Goal: Transaction & Acquisition: Obtain resource

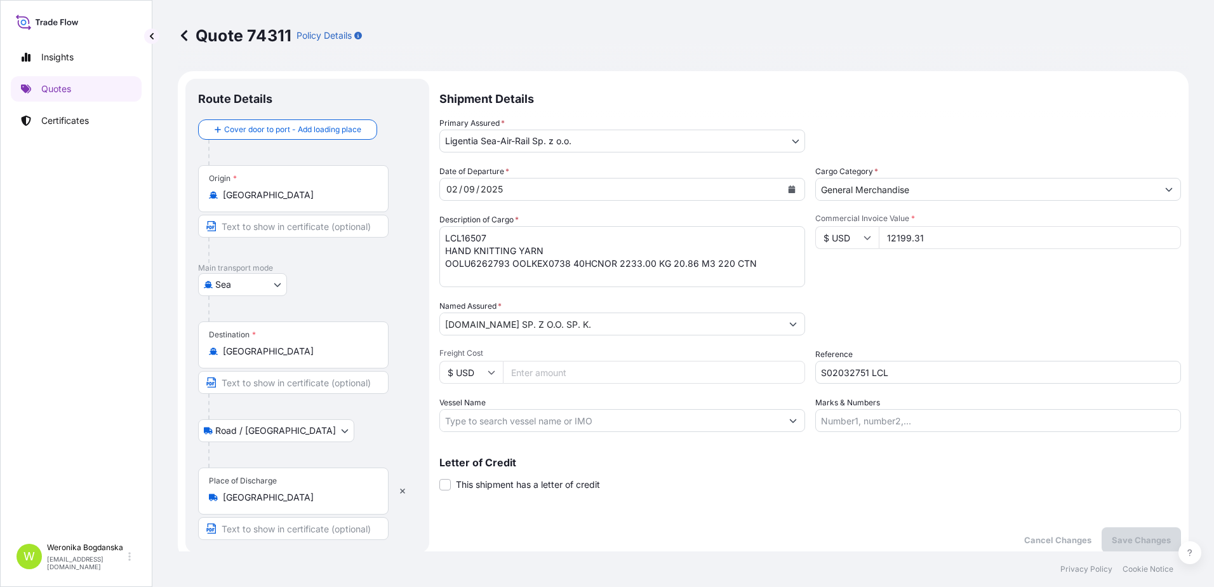
select select "Sea"
select select "Road / [GEOGRAPHIC_DATA]"
select select "31440"
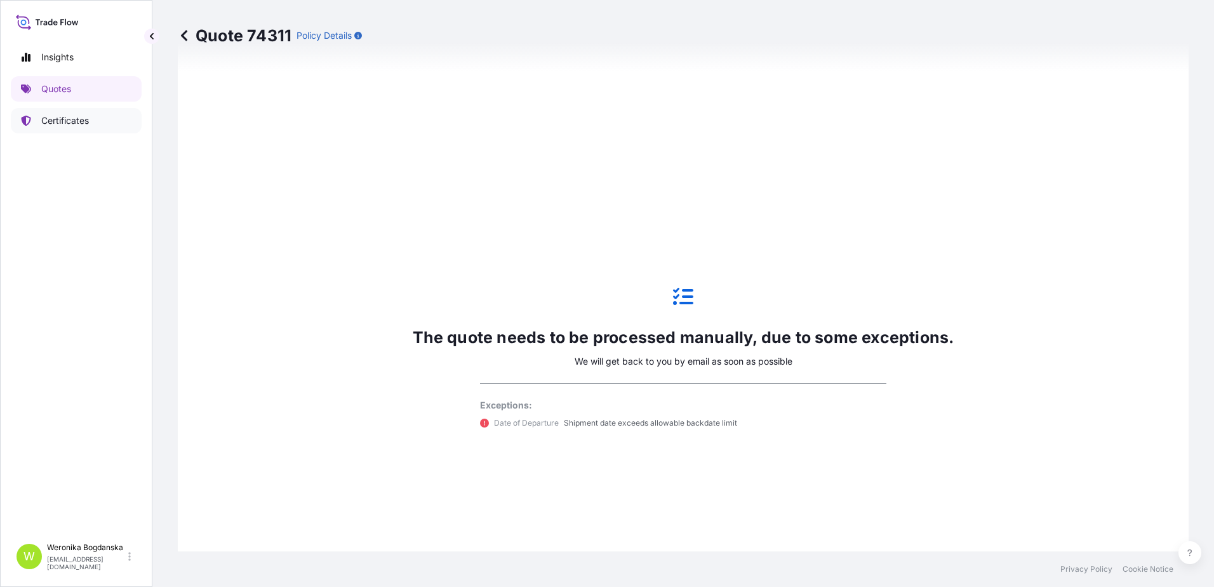
click at [78, 119] on p "Certificates" at bounding box center [65, 120] width 48 height 13
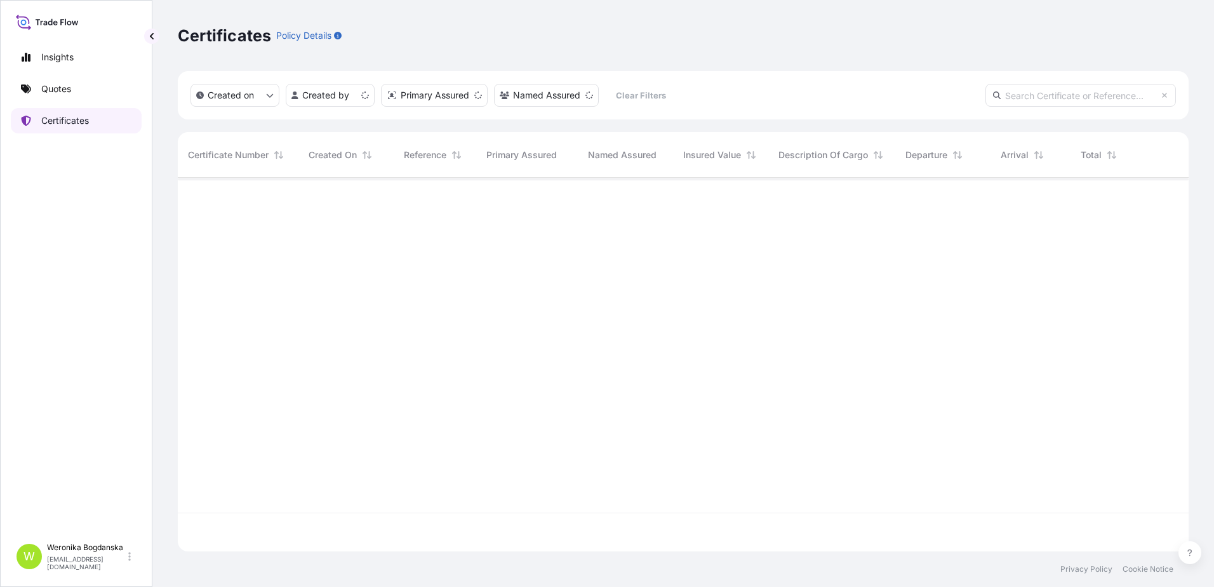
scroll to position [371, 1001]
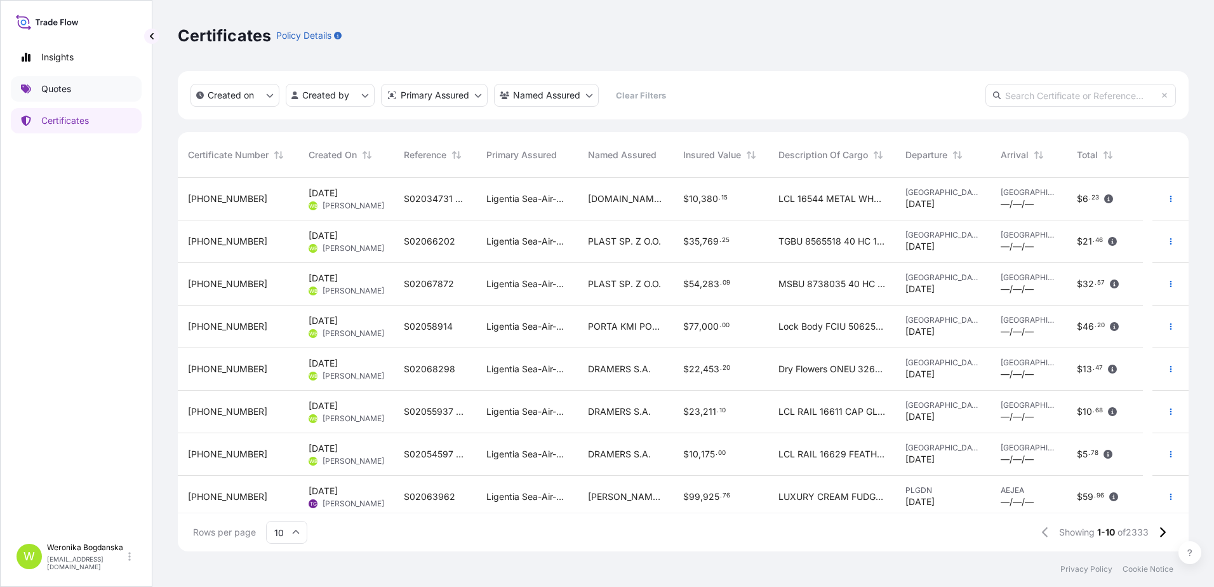
click at [64, 93] on p "Quotes" at bounding box center [56, 89] width 30 height 13
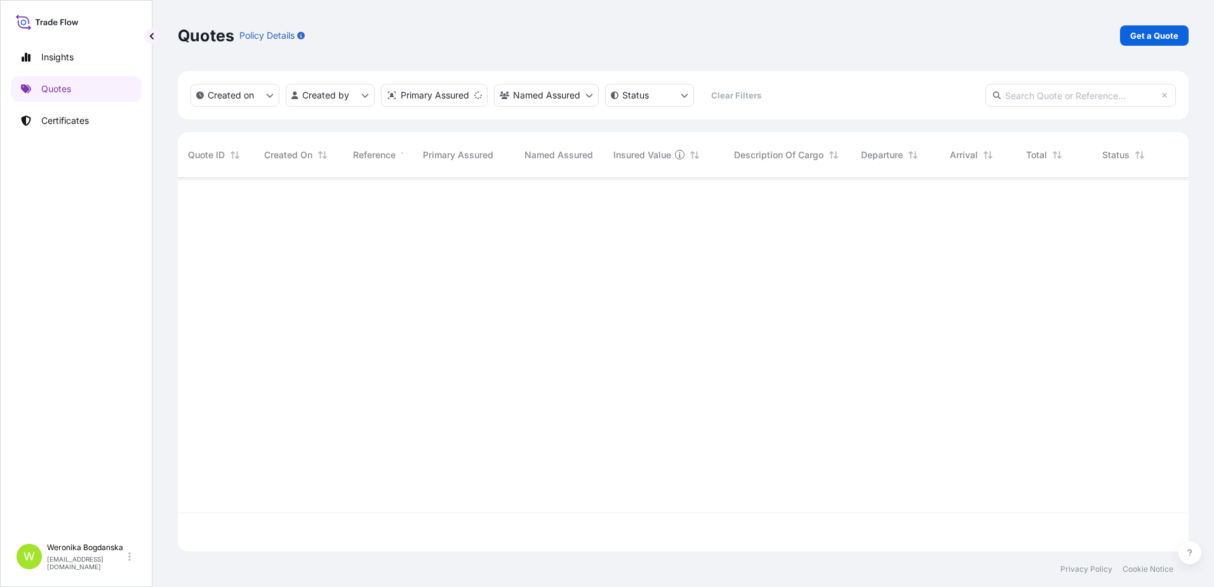
scroll to position [371, 1001]
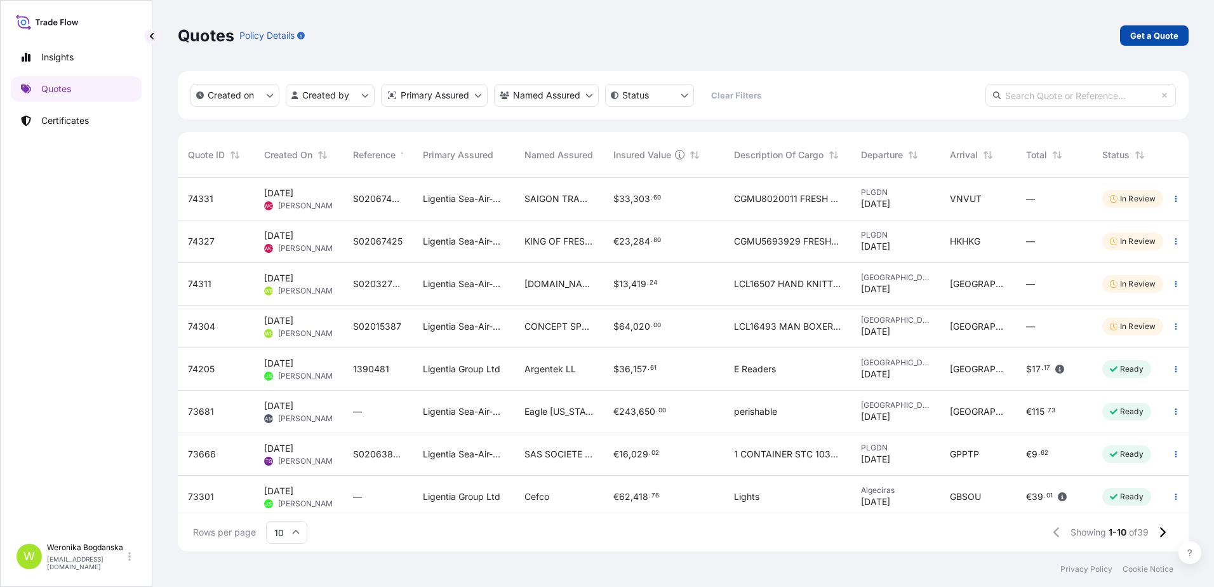
click at [1154, 41] on p "Get a Quote" at bounding box center [1154, 35] width 48 height 13
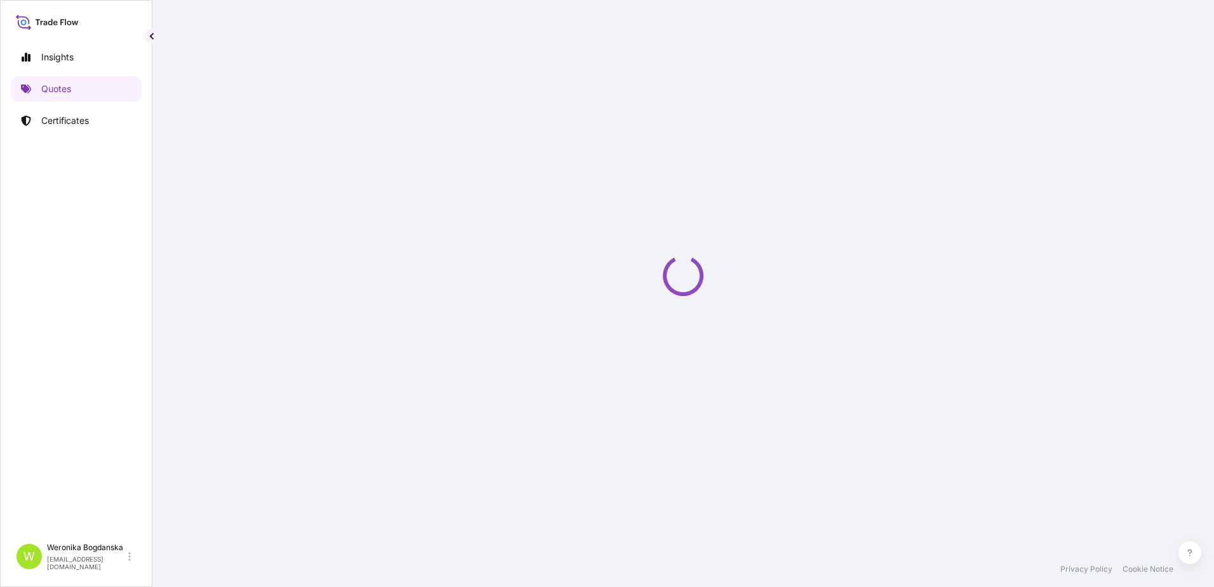
select select "Sea"
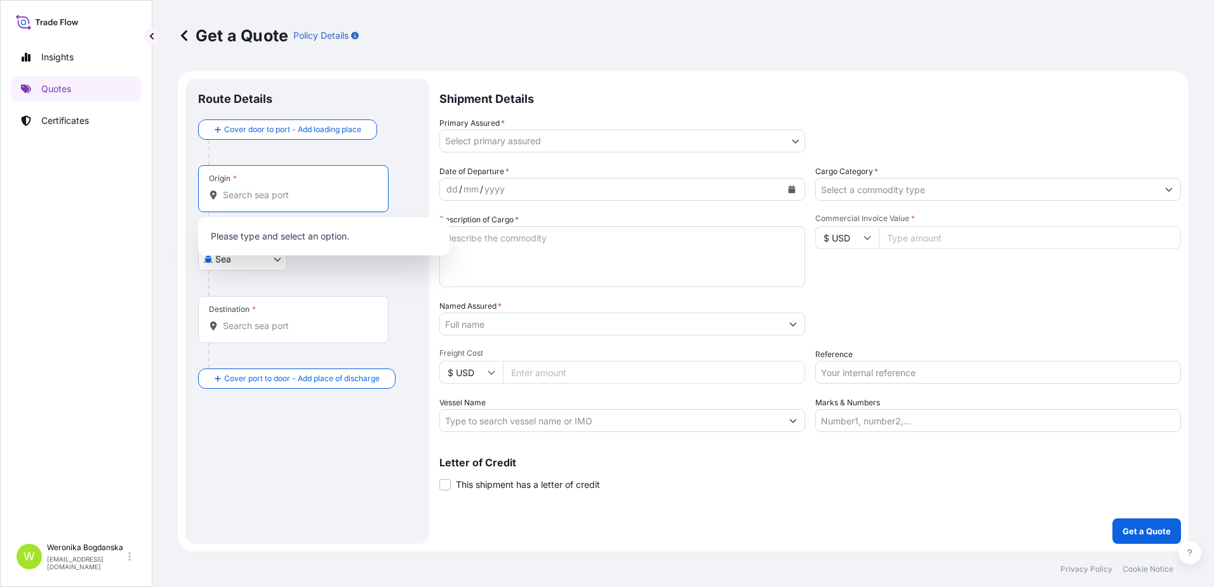
click at [270, 200] on input "Origin *" at bounding box center [298, 195] width 150 height 13
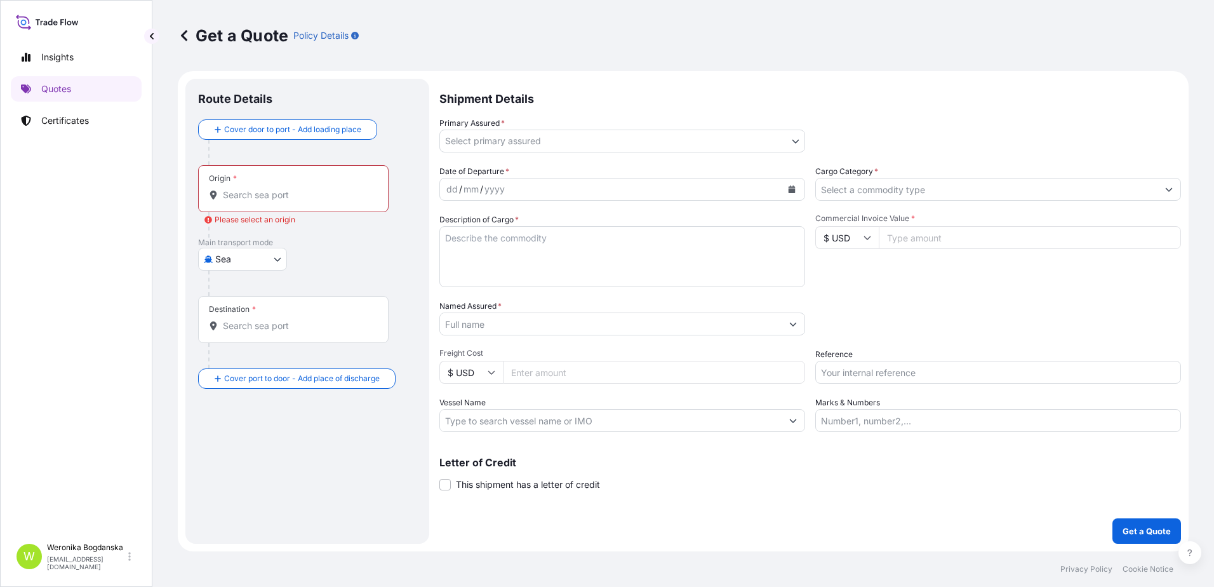
click at [298, 203] on div "Origin *" at bounding box center [293, 188] width 191 height 47
click at [298, 201] on input "Origin * Please select an origin" at bounding box center [298, 195] width 150 height 13
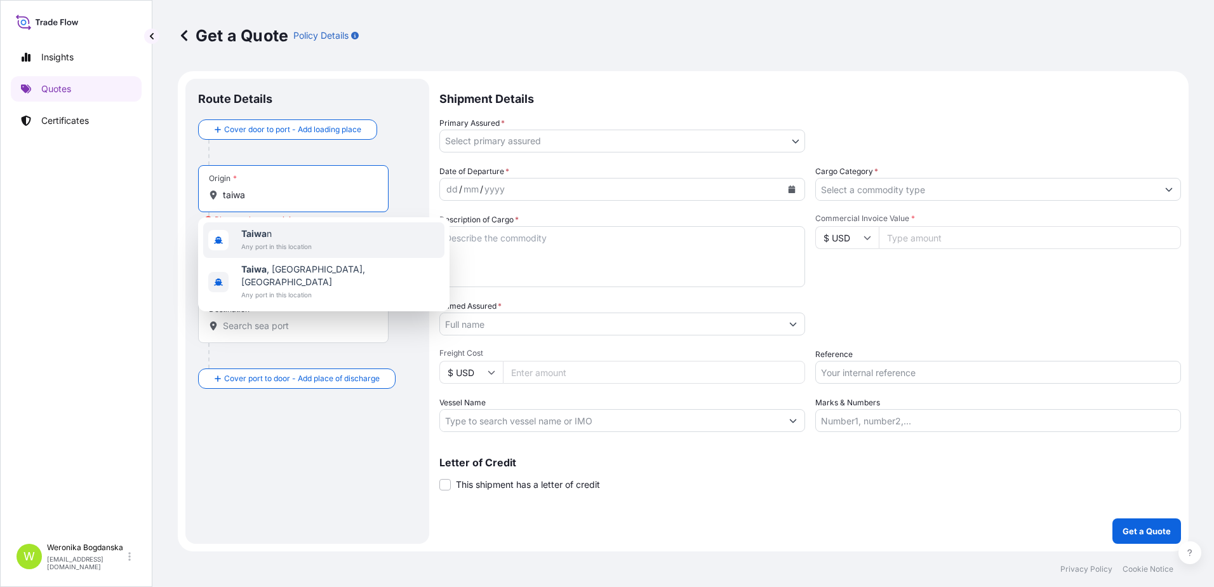
click at [278, 248] on span "Any port in this location" at bounding box center [276, 246] width 70 height 13
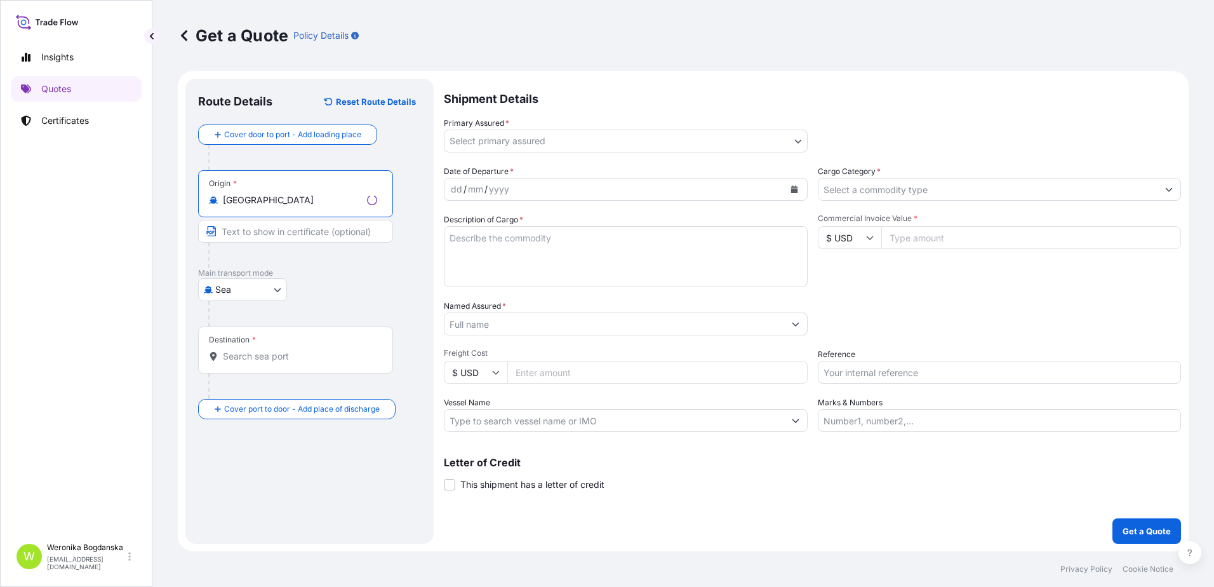
type input "[GEOGRAPHIC_DATA]"
click at [321, 342] on div "Destination *" at bounding box center [293, 349] width 191 height 47
click at [321, 350] on input "Destination *" at bounding box center [298, 356] width 150 height 13
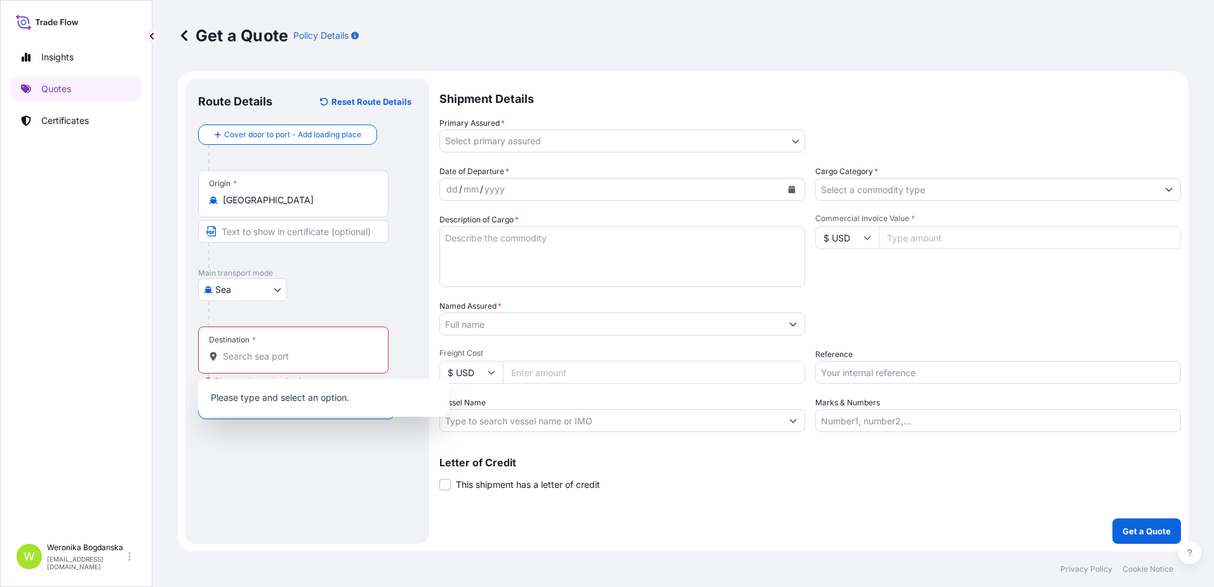
click at [326, 344] on div "Destination *" at bounding box center [293, 349] width 191 height 47
click at [326, 350] on input "Destination * Please select a destination" at bounding box center [298, 356] width 150 height 13
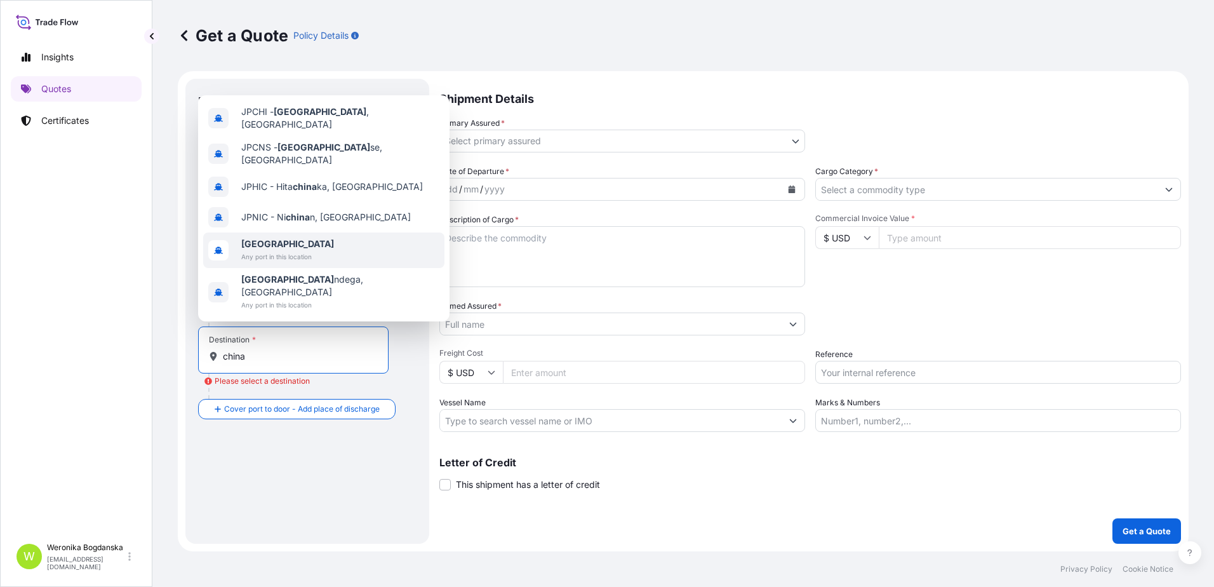
click at [288, 263] on span "Any port in this location" at bounding box center [287, 256] width 93 height 13
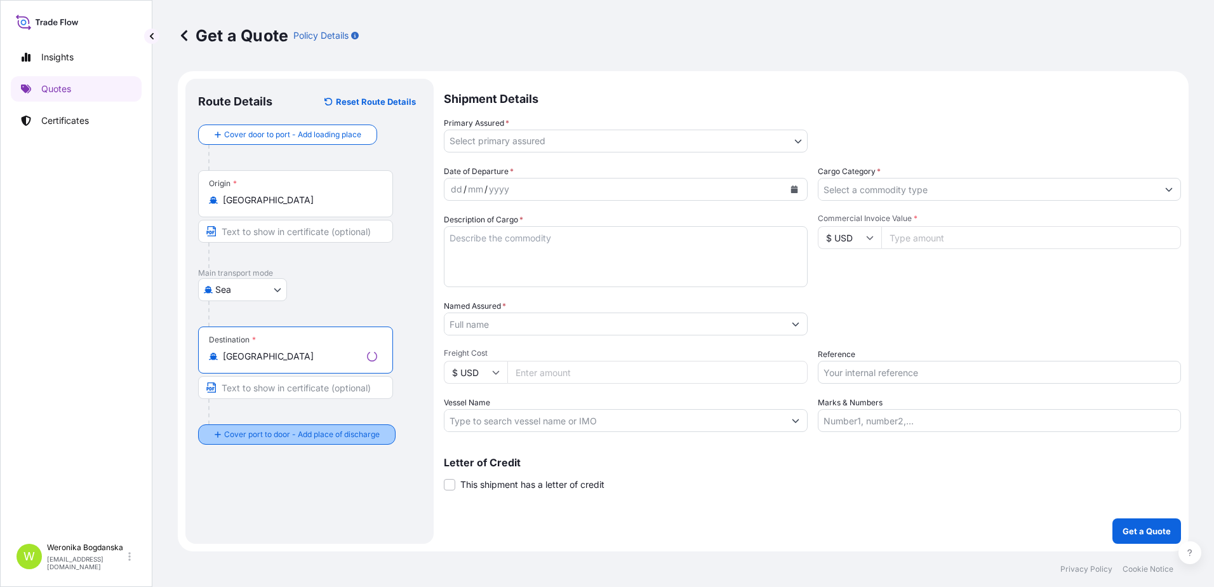
type input "[GEOGRAPHIC_DATA]"
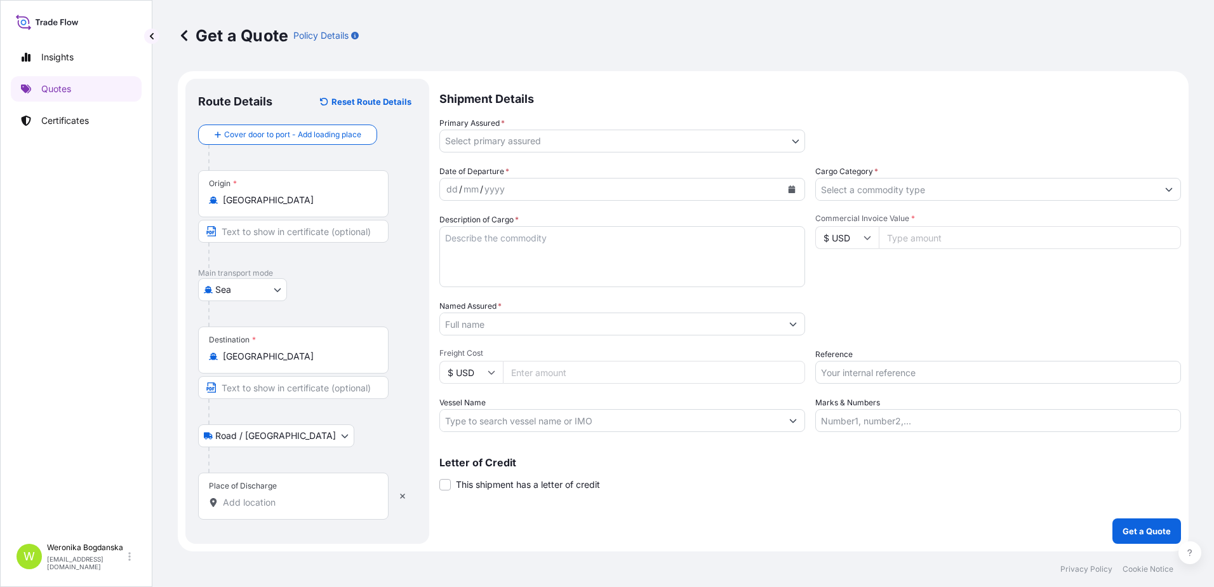
click at [300, 495] on div "Place of Discharge" at bounding box center [293, 495] width 191 height 47
click at [300, 496] on input "Place of Discharge" at bounding box center [298, 502] width 150 height 13
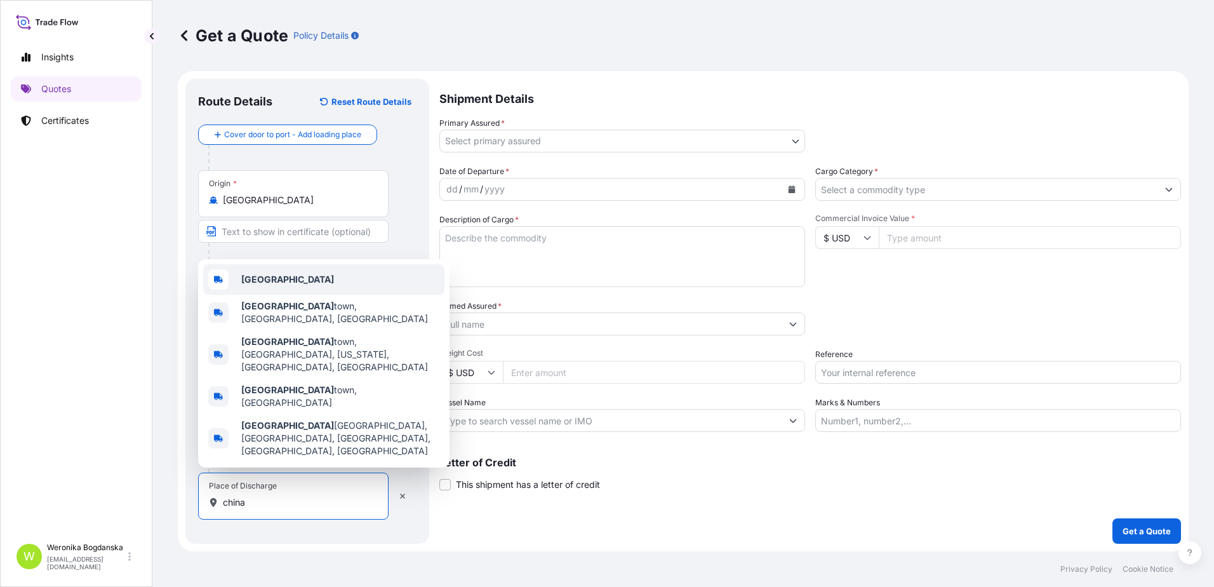
click at [288, 295] on div "[GEOGRAPHIC_DATA]" at bounding box center [323, 279] width 241 height 30
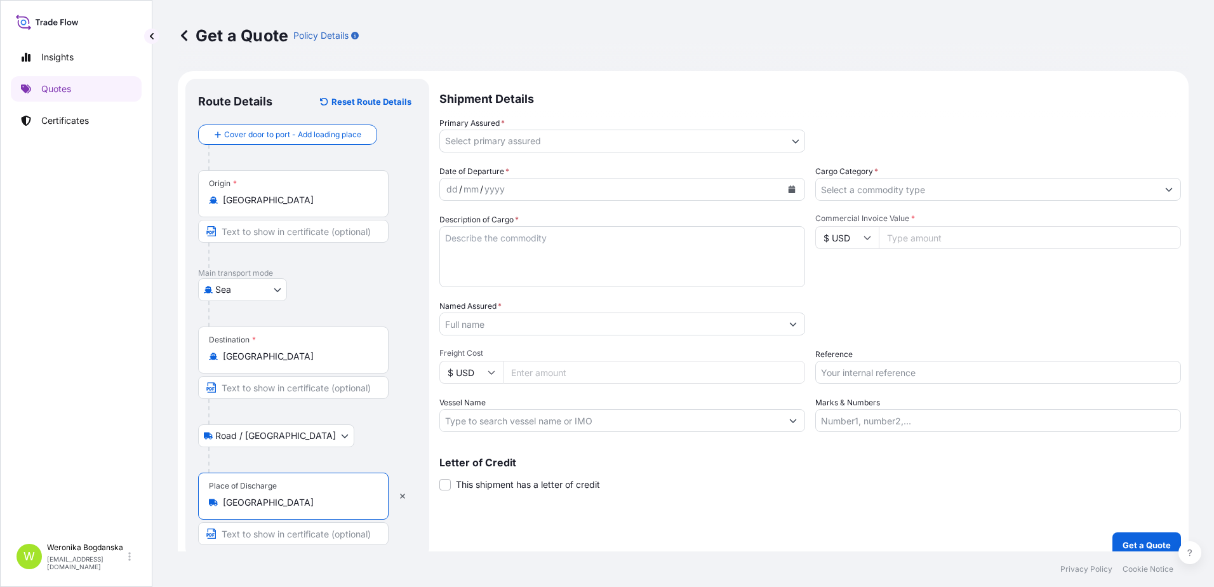
type input "[GEOGRAPHIC_DATA]"
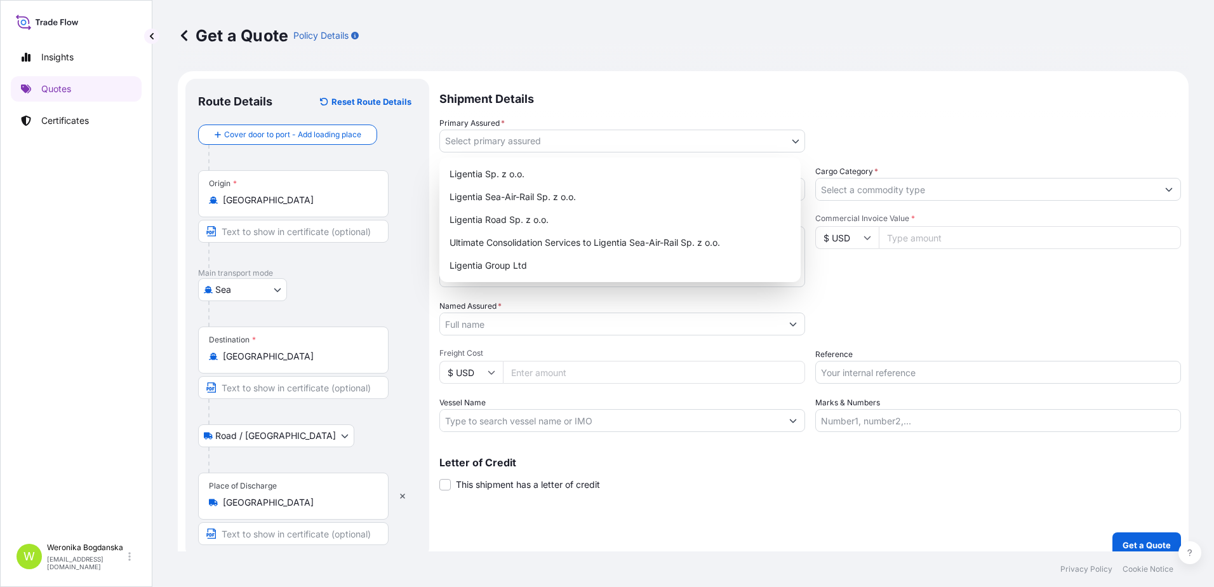
click at [568, 130] on body "6 options available. 0 options available. 5 options available. Insights Quotes …" at bounding box center [607, 293] width 1214 height 587
click at [538, 196] on div "Ligentia Sea-Air-Rail Sp. z o.o." at bounding box center [620, 196] width 351 height 23
select select "31440"
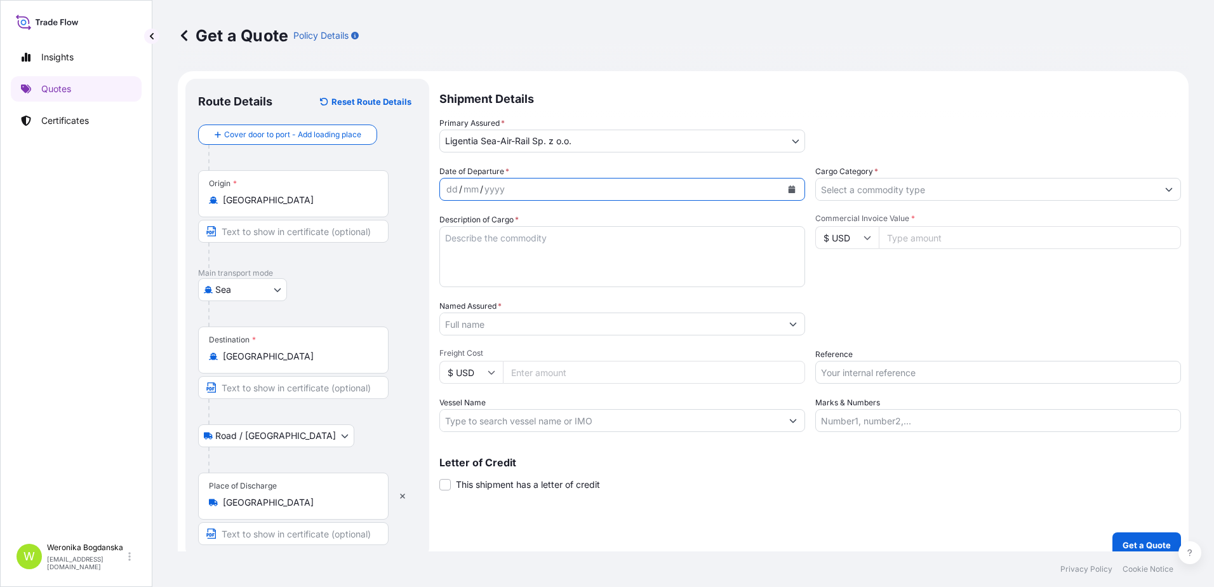
click at [788, 194] on button "Calendar" at bounding box center [792, 189] width 20 height 20
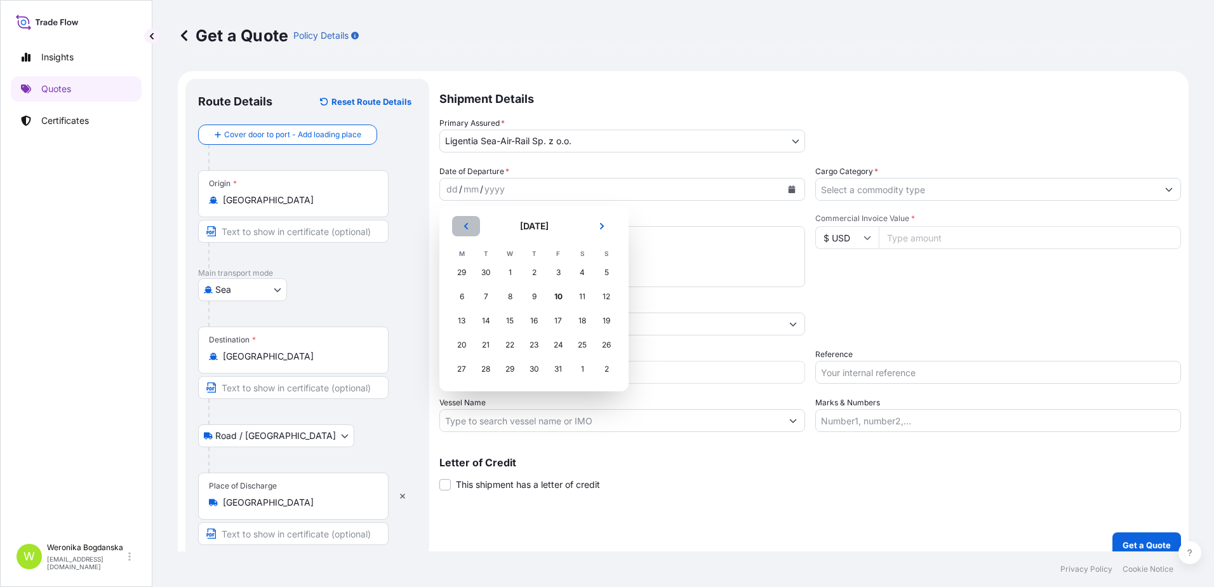
click at [462, 227] on button "Previous" at bounding box center [466, 226] width 28 height 20
click at [488, 272] on div "2" at bounding box center [485, 272] width 23 height 23
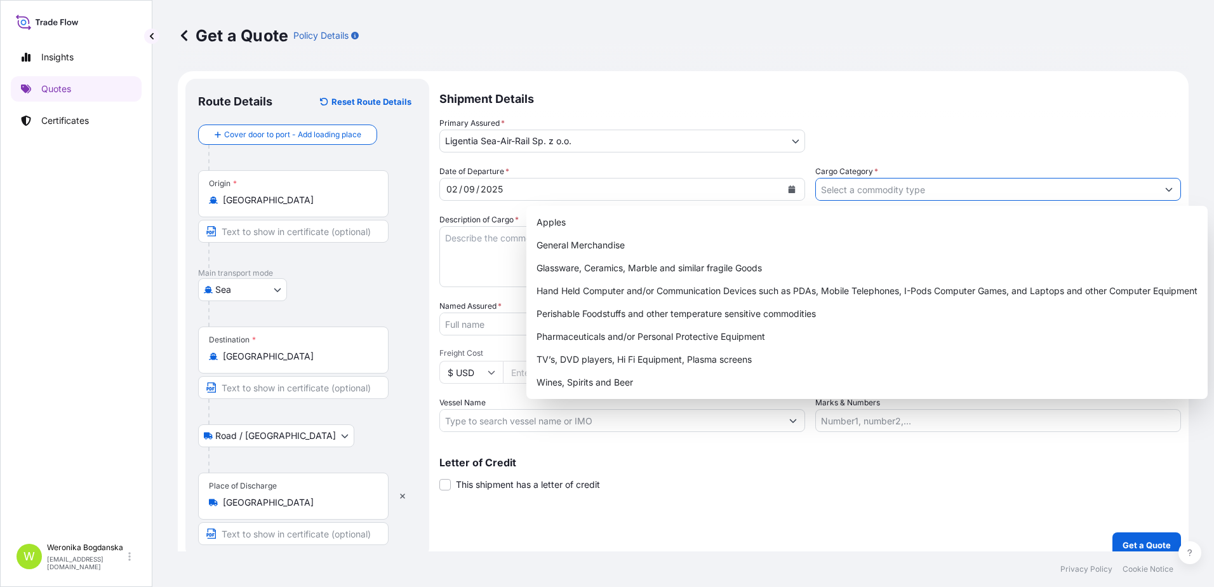
click at [956, 195] on input "Cargo Category *" at bounding box center [987, 189] width 342 height 23
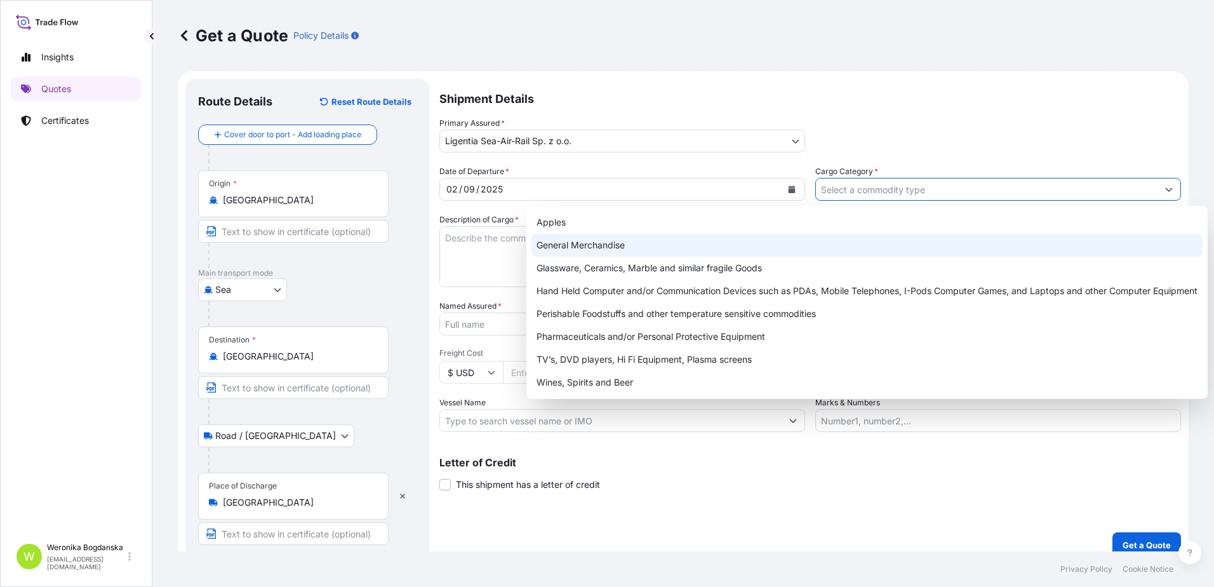
click at [650, 239] on div "General Merchandise" at bounding box center [867, 245] width 671 height 23
type input "General Merchandise"
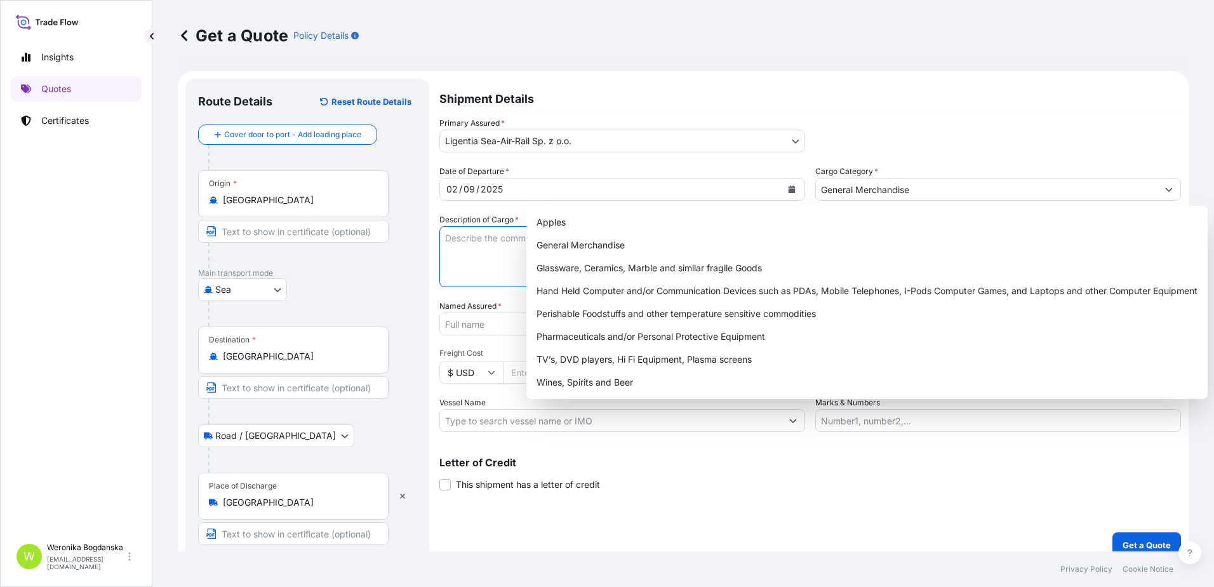
click at [483, 257] on textarea "Description of Cargo *" at bounding box center [622, 256] width 366 height 61
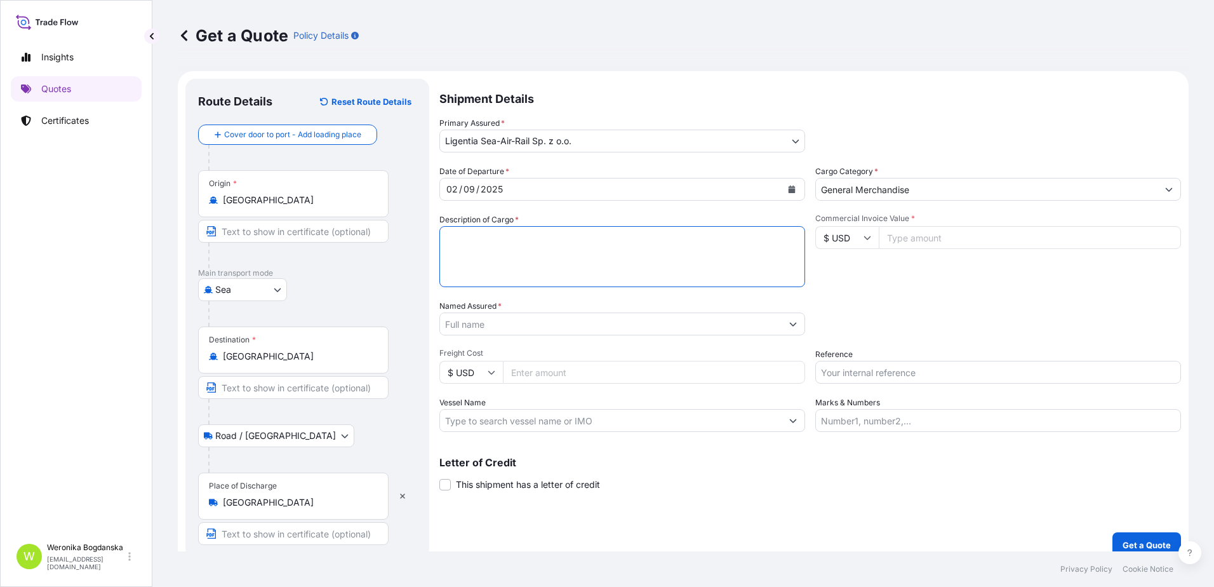
paste textarea "BICYCLE PARTS"
click at [450, 239] on textarea "BICYCLE PARTS" at bounding box center [622, 256] width 366 height 61
paste textarea "LCL16244"
click at [550, 246] on textarea "LCL16244 BICYCLE PARTS" at bounding box center [622, 256] width 366 height 61
click at [455, 269] on textarea "LCL16244 BICYCLE PARTS" at bounding box center [622, 256] width 366 height 61
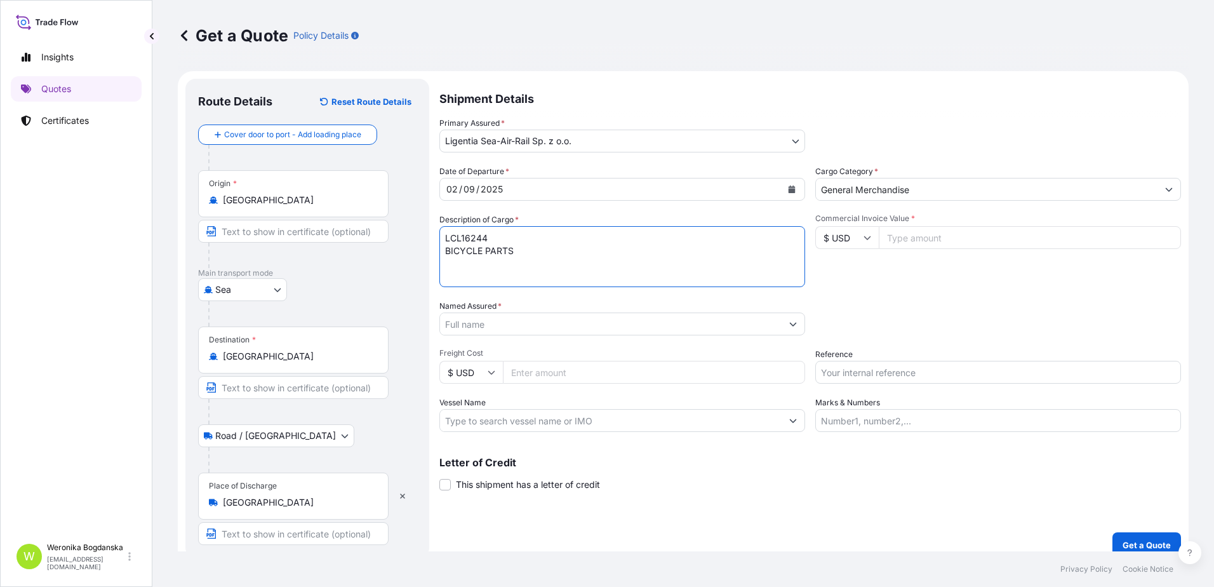
paste textarea "TIIU4650971"
type textarea "LCL16244 BICYCLE PARTS TIIU4650971 40HC; 8634,900 KGS; 11,690 CBM; 538 CTN"
click at [964, 232] on input "Commercial Invoice Value *" at bounding box center [1030, 237] width 302 height 23
type input "65215"
click at [722, 323] on input "Named Assured *" at bounding box center [611, 323] width 342 height 23
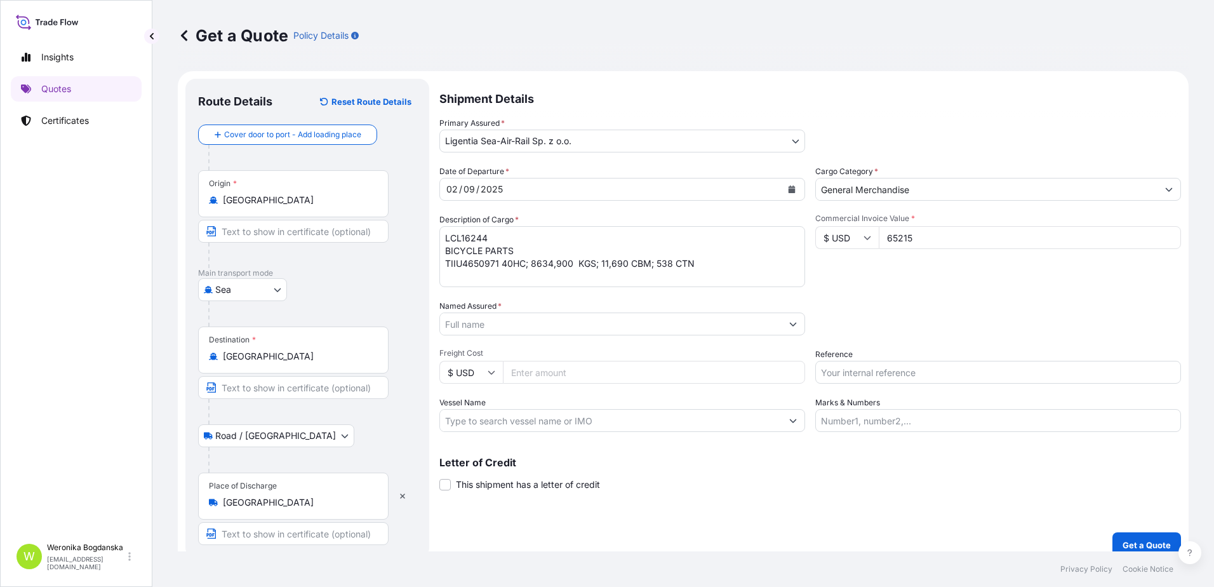
click at [550, 328] on input "Named Assured *" at bounding box center [611, 323] width 342 height 23
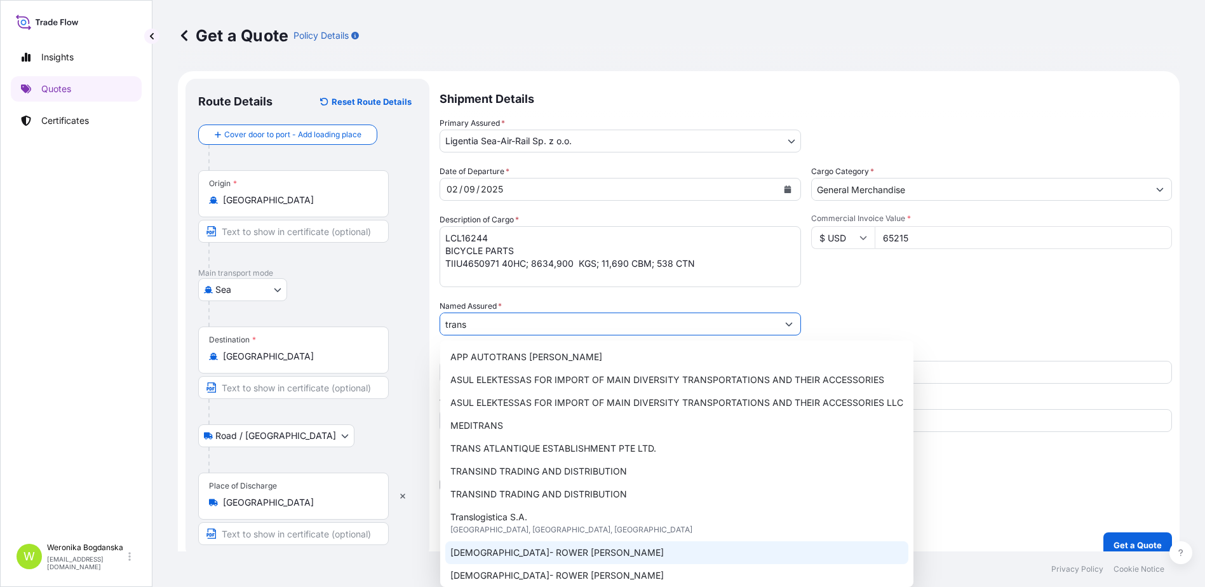
click at [591, 552] on div "[DEMOGRAPHIC_DATA]- ROWER [PERSON_NAME]" at bounding box center [676, 552] width 463 height 23
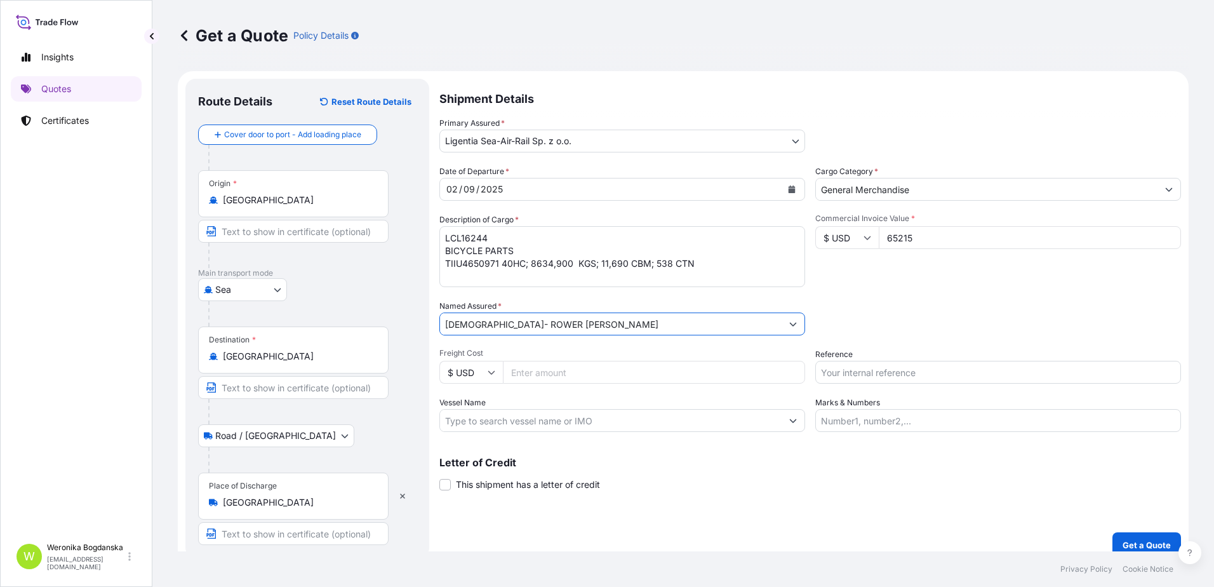
type input "[DEMOGRAPHIC_DATA]- ROWER [PERSON_NAME]"
click at [850, 368] on input "Reference" at bounding box center [998, 372] width 366 height 23
paste input "S02025998"
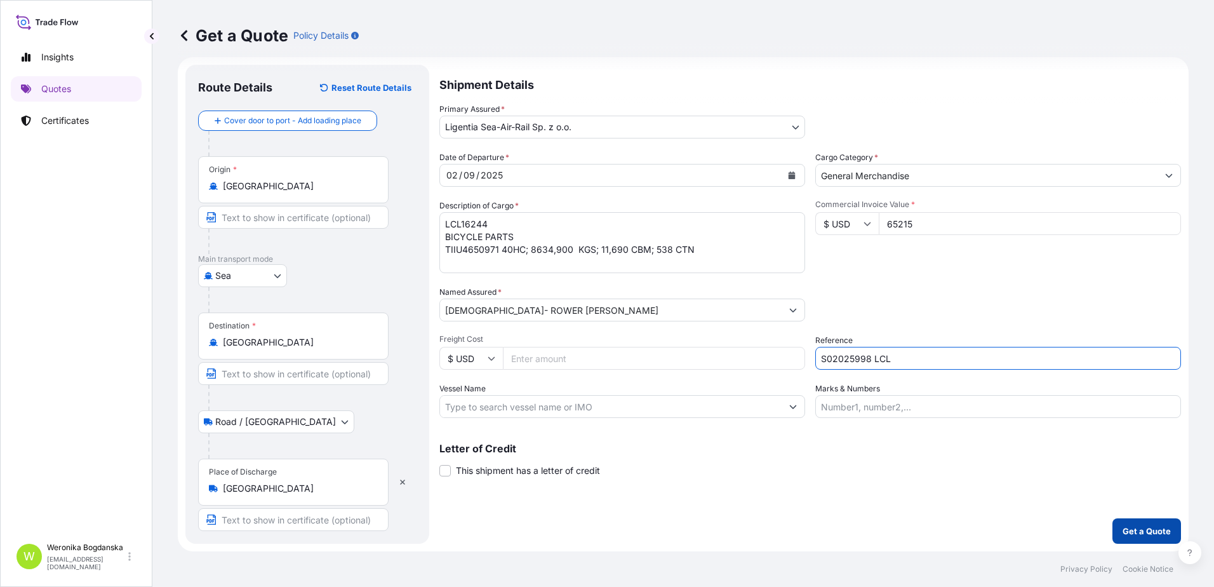
type input "S02025998 LCL"
click at [1142, 532] on p "Get a Quote" at bounding box center [1147, 531] width 48 height 13
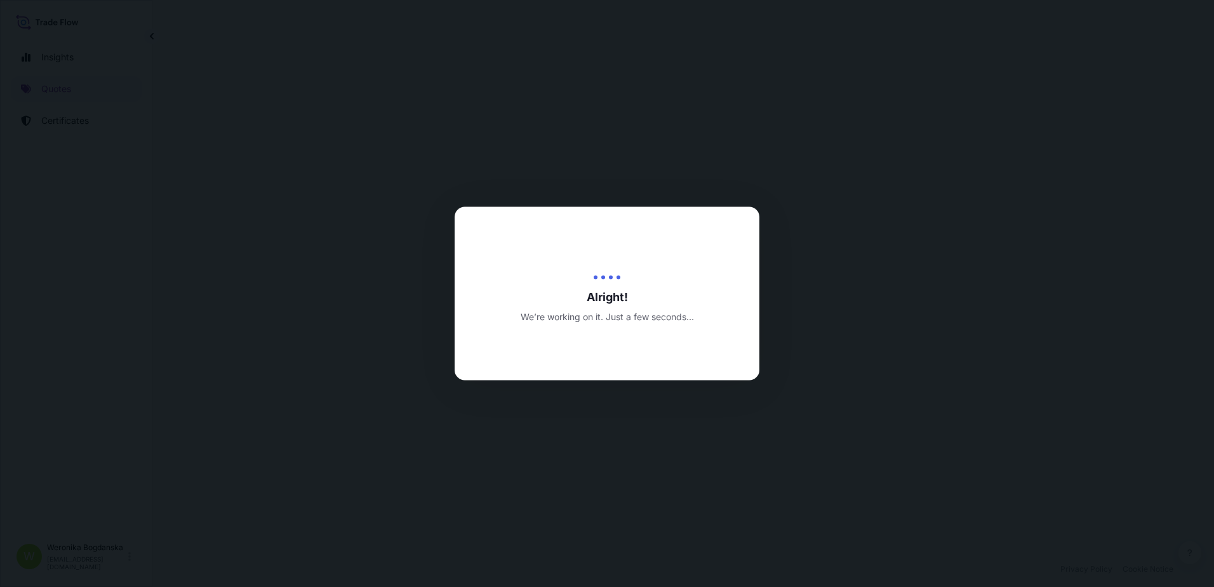
select select "Sea"
select select "Road / [GEOGRAPHIC_DATA]"
select select "31440"
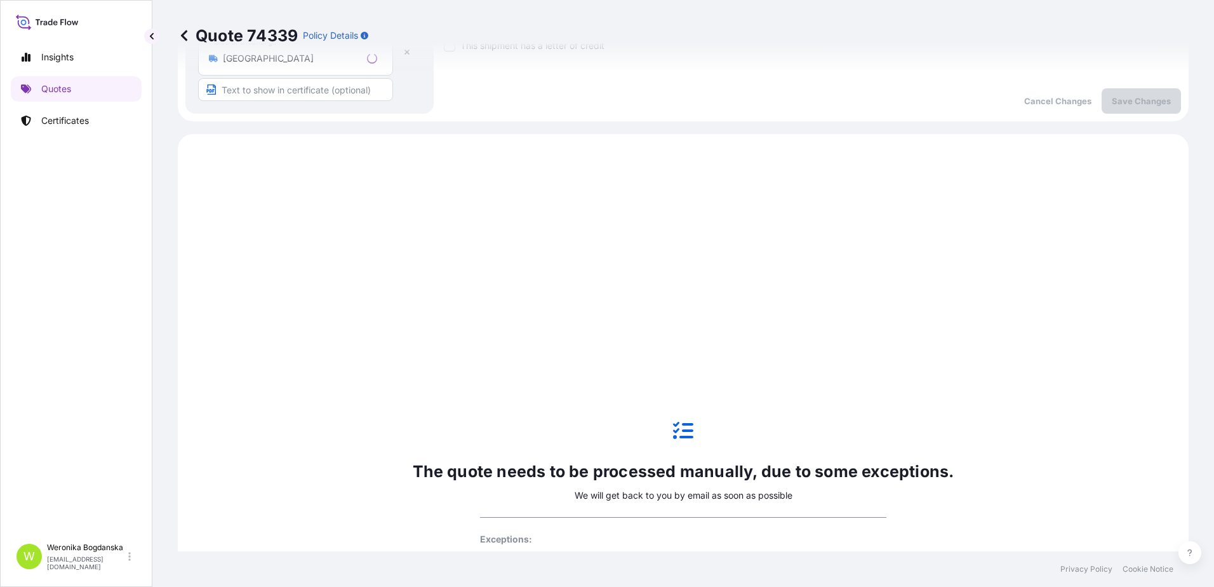
scroll to position [509, 0]
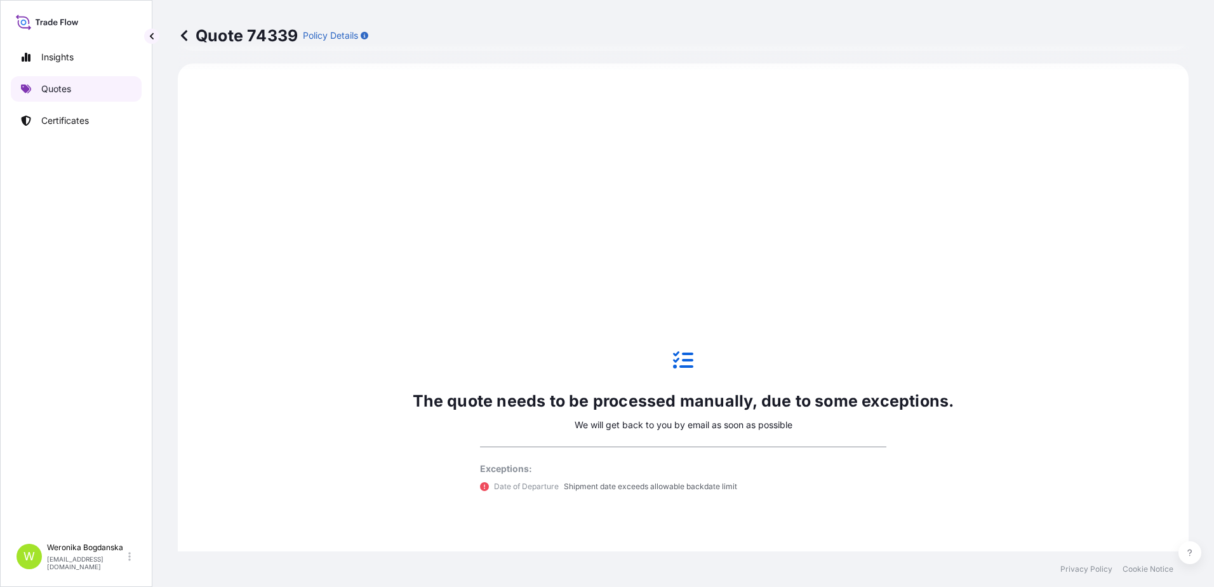
click at [90, 95] on link "Quotes" at bounding box center [76, 88] width 131 height 25
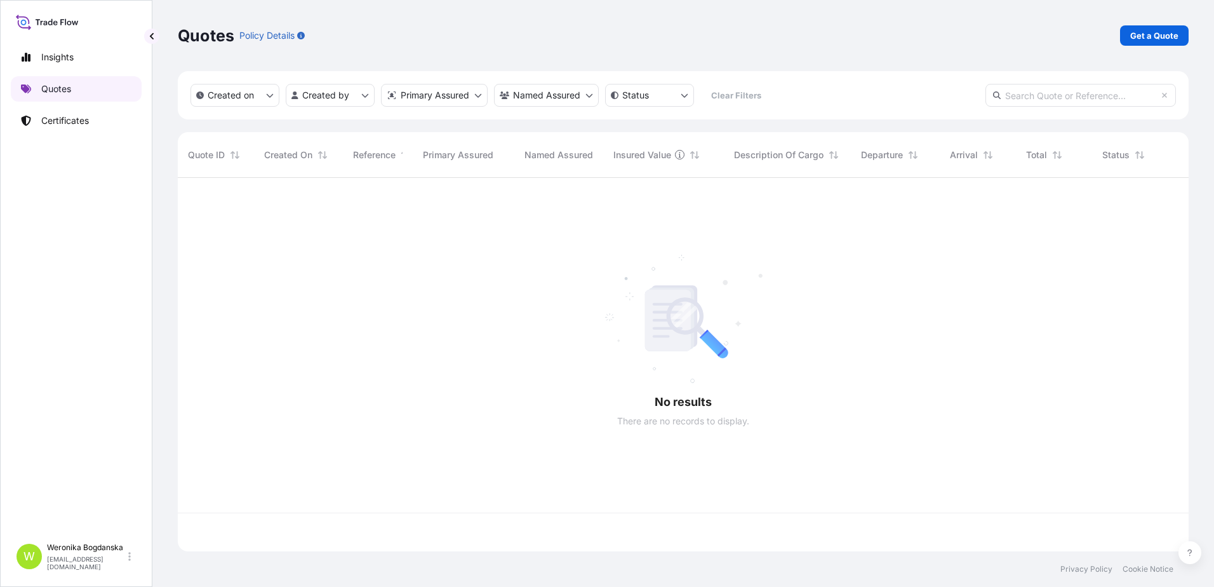
scroll to position [371, 1001]
click at [1150, 34] on p "Get a Quote" at bounding box center [1154, 35] width 48 height 13
select select "Sea"
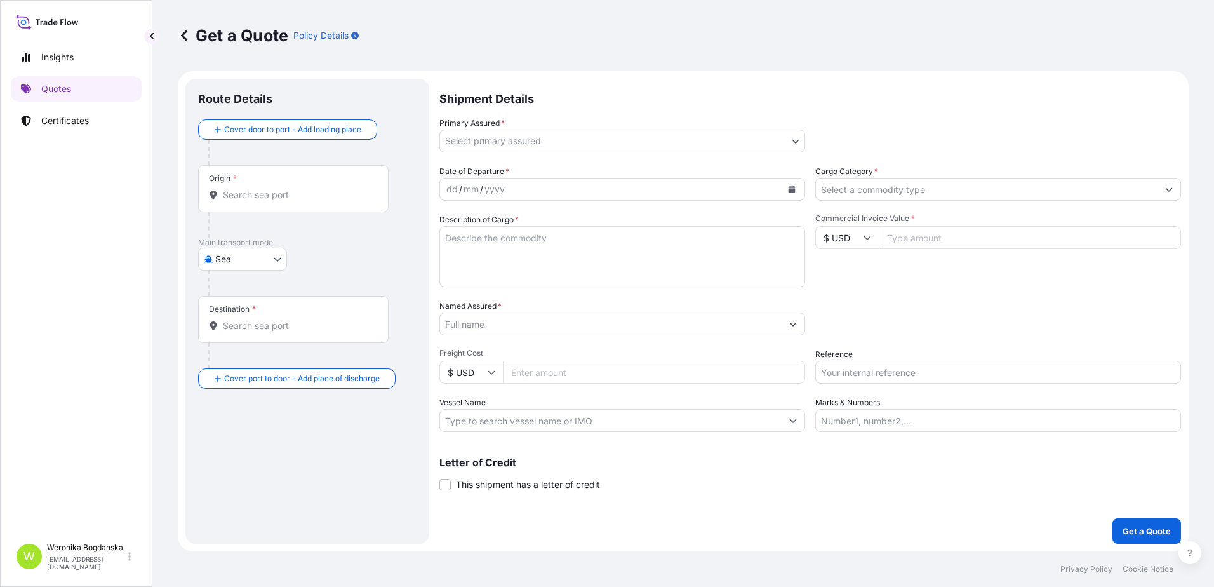
click at [455, 241] on textarea "Description of Cargo *" at bounding box center [622, 256] width 366 height 61
paste textarea "LCL16502"
type textarea "LCL16502"
click at [276, 196] on input "Origin *" at bounding box center [298, 195] width 150 height 13
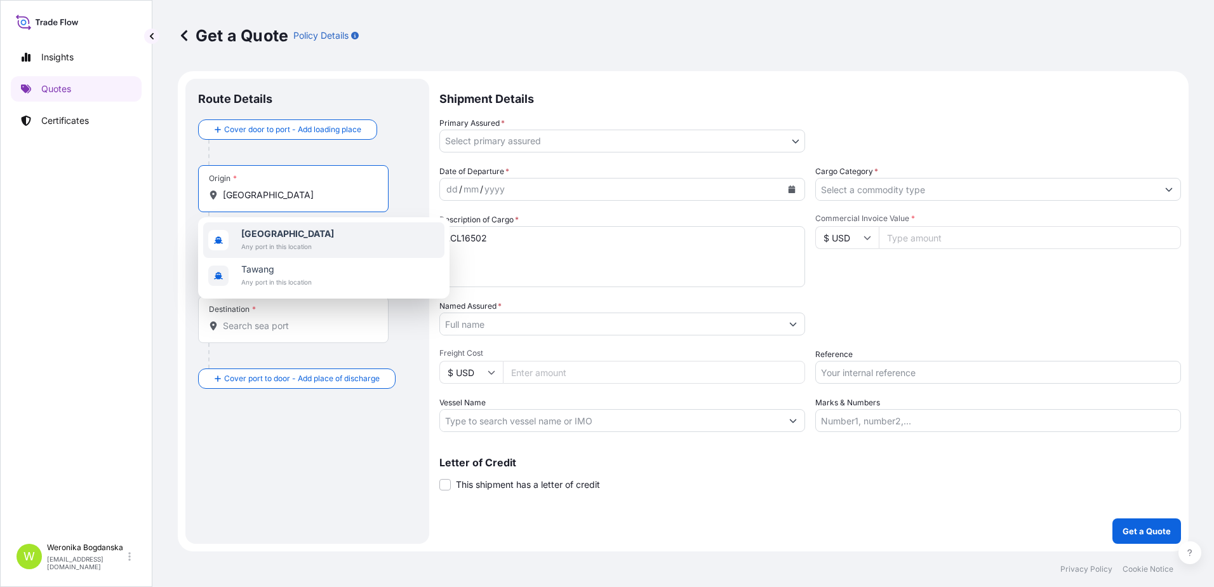
click at [286, 248] on span "Any port in this location" at bounding box center [287, 246] width 93 height 13
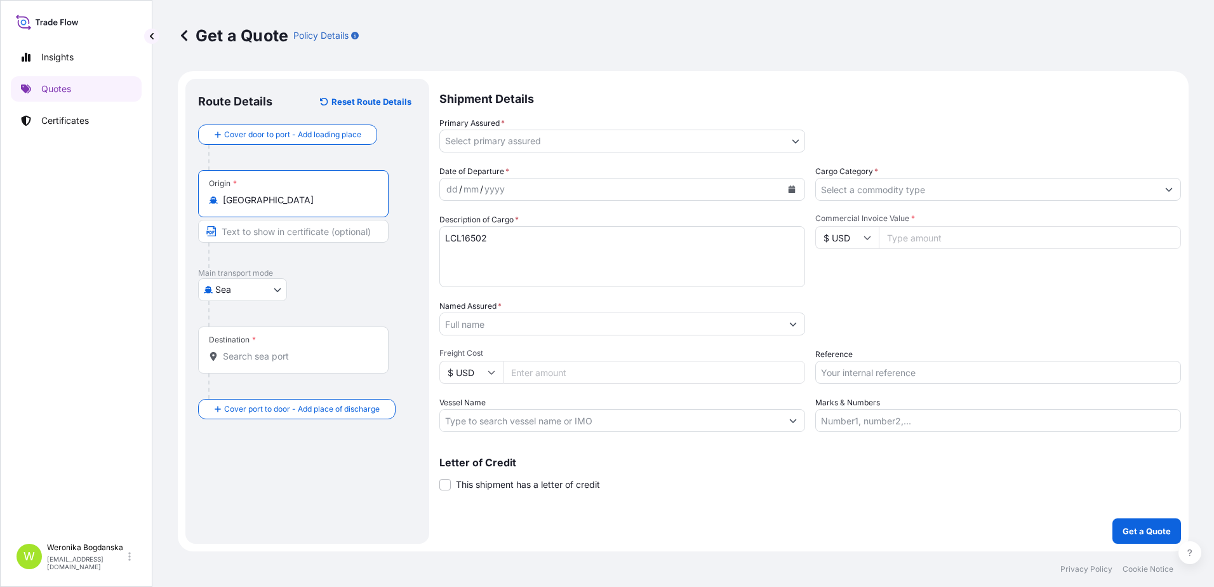
type input "[GEOGRAPHIC_DATA]"
click at [272, 359] on input "Destination *" at bounding box center [298, 356] width 150 height 13
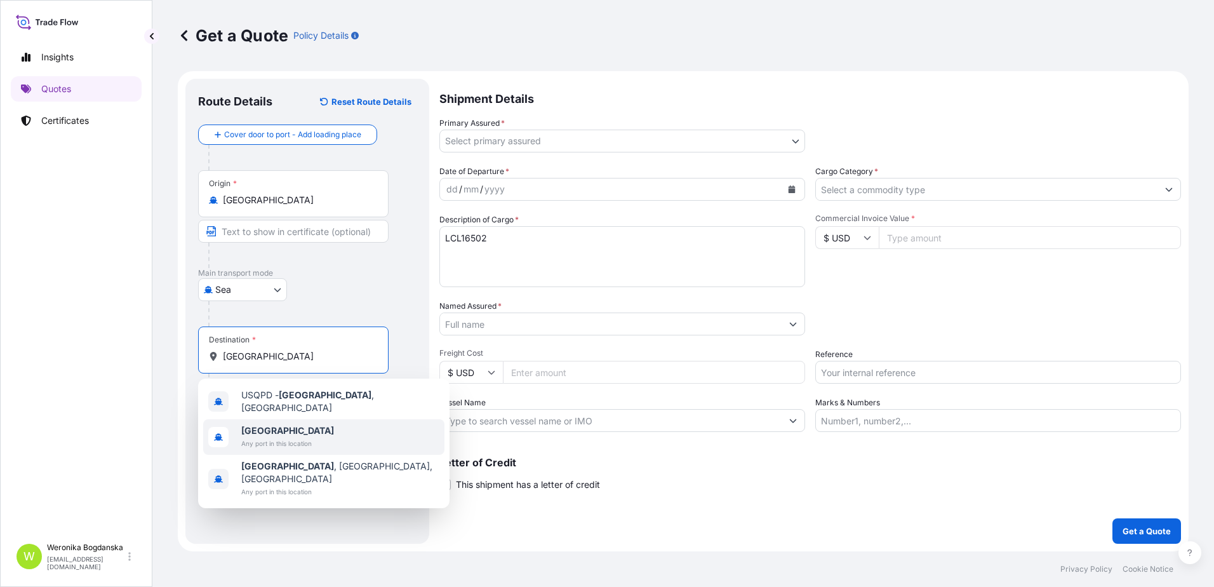
click at [276, 438] on span "Any port in this location" at bounding box center [287, 443] width 93 height 13
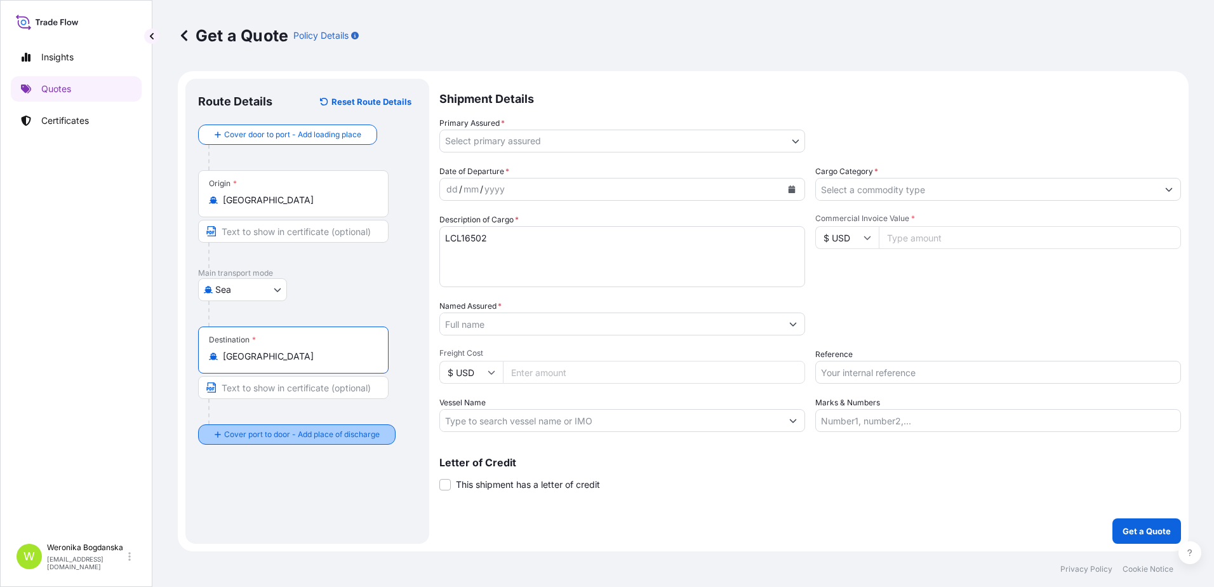
type input "[GEOGRAPHIC_DATA]"
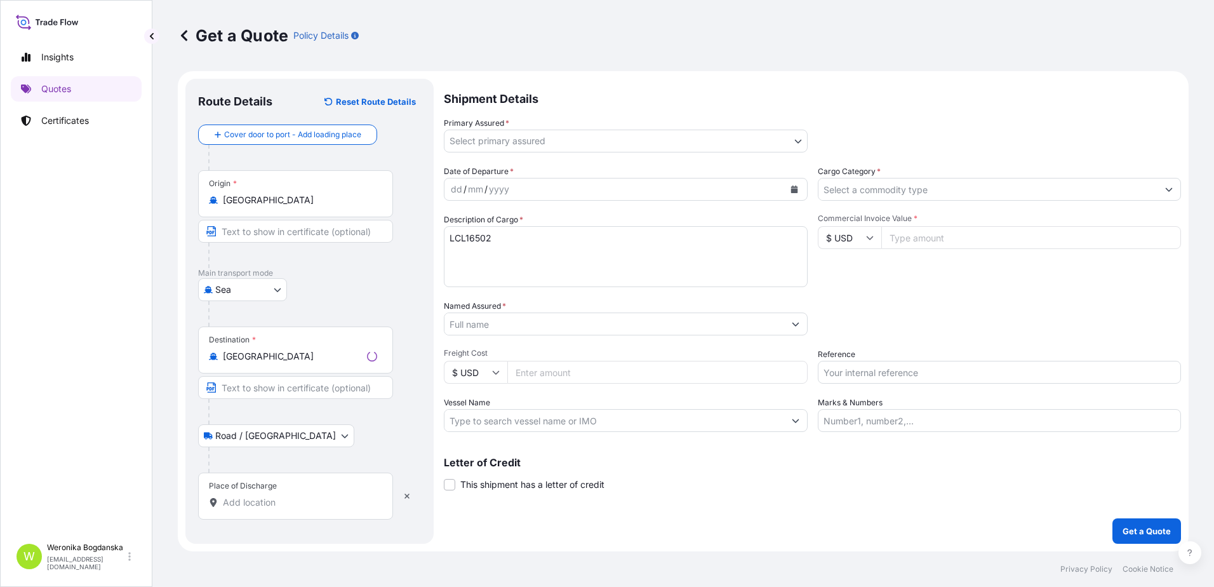
click at [276, 502] on input "Place of Discharge" at bounding box center [300, 502] width 154 height 13
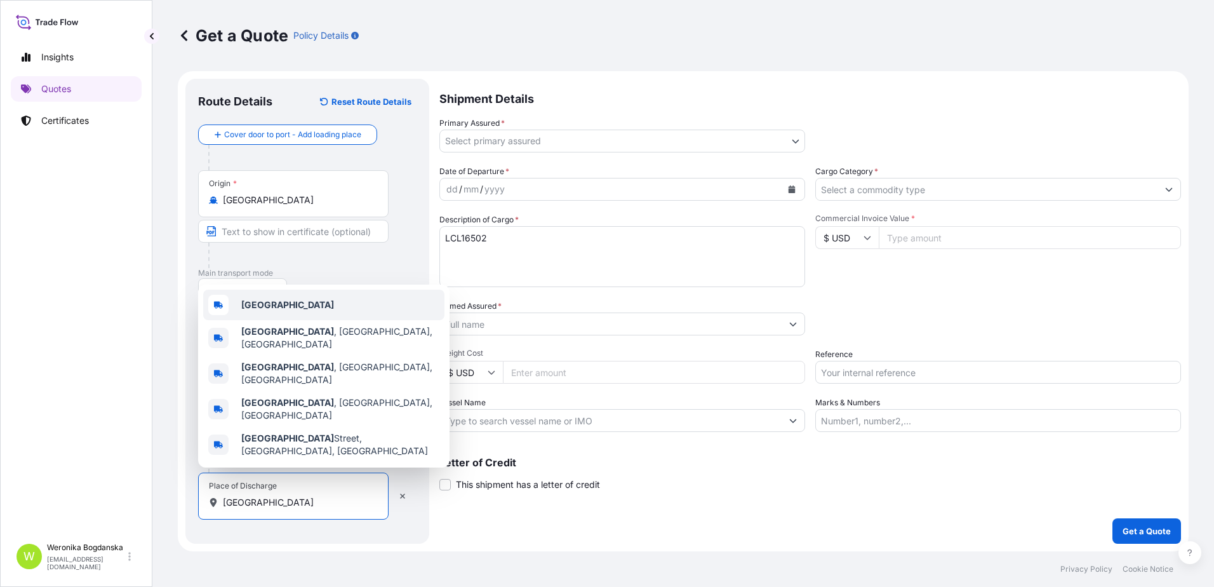
click at [286, 320] on div "[GEOGRAPHIC_DATA]" at bounding box center [323, 305] width 241 height 30
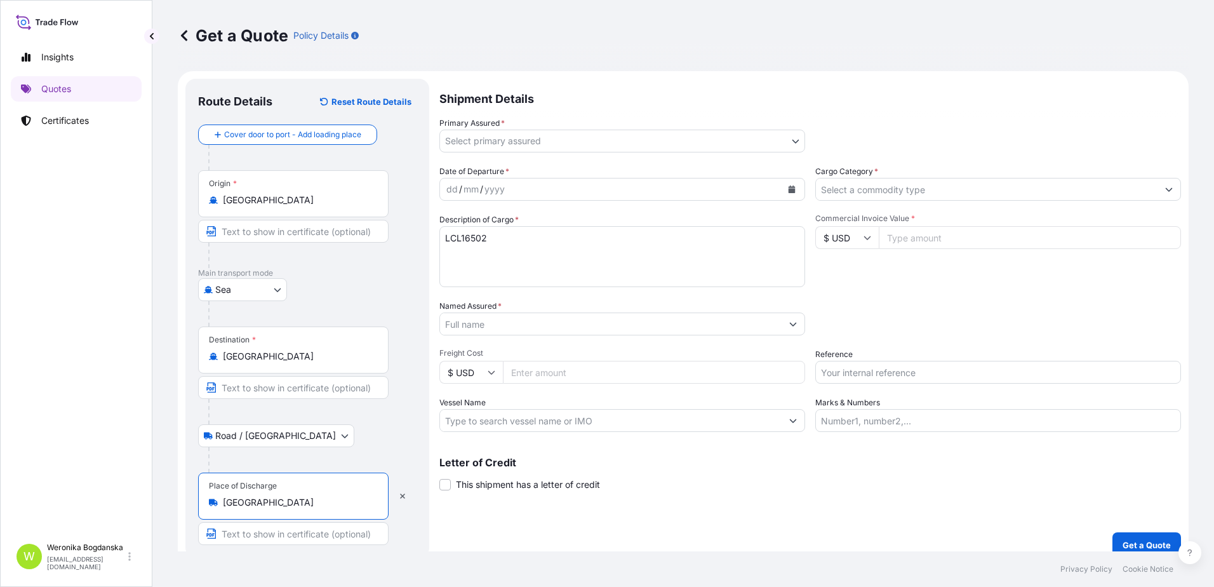
type input "[GEOGRAPHIC_DATA]"
click at [669, 135] on body "3 options available. 0 options available. 5 options available. Insights Quotes …" at bounding box center [607, 293] width 1214 height 587
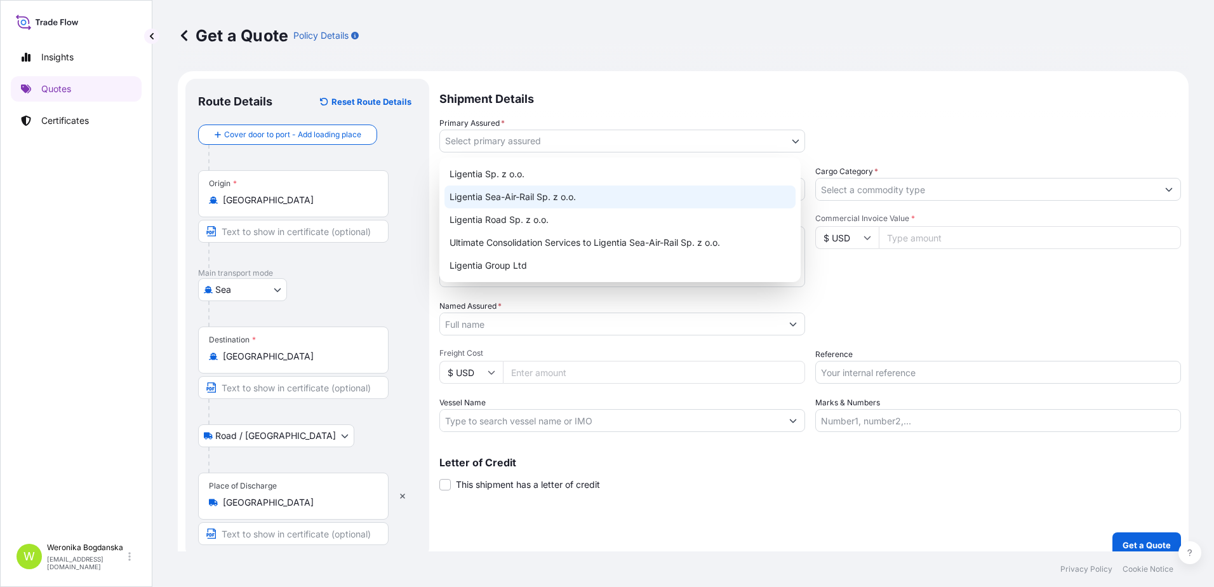
click at [583, 201] on div "Ligentia Sea-Air-Rail Sp. z o.o." at bounding box center [620, 196] width 351 height 23
select select "31440"
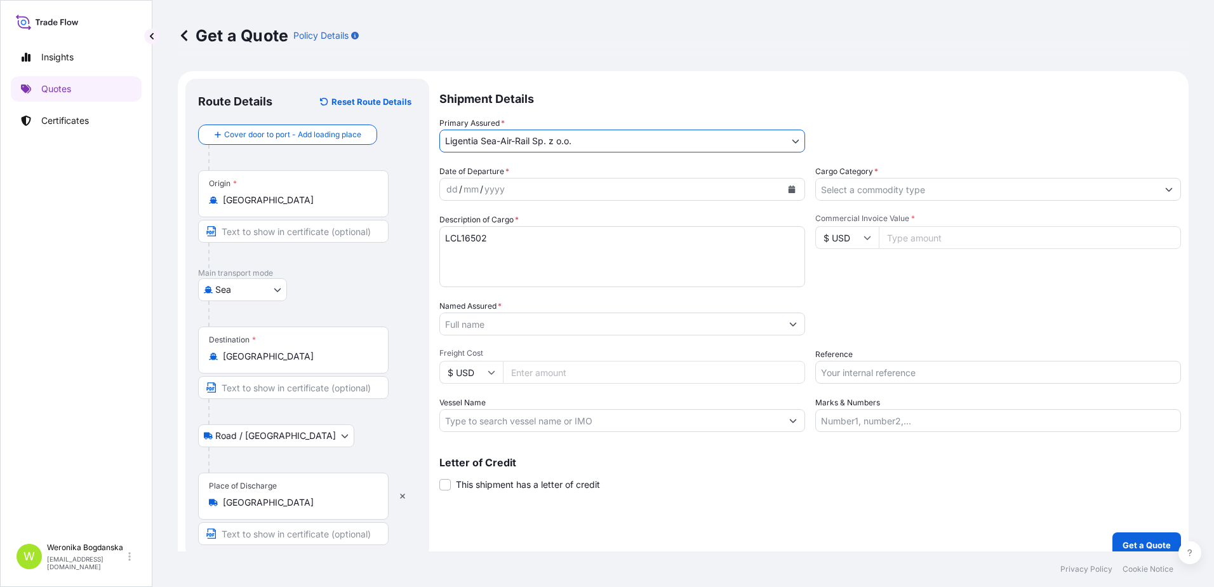
click at [789, 192] on icon "Calendar" at bounding box center [792, 189] width 7 height 8
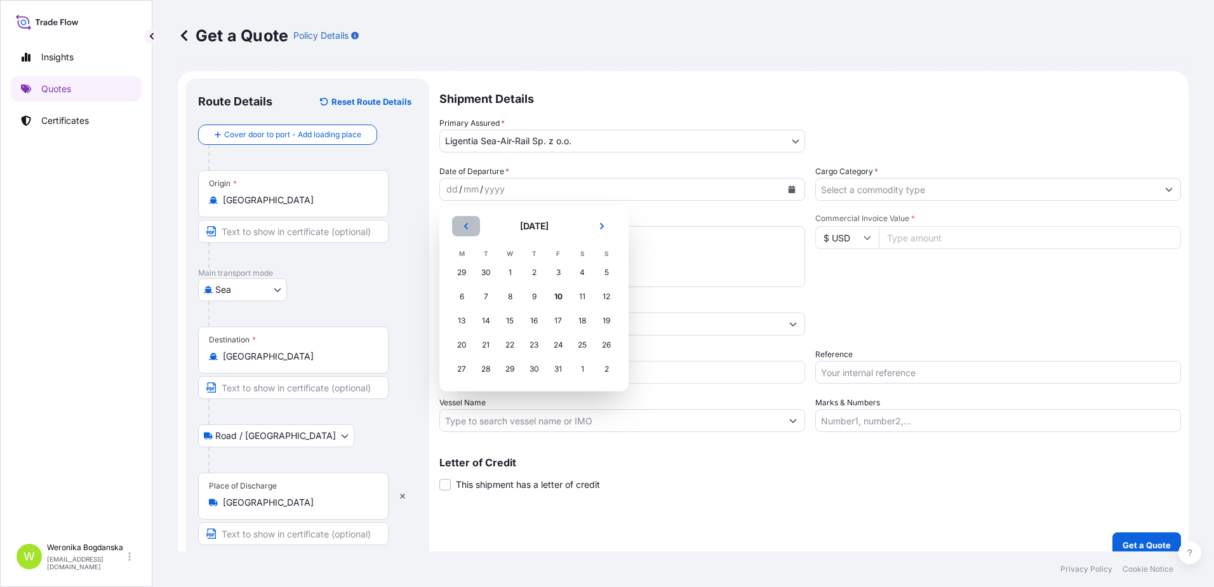
click at [469, 225] on icon "Previous" at bounding box center [466, 226] width 8 height 8
click at [494, 276] on div "2" at bounding box center [485, 272] width 23 height 23
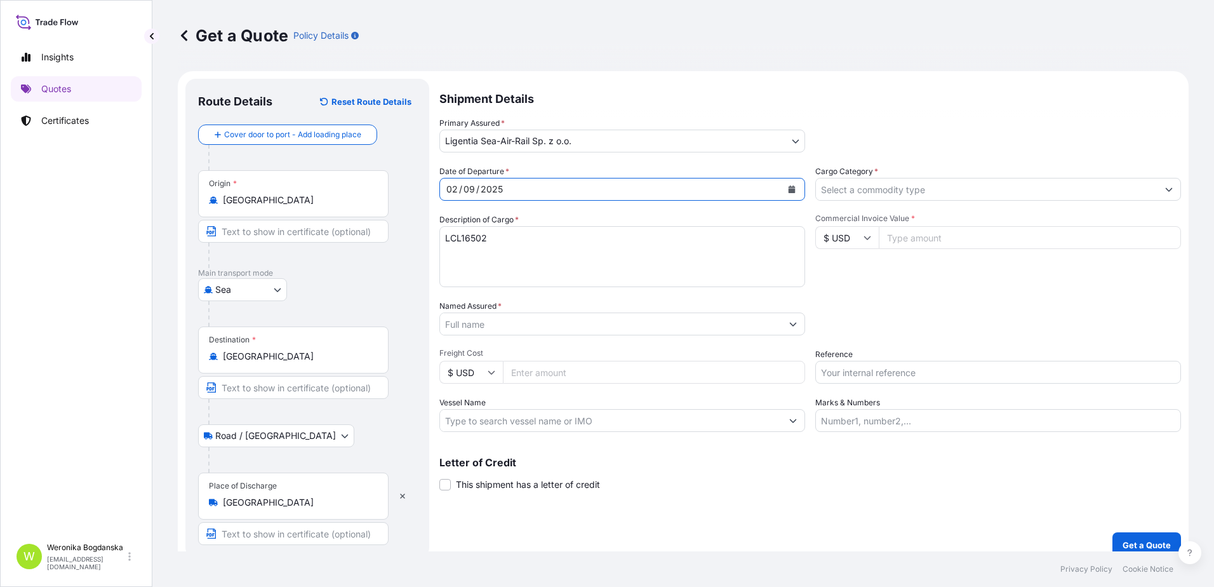
click at [941, 194] on input "Cargo Category *" at bounding box center [987, 189] width 342 height 23
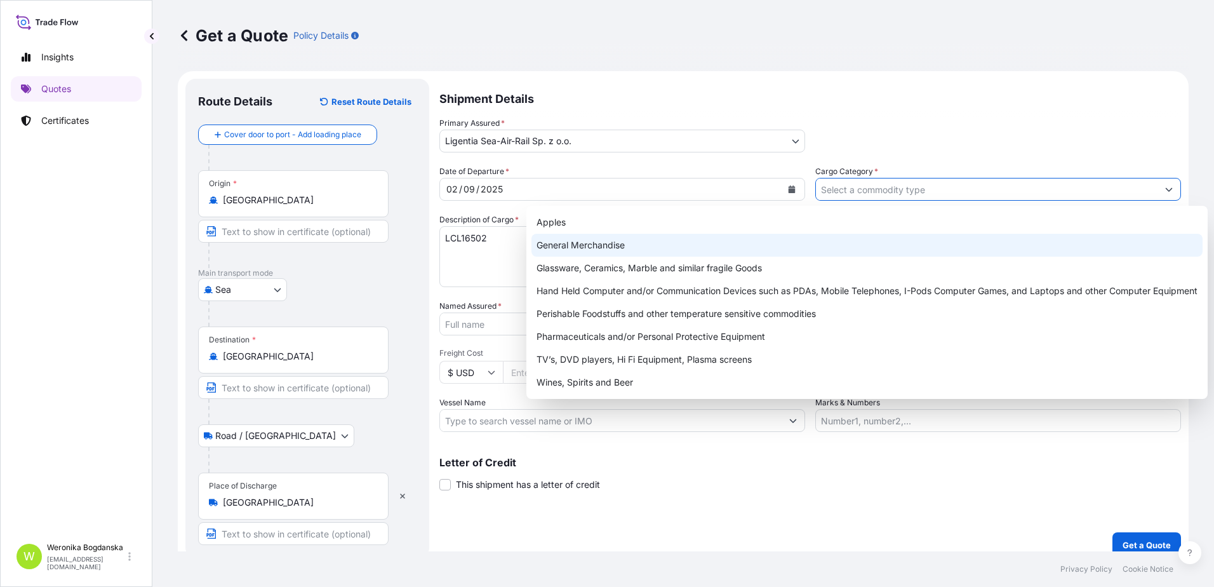
click at [691, 234] on div "General Merchandise" at bounding box center [867, 245] width 671 height 23
type input "General Merchandise"
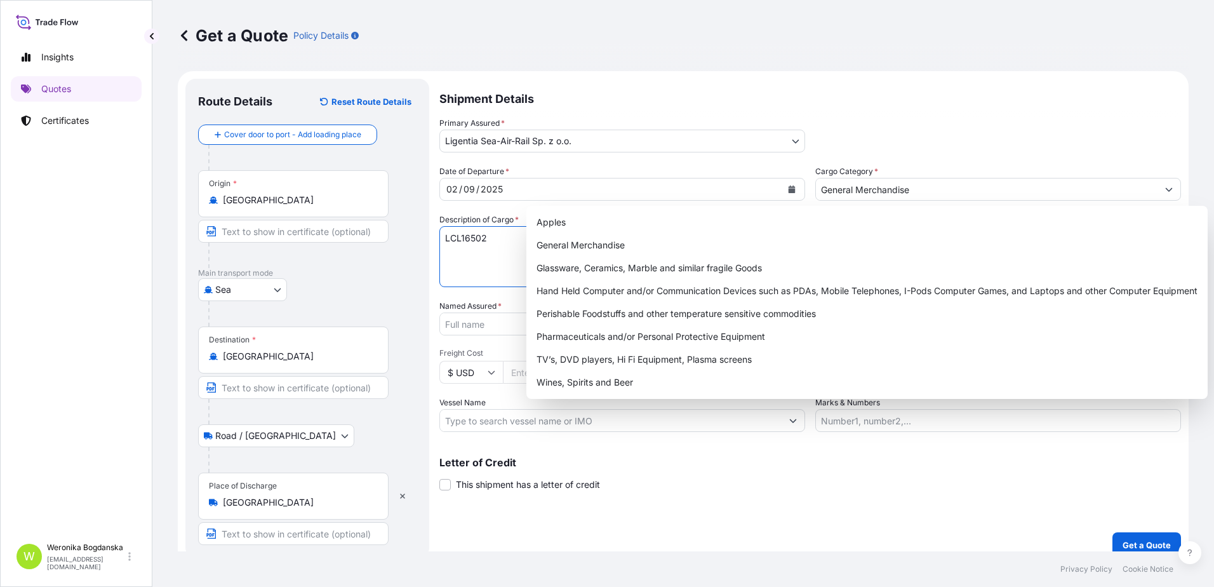
click at [452, 260] on textarea "LCL16502" at bounding box center [622, 256] width 366 height 61
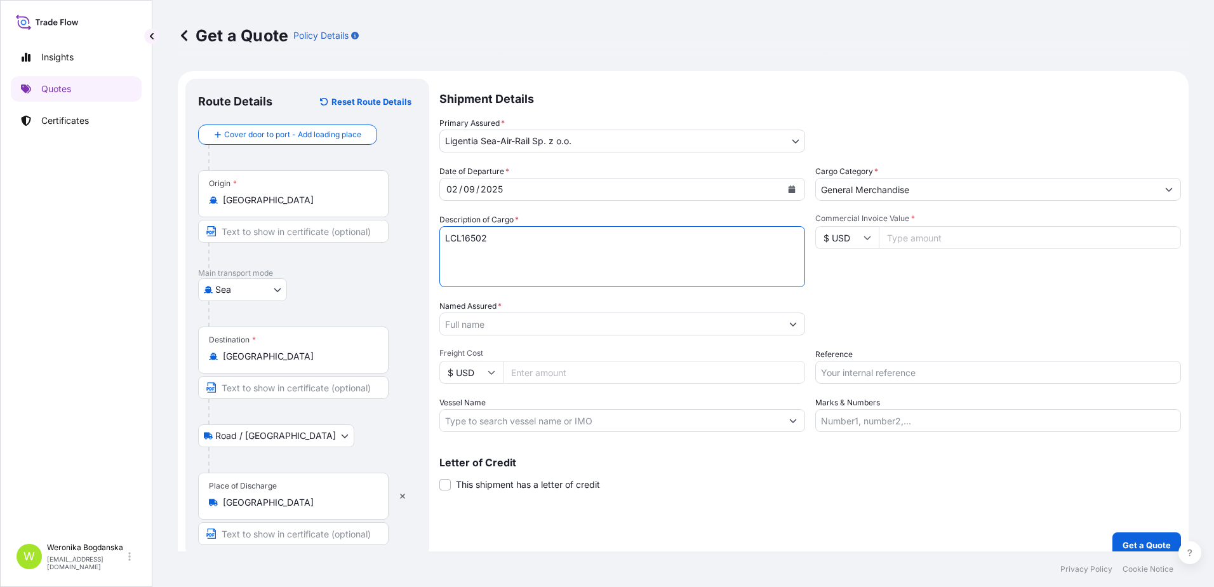
click at [506, 246] on textarea "LCL16502" at bounding box center [622, 256] width 366 height 61
paste textarea "BICYCLE PARTS"
click at [473, 272] on textarea "LCL16502 BICYCLE PARTS" at bounding box center [622, 256] width 366 height 61
click at [514, 260] on textarea "LCL16502 BICYCLE PARTS" at bounding box center [622, 256] width 366 height 61
paste textarea "TIIU4650971"
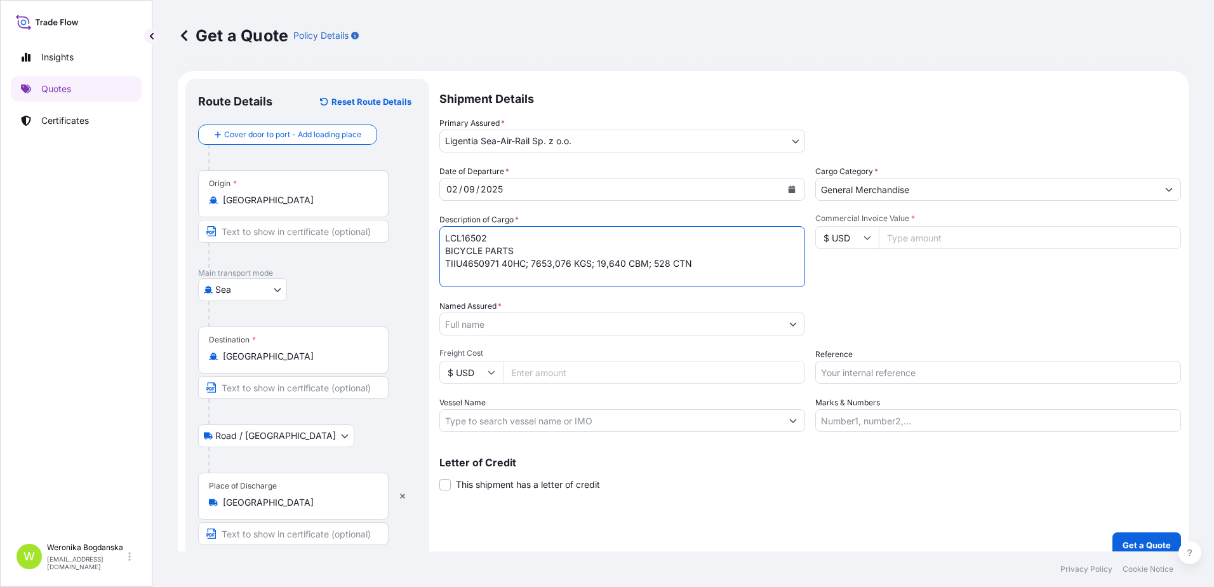
type textarea "LCL16502 BICYCLE PARTS TIIU4650971 40HC; 7653,076 KGS; 19,640 CBM; 528 CTN"
click at [907, 239] on input "Commercial Invoice Value *" at bounding box center [1030, 237] width 302 height 23
type input "86474.64"
click at [578, 328] on input "Named Assured *" at bounding box center [611, 323] width 342 height 23
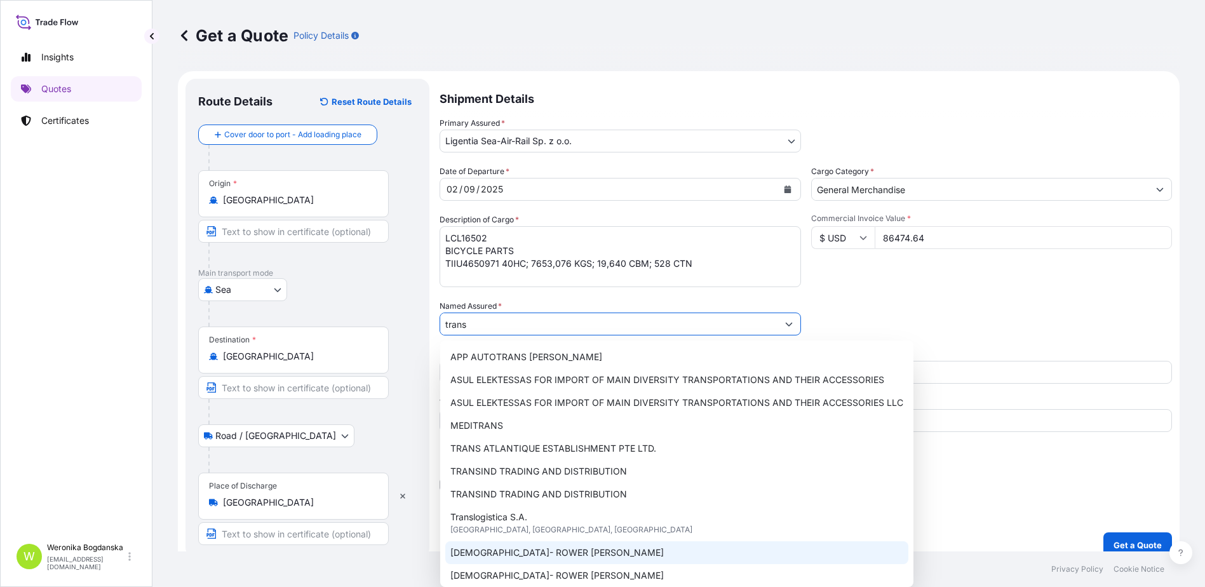
click at [533, 560] on div "[DEMOGRAPHIC_DATA]- ROWER [PERSON_NAME]" at bounding box center [676, 552] width 463 height 23
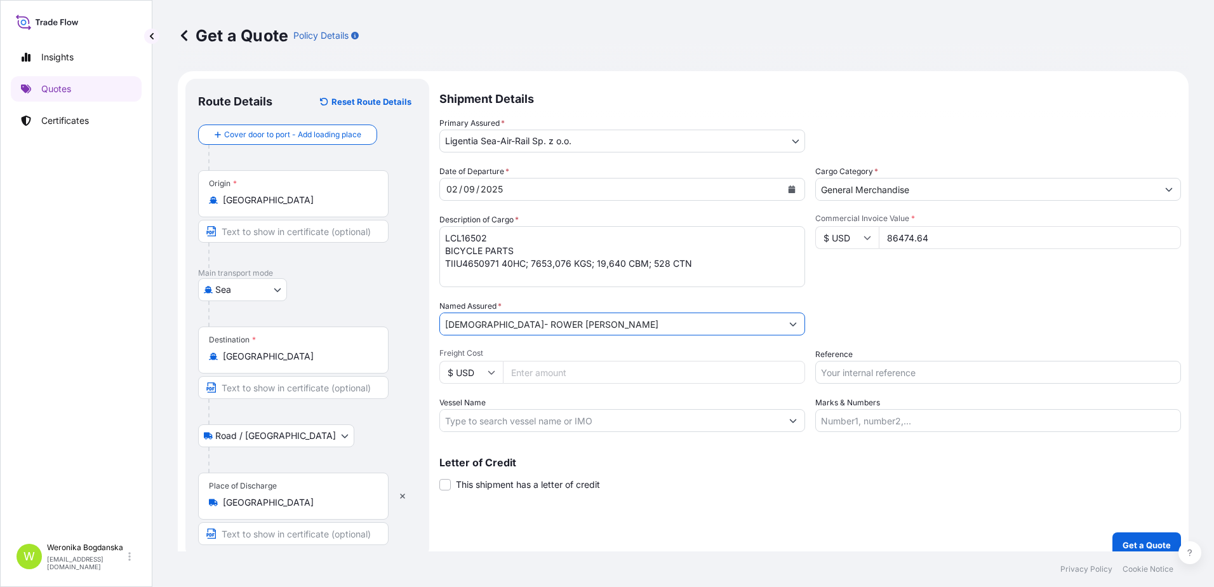
type input "[DEMOGRAPHIC_DATA]- ROWER [PERSON_NAME]"
click at [941, 380] on input "Reference" at bounding box center [998, 372] width 366 height 23
paste input "S02033129"
type input "S02033129 LCL"
click at [1141, 540] on p "Get a Quote" at bounding box center [1147, 545] width 48 height 13
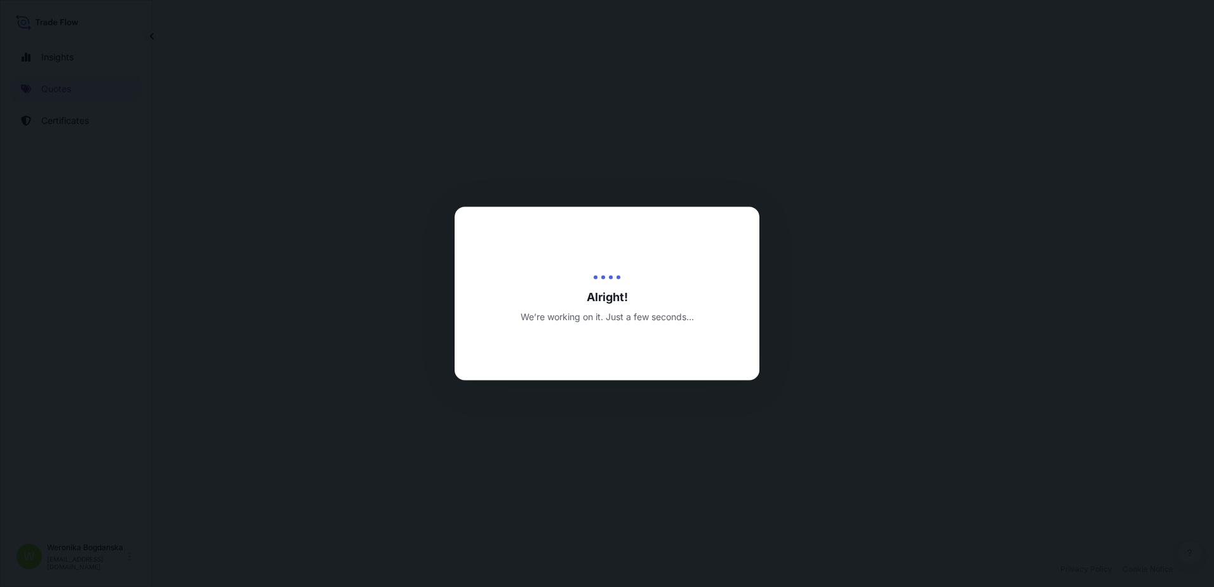
select select "Sea"
select select "Road / [GEOGRAPHIC_DATA]"
select select "31440"
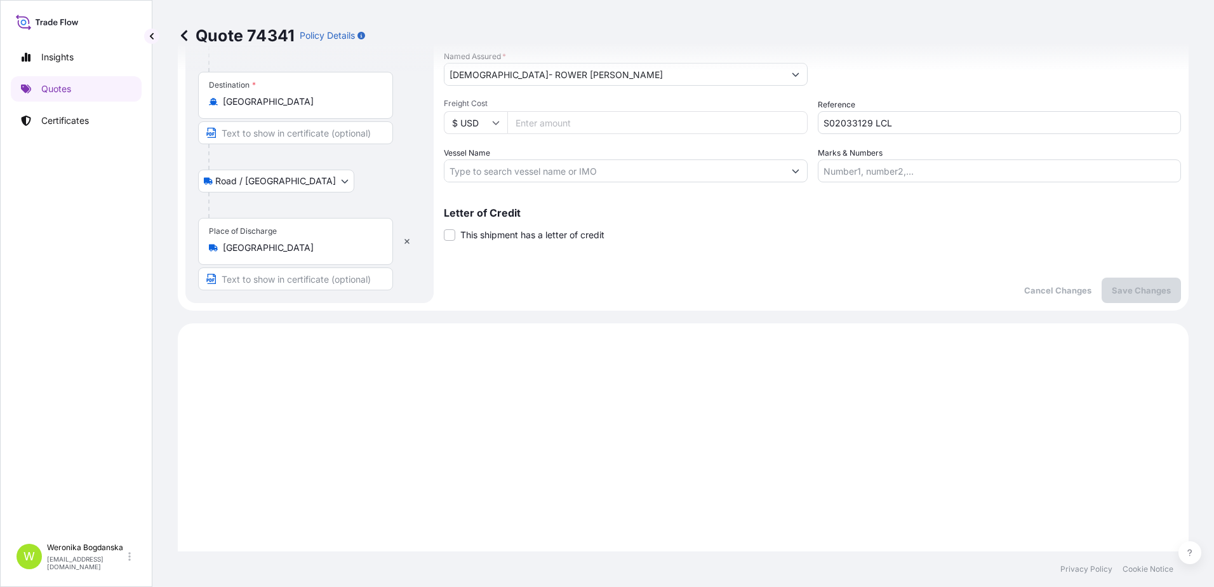
scroll to position [509, 0]
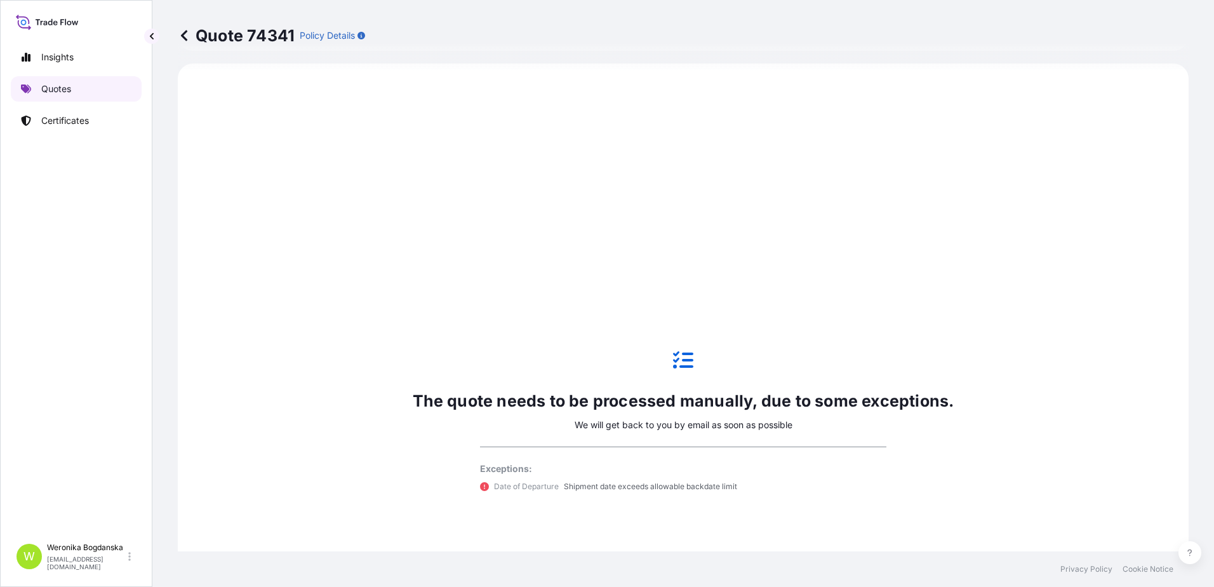
click at [51, 95] on p "Quotes" at bounding box center [56, 89] width 30 height 13
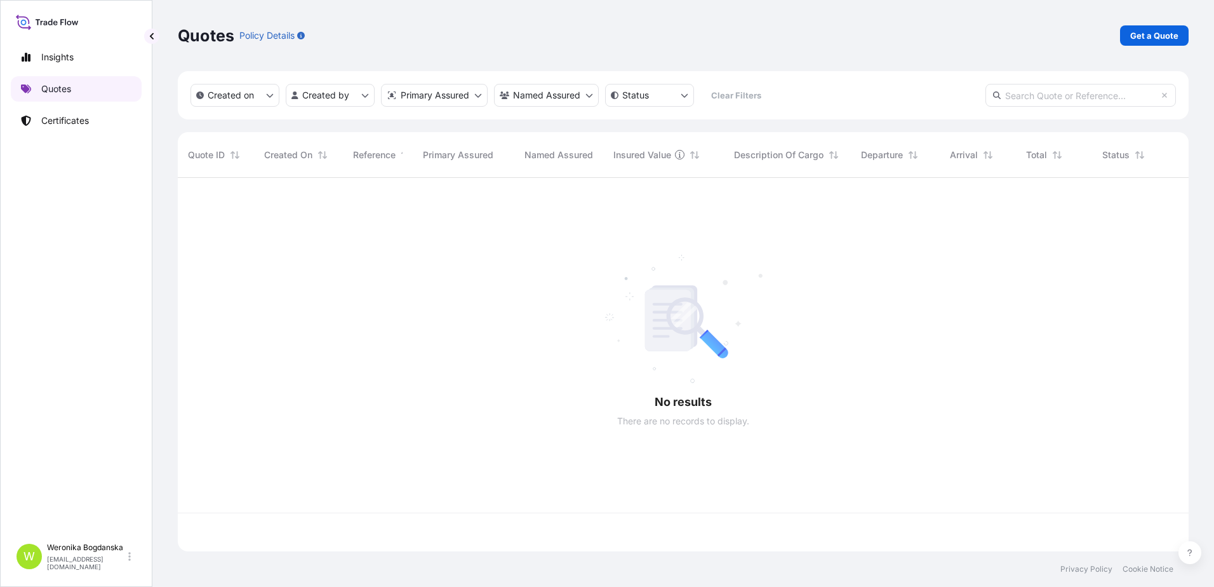
scroll to position [371, 1001]
click at [1178, 35] on p "Get a Quote" at bounding box center [1154, 35] width 48 height 13
select select "Sea"
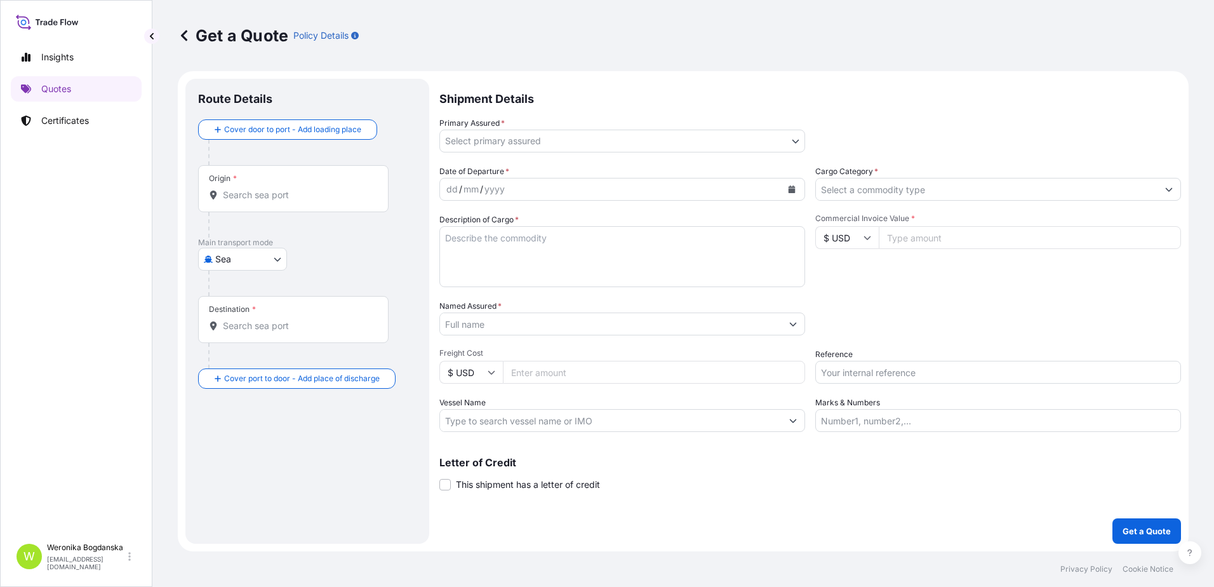
click at [307, 199] on input "Origin *" at bounding box center [298, 195] width 150 height 13
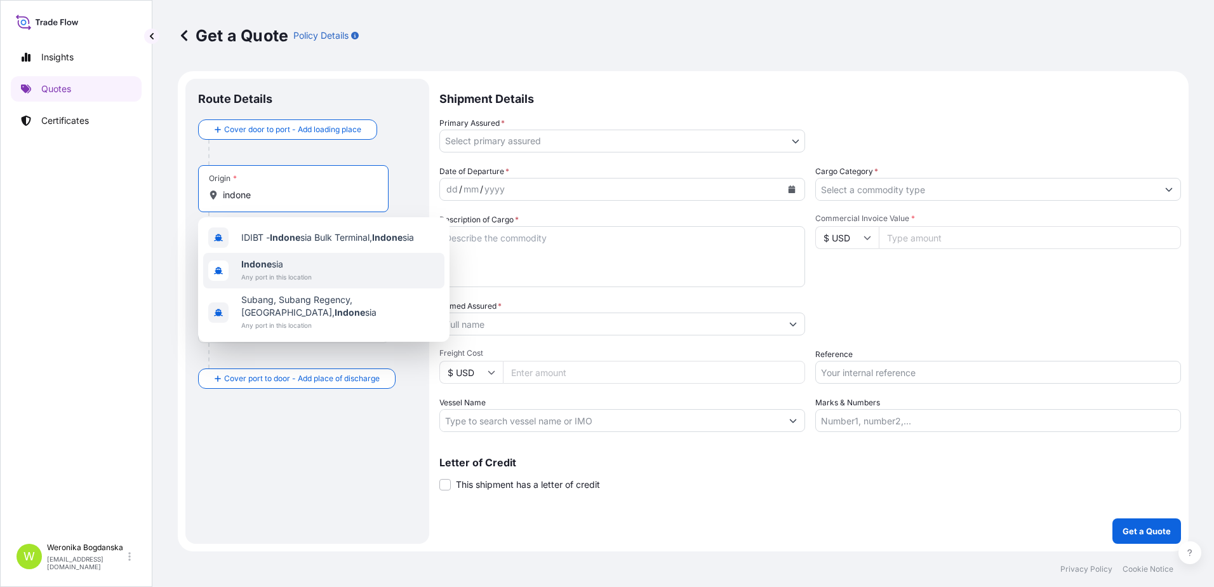
click at [305, 259] on span "Indone sia" at bounding box center [276, 264] width 70 height 13
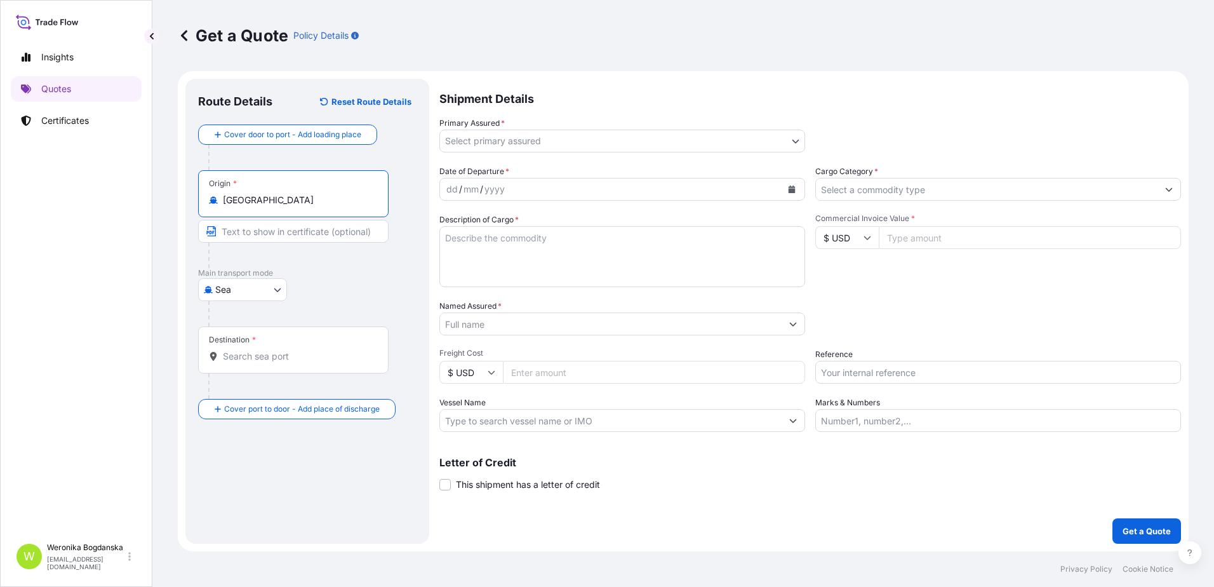
type input "[GEOGRAPHIC_DATA]"
click at [278, 354] on input "Destination *" at bounding box center [298, 356] width 150 height 13
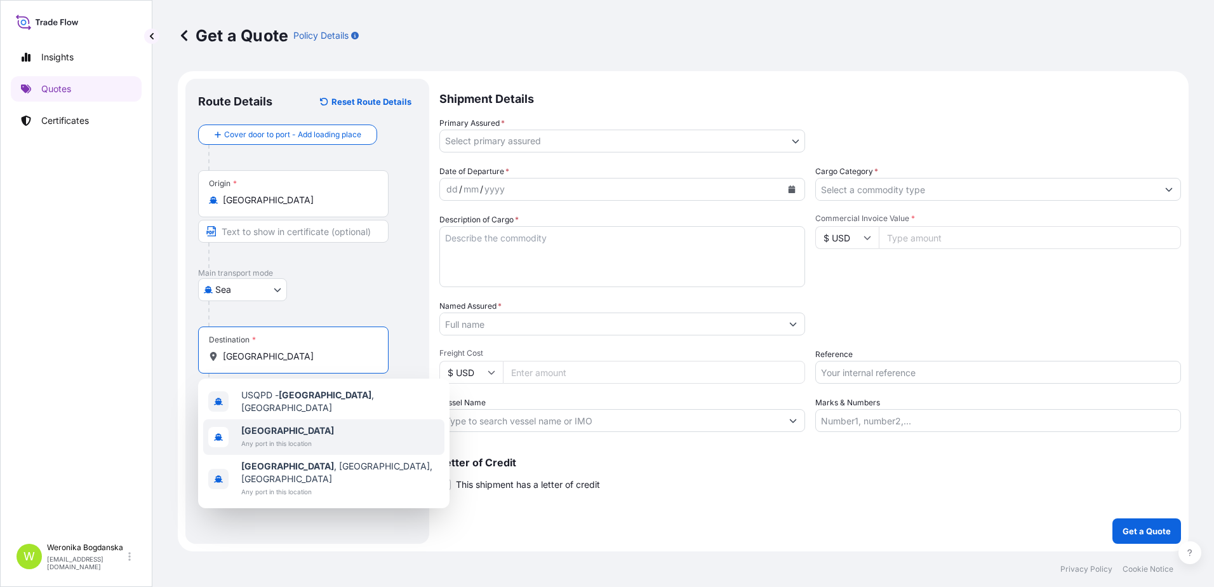
click at [260, 425] on b "[GEOGRAPHIC_DATA]" at bounding box center [287, 430] width 93 height 11
type input "[GEOGRAPHIC_DATA]"
click at [252, 412] on div at bounding box center [298, 411] width 180 height 25
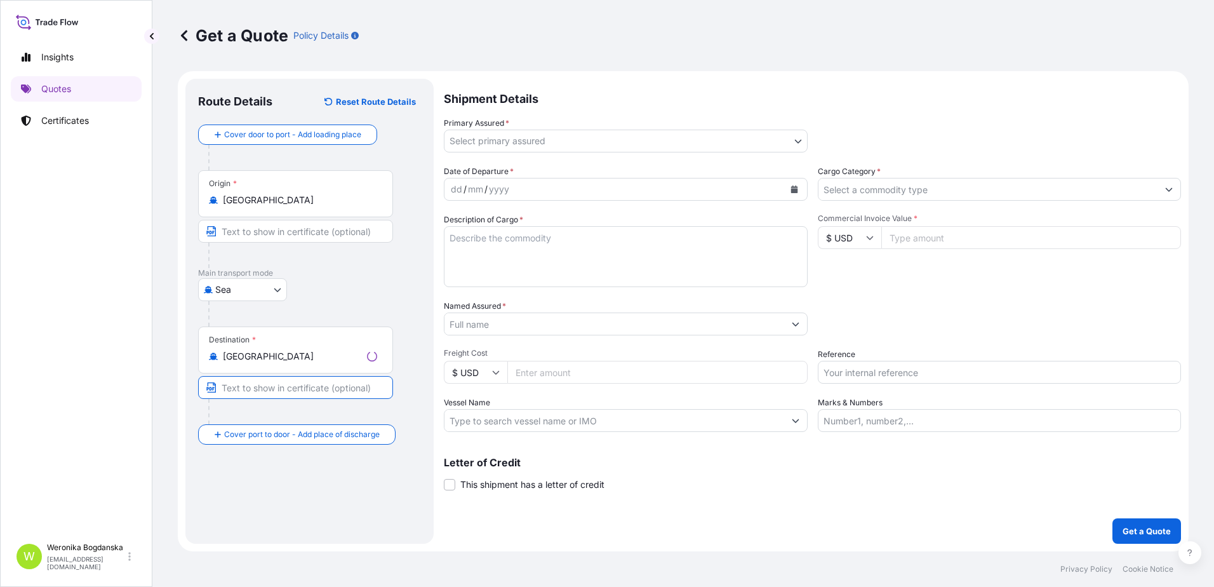
click at [251, 392] on input "Text to appear on certificate" at bounding box center [295, 387] width 195 height 23
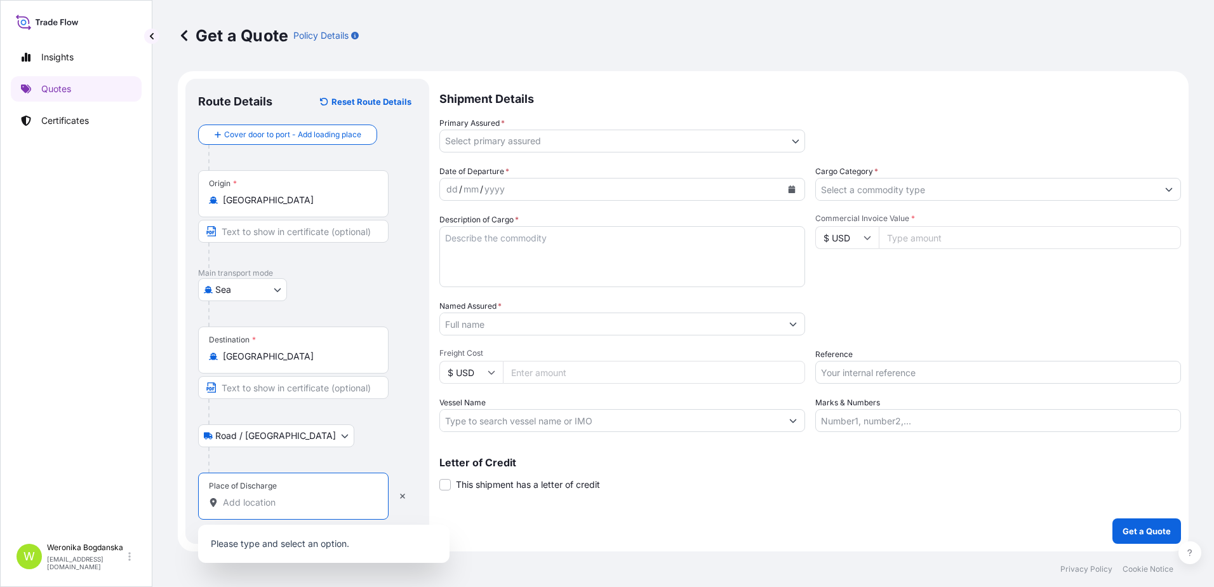
click at [268, 502] on input "Place of Discharge" at bounding box center [298, 502] width 150 height 13
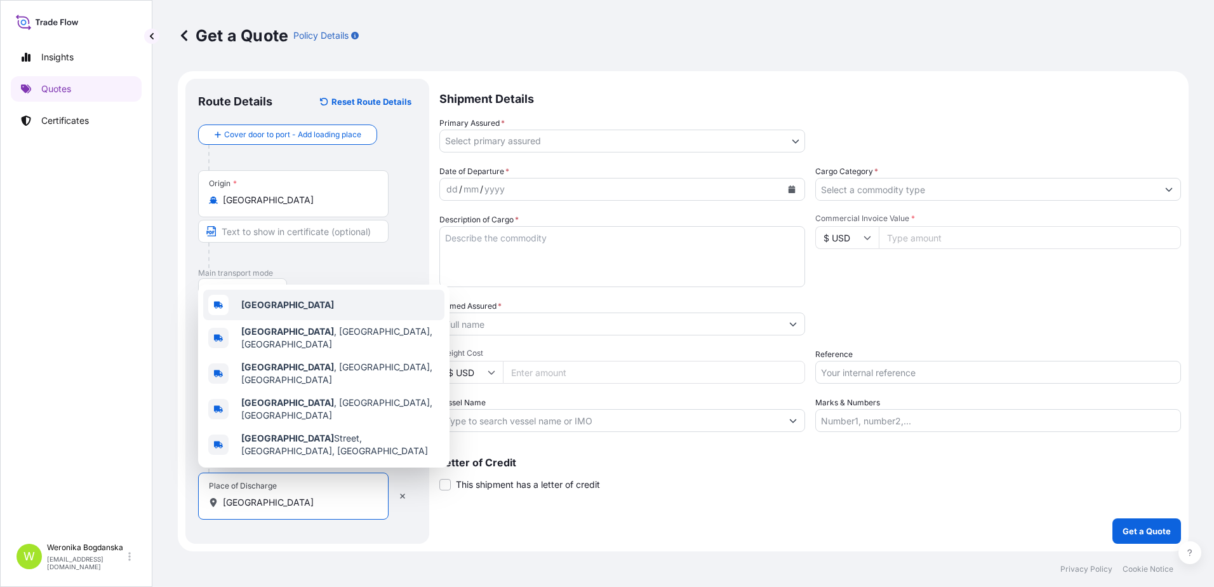
click at [294, 320] on div "[GEOGRAPHIC_DATA]" at bounding box center [323, 305] width 241 height 30
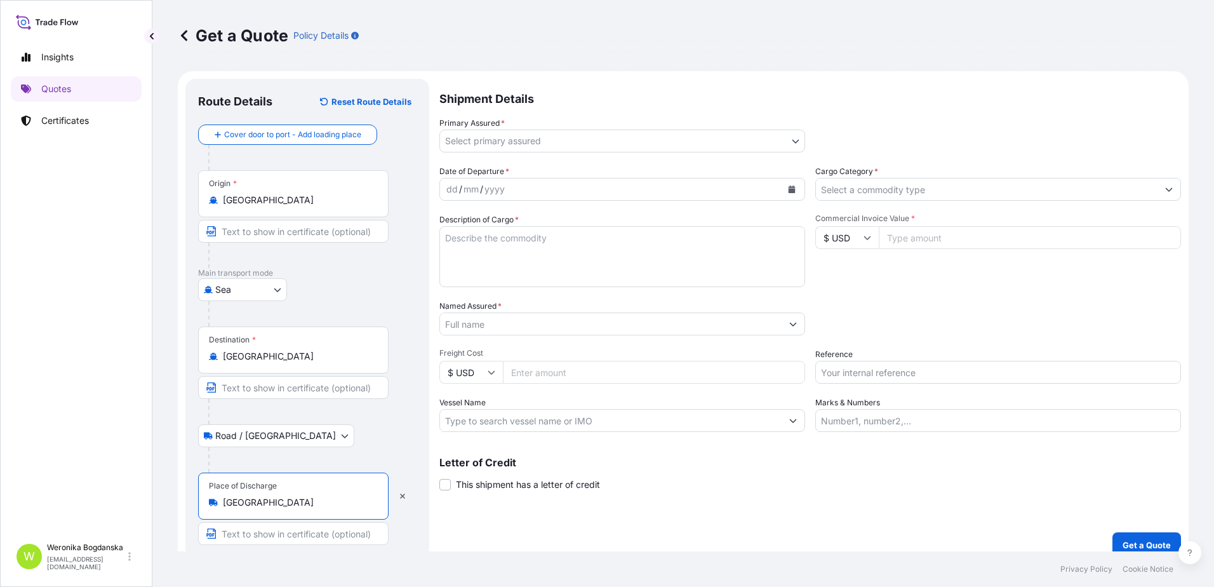
type input "[GEOGRAPHIC_DATA]"
click at [504, 141] on body "3 options available. 0 options available. 5 options available. Insights Quotes …" at bounding box center [607, 293] width 1214 height 587
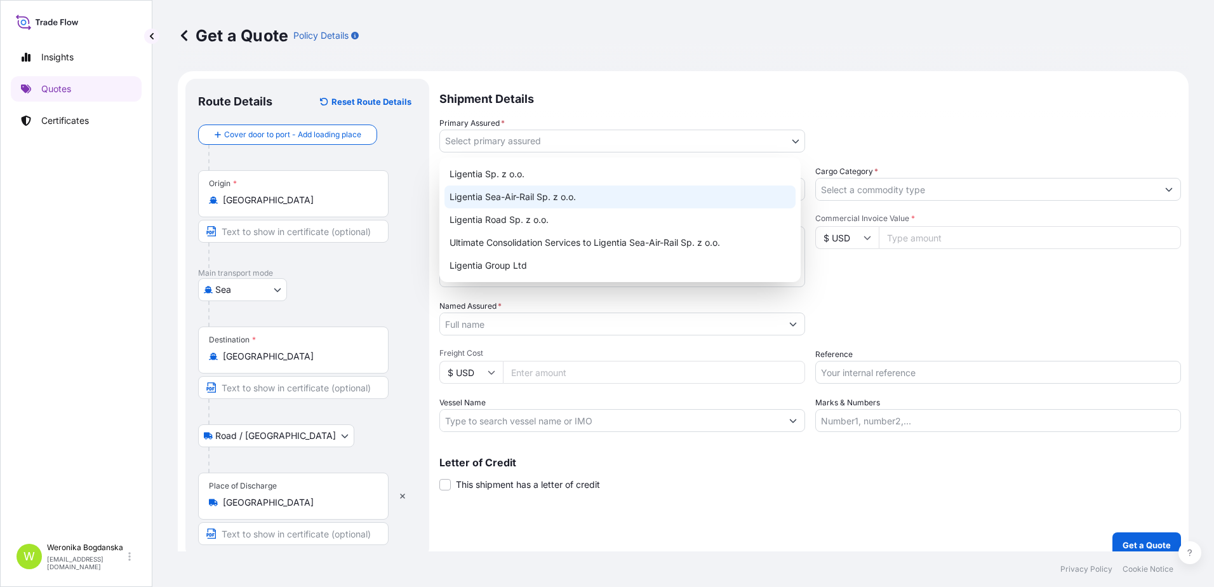
click at [499, 194] on div "Ligentia Sea-Air-Rail Sp. z o.o." at bounding box center [620, 196] width 351 height 23
select select "31440"
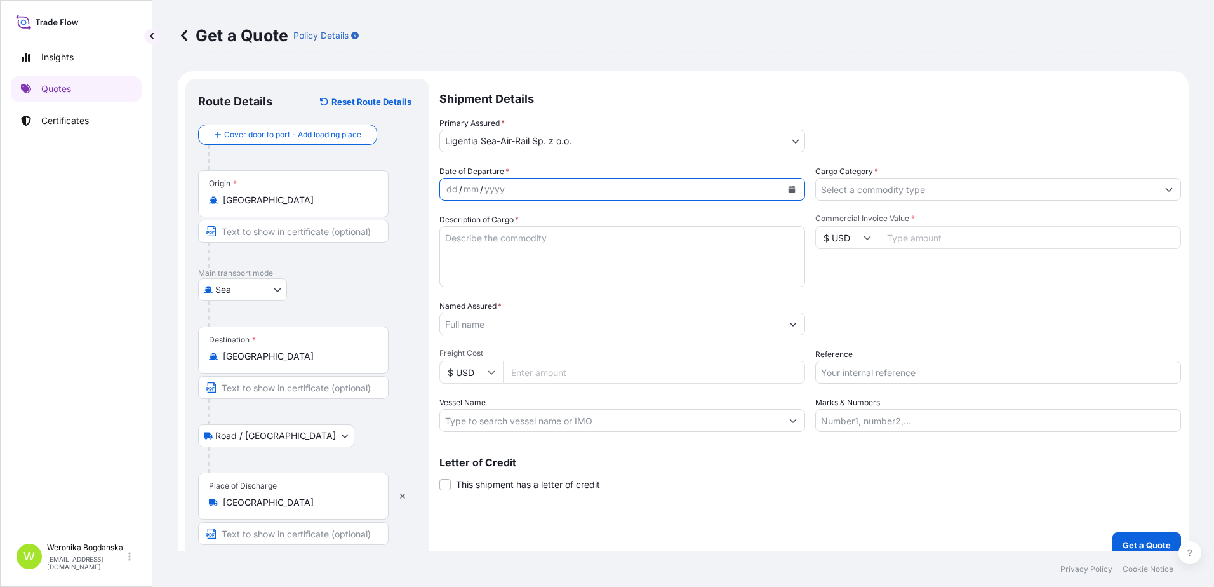
click at [787, 194] on button "Calendar" at bounding box center [792, 189] width 20 height 20
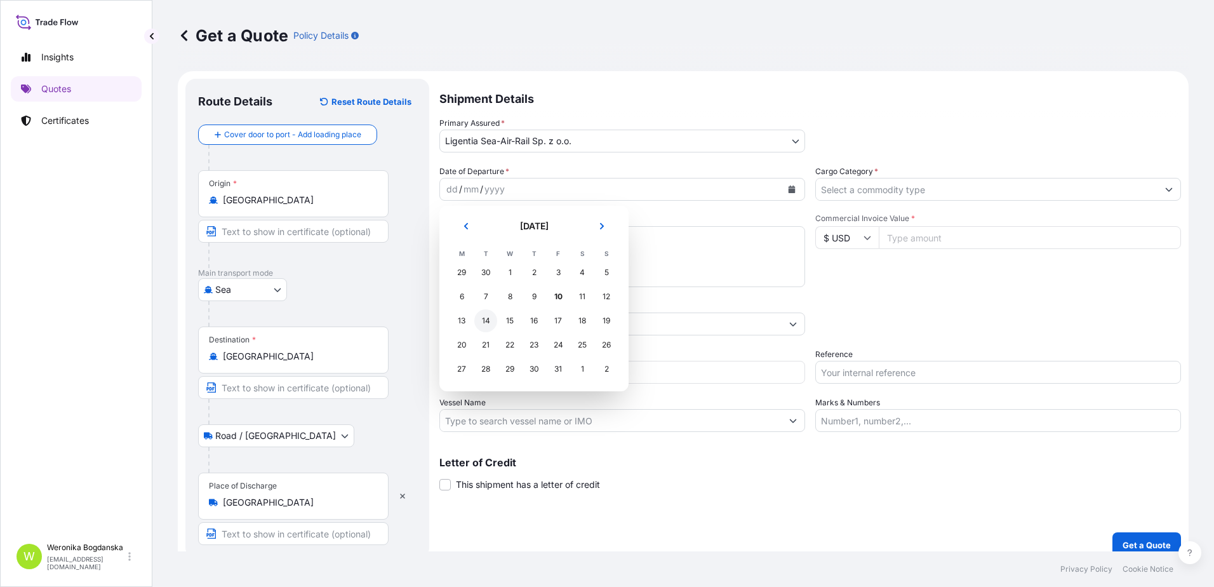
click at [480, 318] on div "14" at bounding box center [485, 320] width 23 height 23
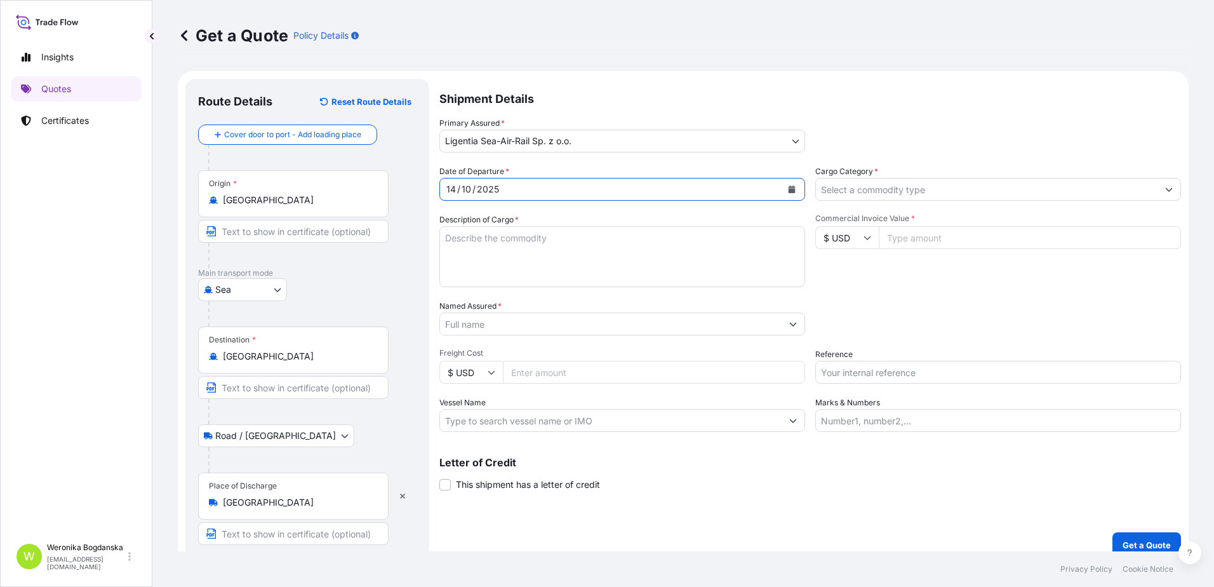
click at [946, 193] on input "Cargo Category *" at bounding box center [987, 189] width 342 height 23
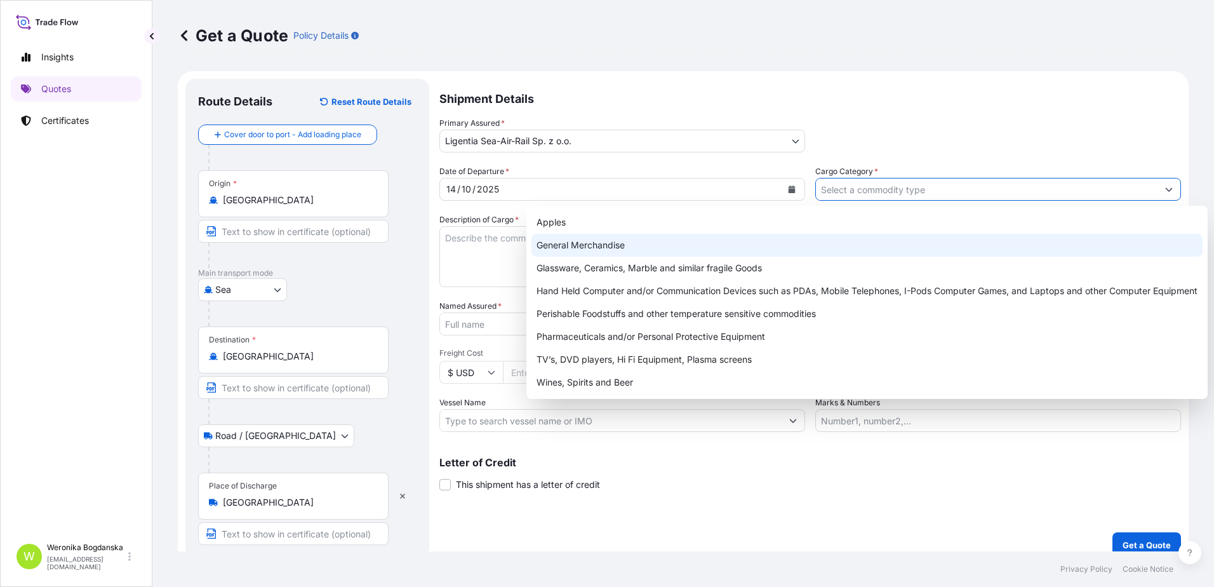
click at [580, 251] on div "General Merchandise" at bounding box center [867, 245] width 671 height 23
type input "General Merchandise"
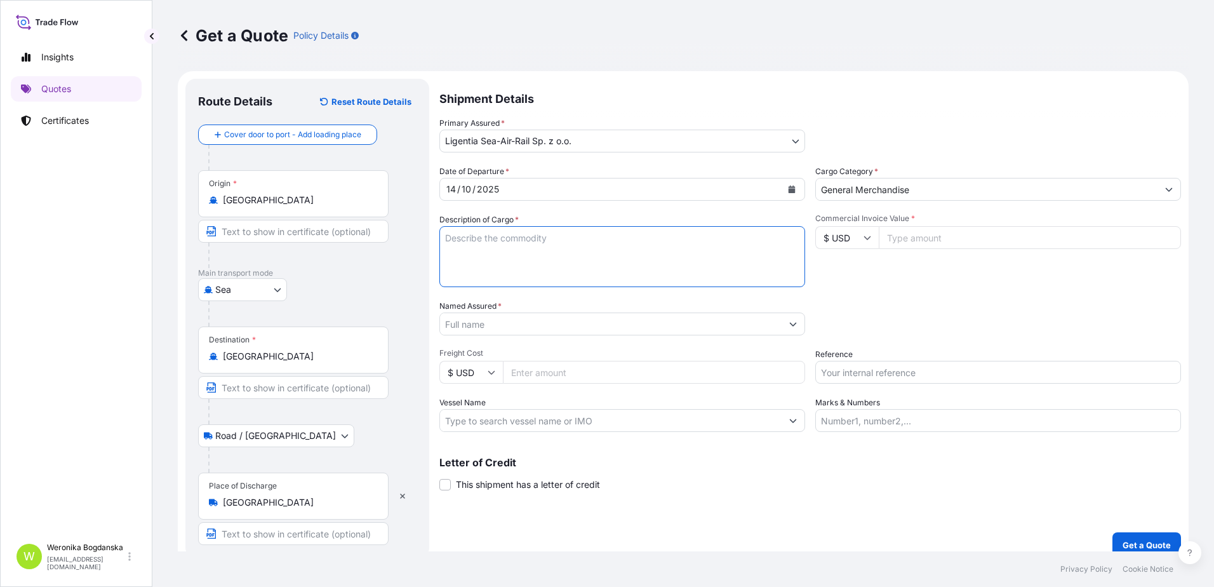
click at [487, 256] on textarea "Description of Cargo *" at bounding box center [622, 256] width 366 height 61
click at [458, 256] on textarea "PLASTIC BAGS" at bounding box center [622, 256] width 366 height 61
paste textarea "MSDU5784754"
type textarea "PLASTIC BAGS MSDU5784754"
click at [913, 243] on input "Commercial Invoice Value *" at bounding box center [1030, 237] width 302 height 23
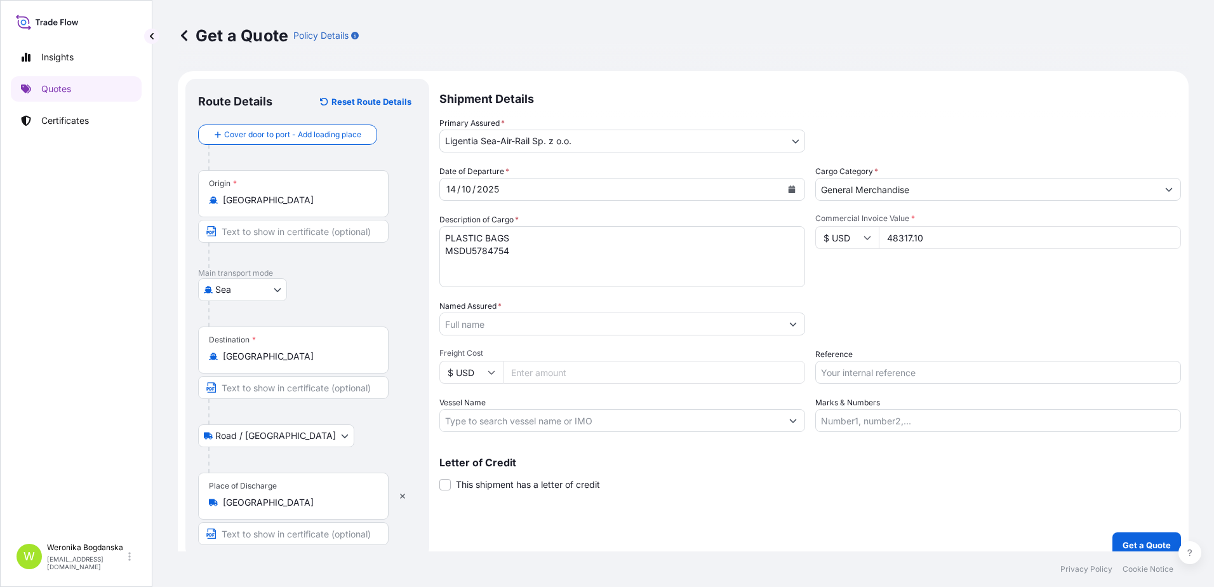
type input "48317.10"
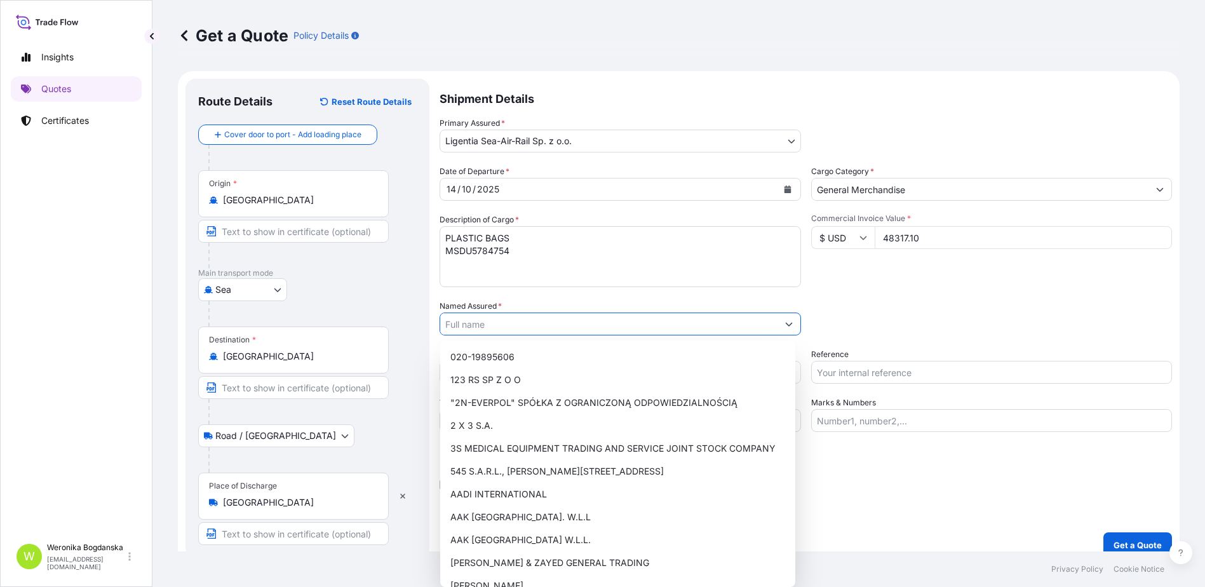
click at [509, 328] on input "Named Assured *" at bounding box center [608, 323] width 337 height 23
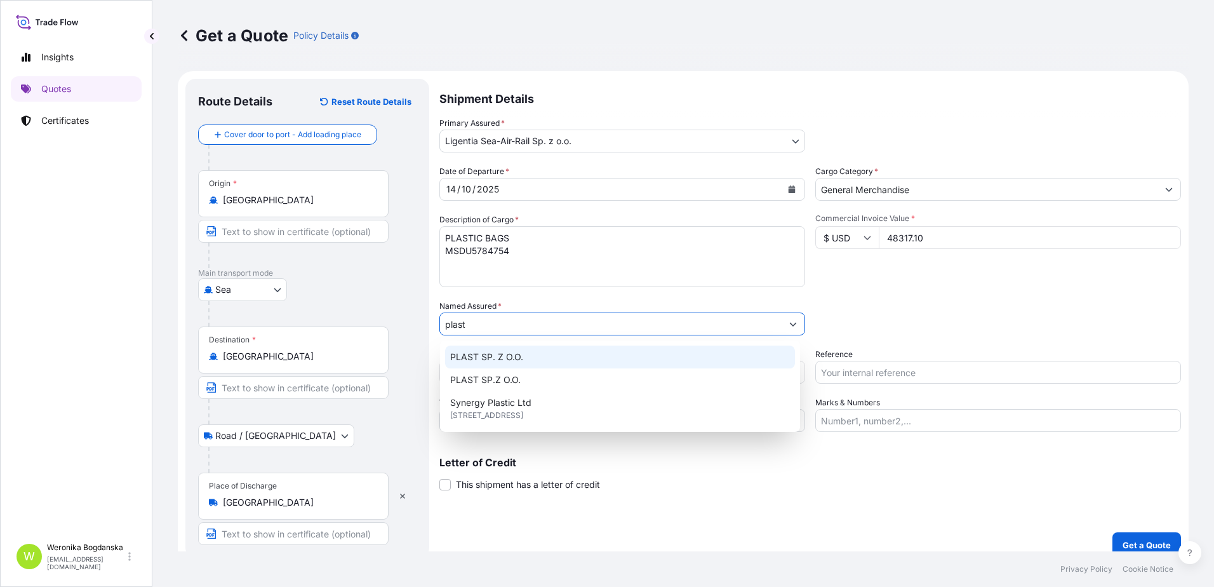
click at [519, 352] on span "PLAST SP. Z O.O." at bounding box center [486, 357] width 73 height 13
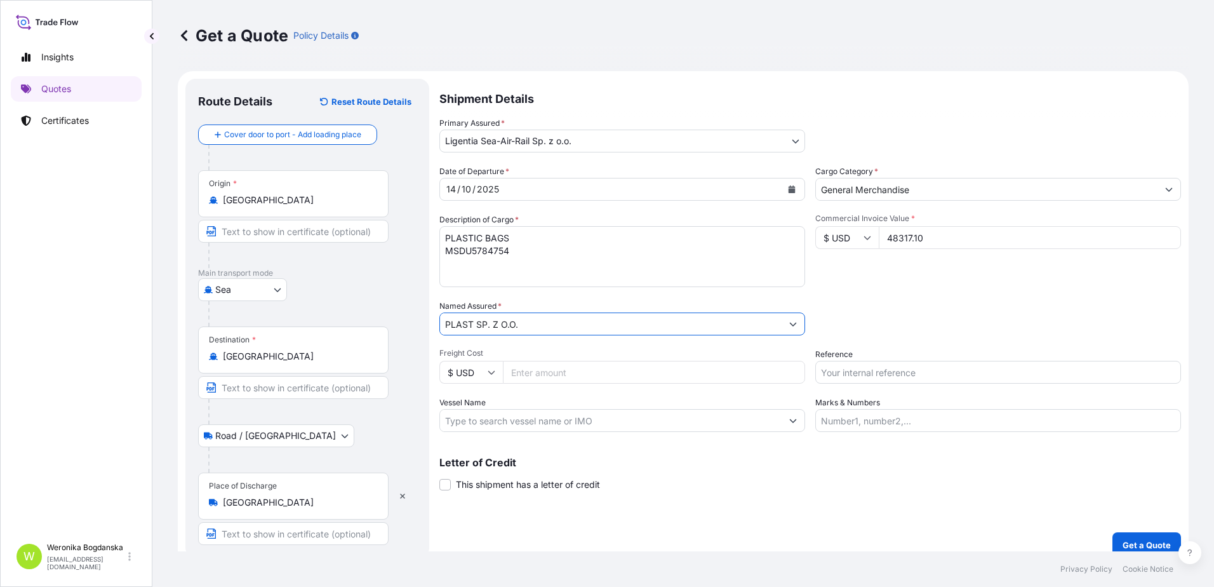
type input "PLAST SP. Z O.O."
click at [945, 374] on input "Reference" at bounding box center [998, 372] width 366 height 23
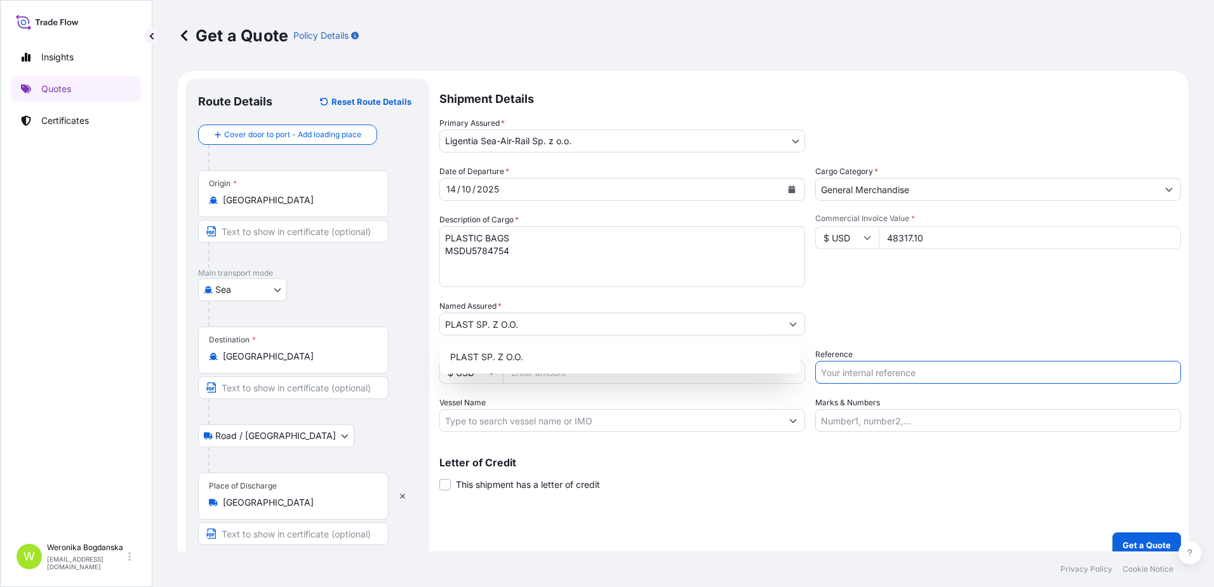
paste input "MSDU5784754"
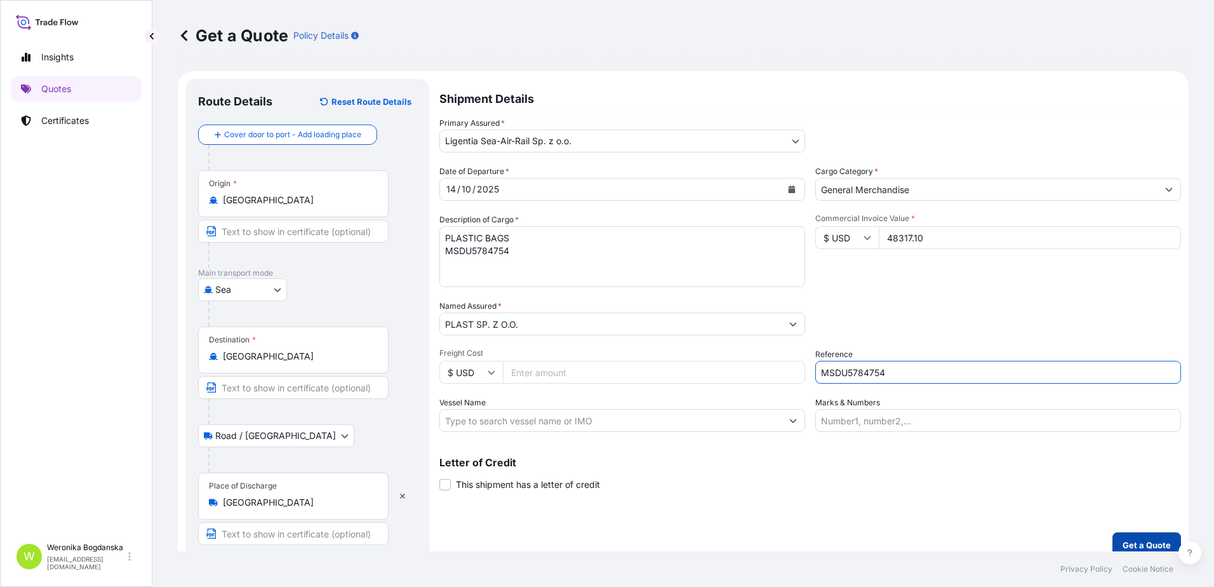
type input "MSDU5784754"
click at [1137, 545] on p "Get a Quote" at bounding box center [1147, 545] width 48 height 13
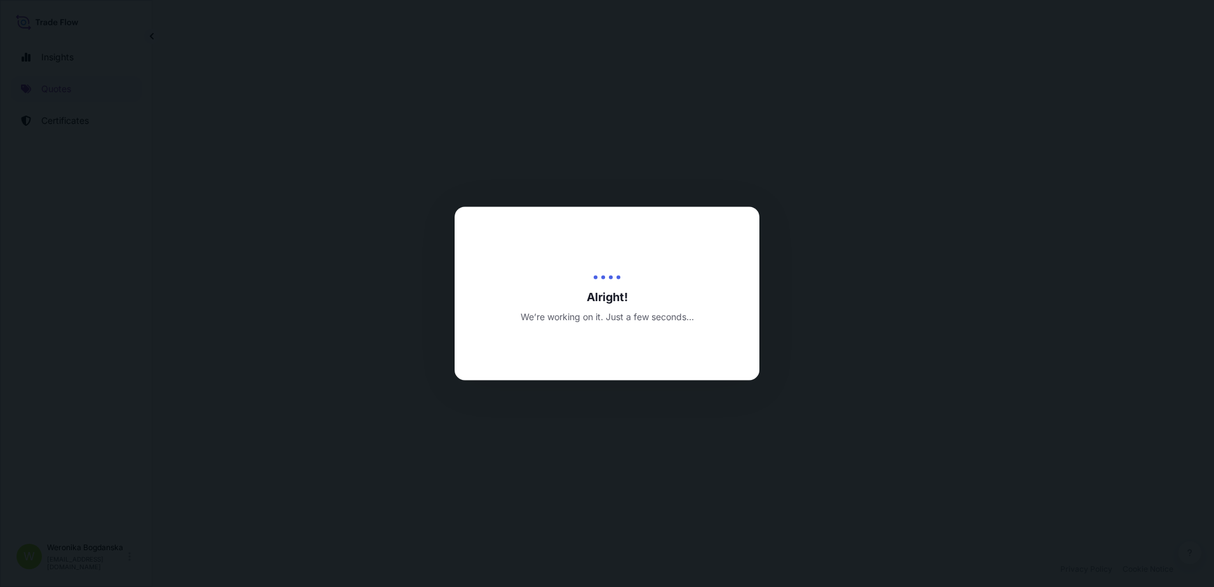
select select "Sea"
select select "Road / [GEOGRAPHIC_DATA]"
select select "31440"
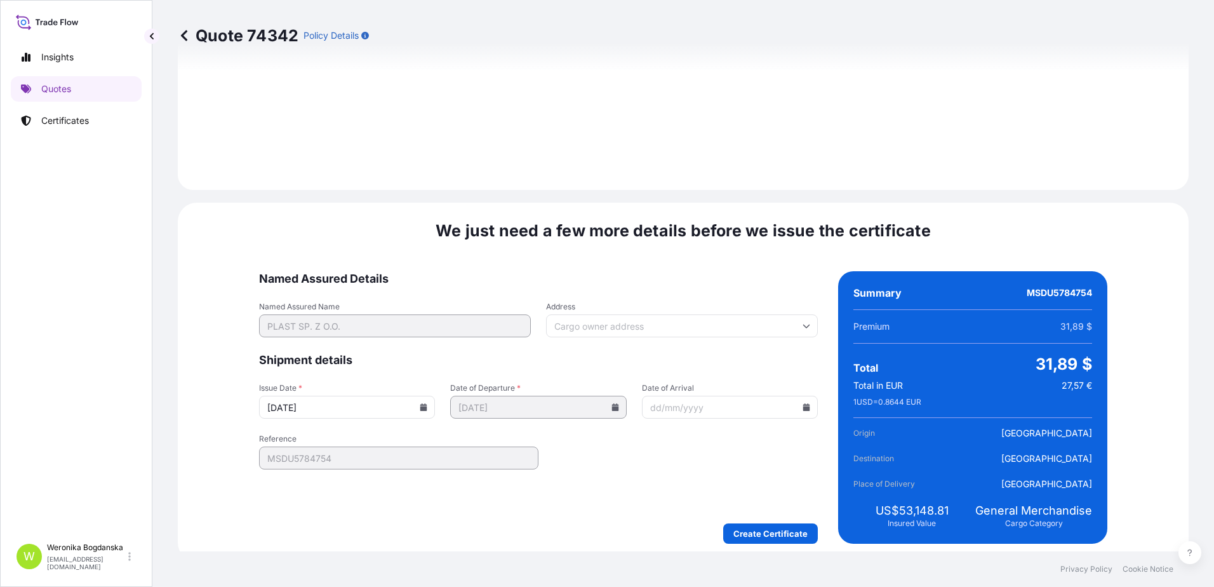
scroll to position [1551, 0]
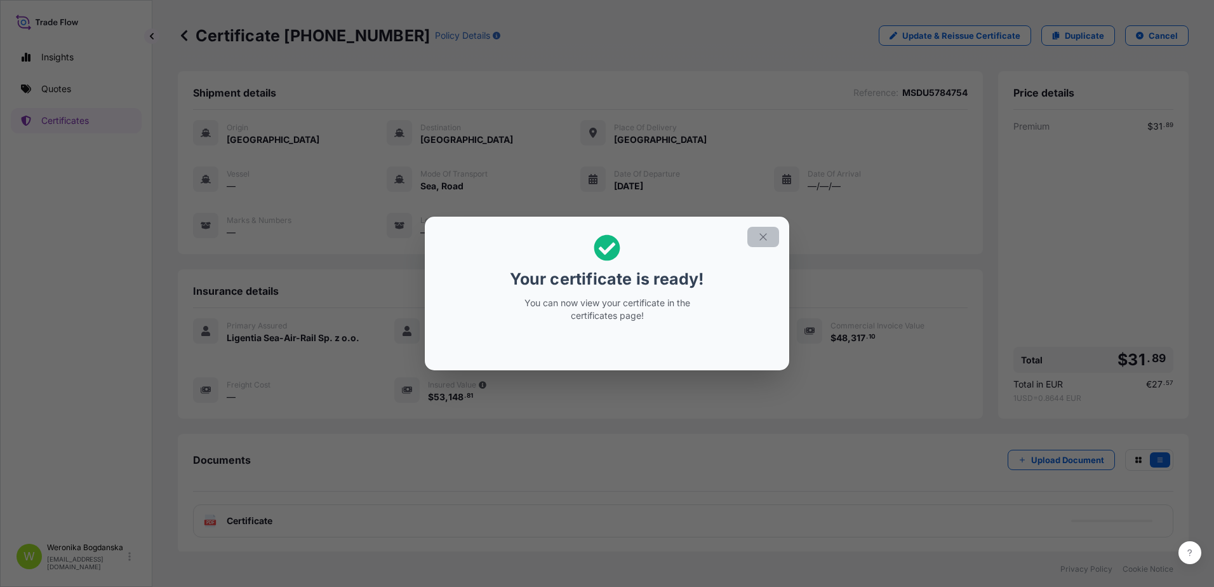
click at [762, 236] on icon "button" at bounding box center [763, 236] width 11 height 11
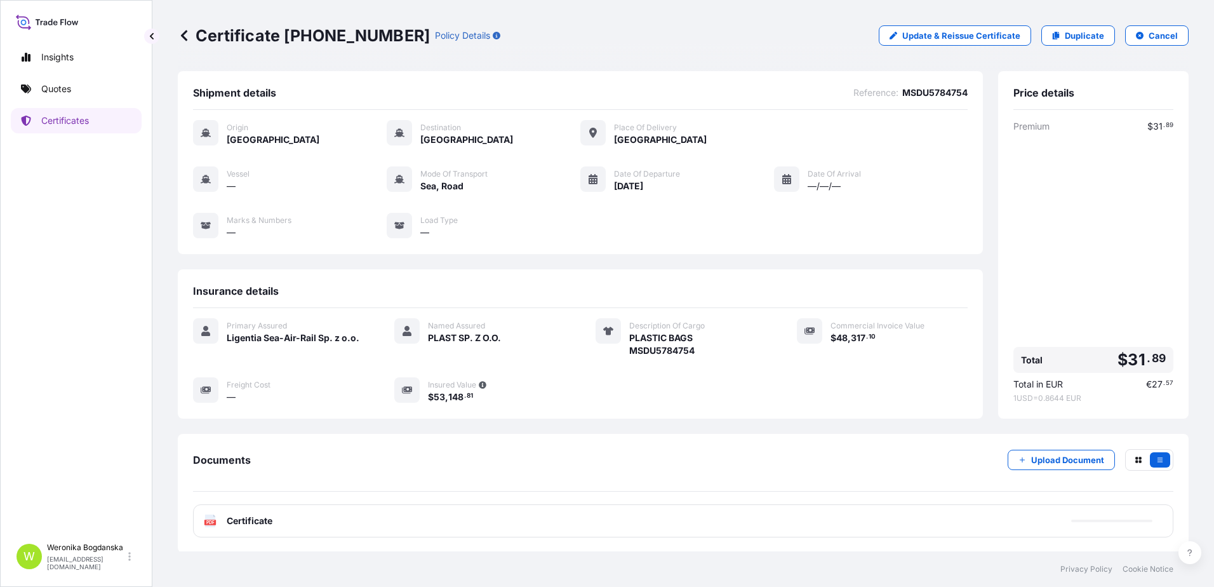
scroll to position [57, 0]
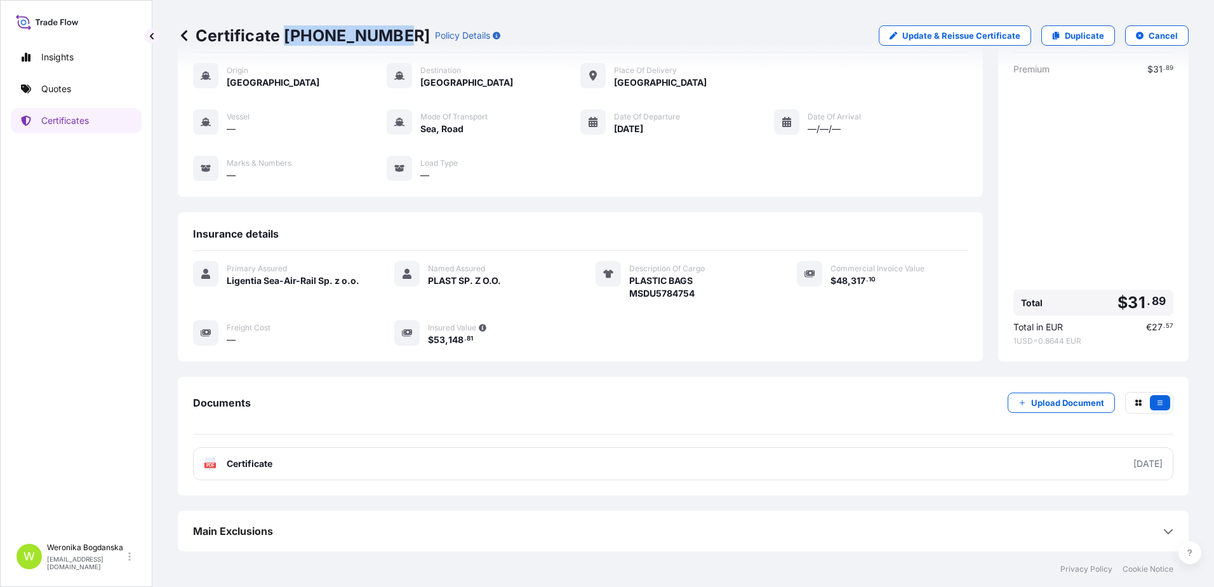
drag, startPoint x: 285, startPoint y: 40, endPoint x: 394, endPoint y: 39, distance: 109.2
click at [394, 39] on p "Certificate [PHONE_NUMBER]" at bounding box center [304, 35] width 252 height 20
copy p "[PHONE_NUMBER]"
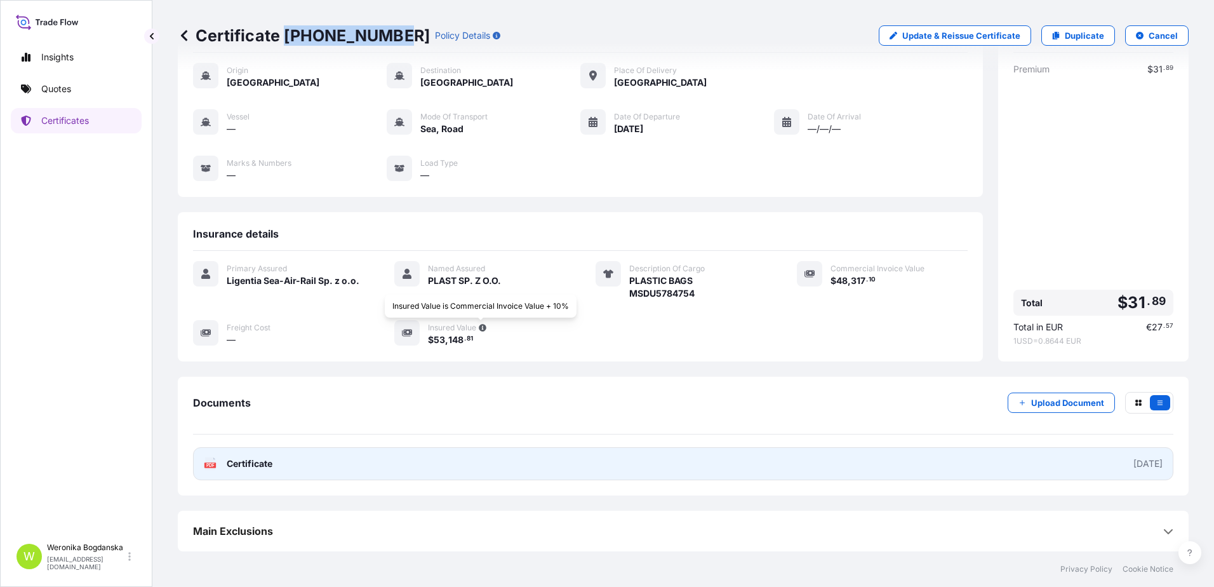
click at [554, 462] on link "PDF Certificate [DATE]" at bounding box center [683, 463] width 981 height 33
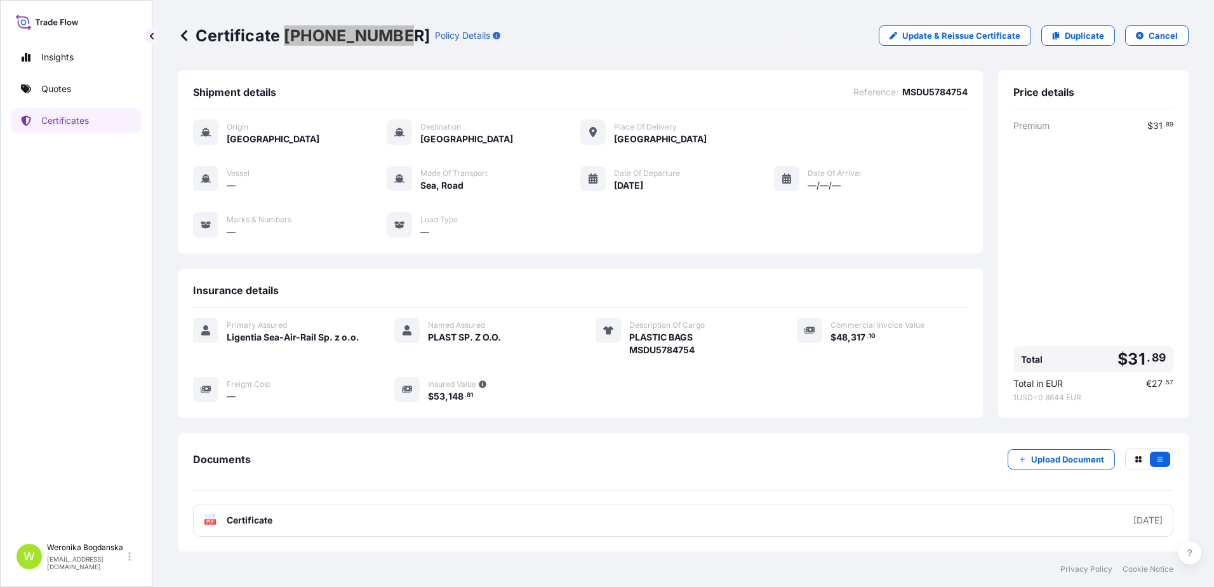
scroll to position [0, 0]
click at [85, 85] on link "Quotes" at bounding box center [76, 88] width 131 height 25
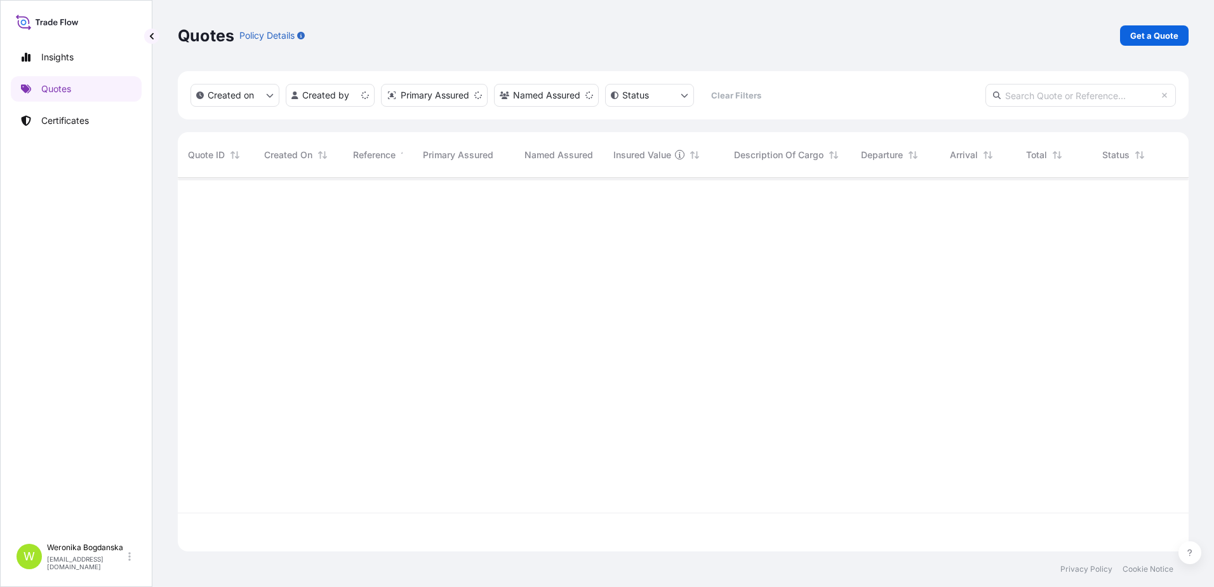
scroll to position [371, 1001]
click at [1140, 31] on p "Get a Quote" at bounding box center [1154, 35] width 48 height 13
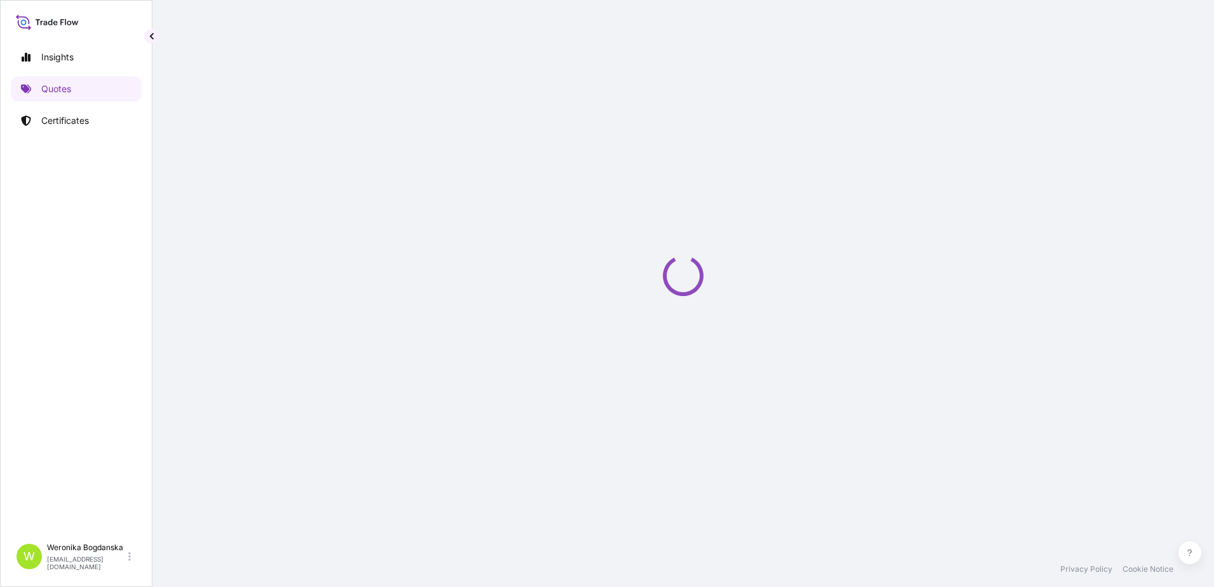
select select "Sea"
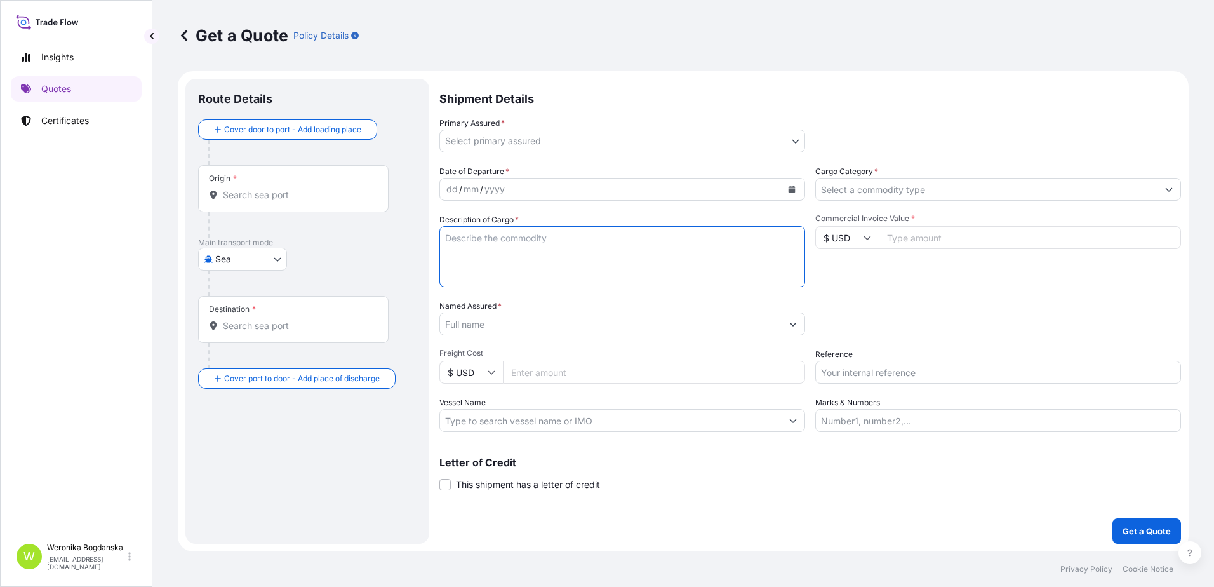
click at [492, 255] on textarea "Description of Cargo *" at bounding box center [622, 256] width 366 height 61
paste textarea "LCL16659"
type textarea "LCL16659"
click at [257, 196] on input "Origin *" at bounding box center [298, 195] width 150 height 13
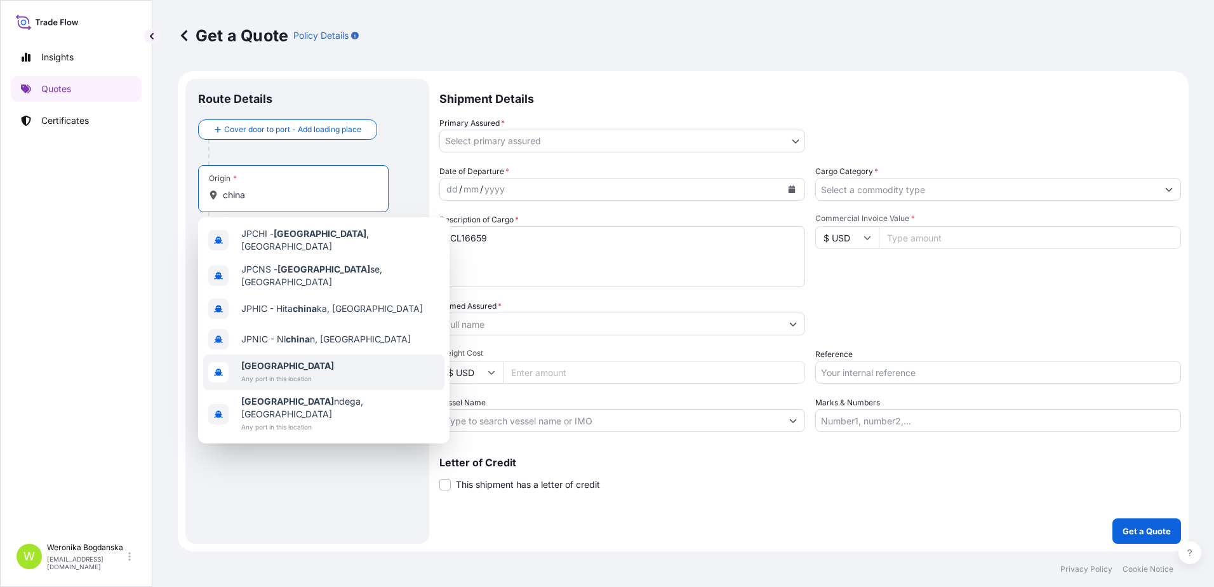
click at [290, 372] on span "Any port in this location" at bounding box center [287, 378] width 93 height 13
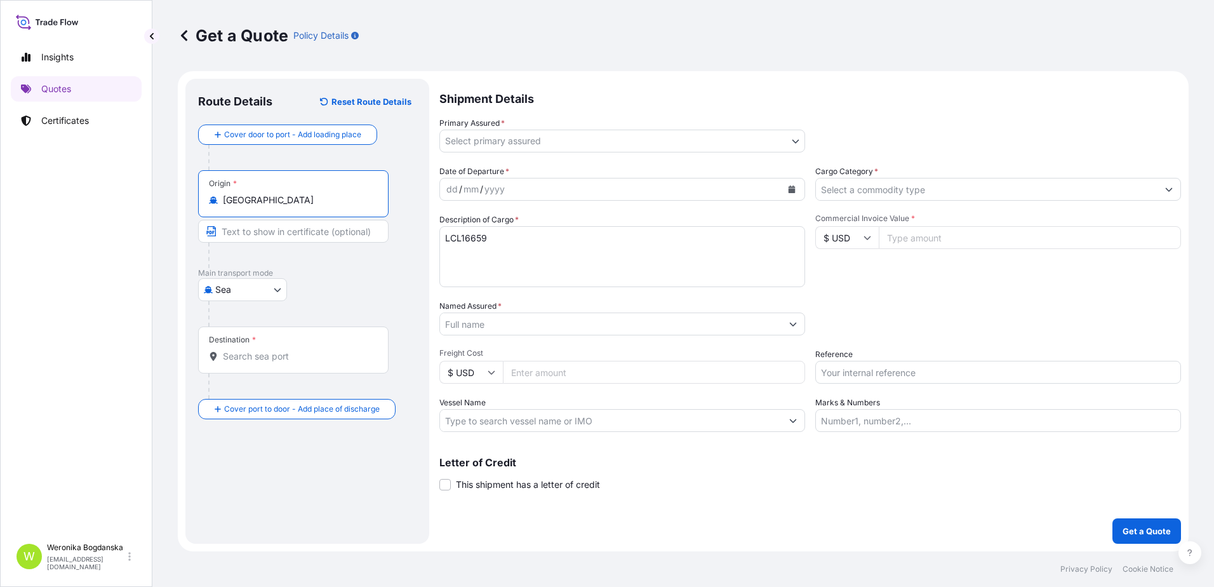
type input "[GEOGRAPHIC_DATA]"
click at [287, 365] on div "Destination *" at bounding box center [293, 349] width 191 height 47
click at [287, 363] on input "Destination *" at bounding box center [298, 356] width 150 height 13
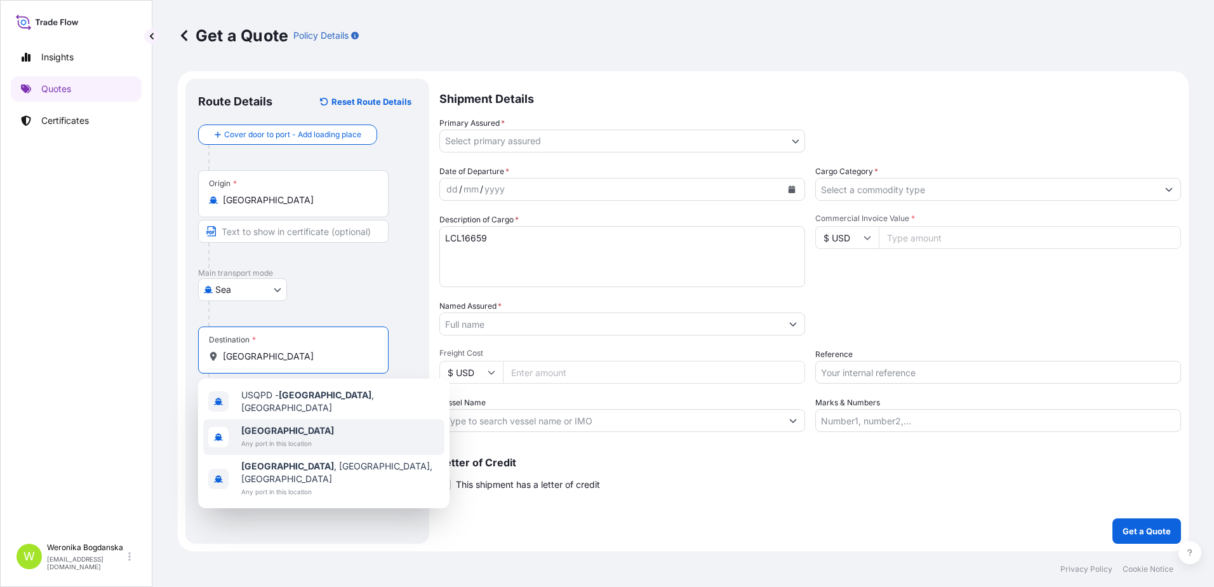
click at [304, 437] on span "Any port in this location" at bounding box center [287, 443] width 93 height 13
type input "[GEOGRAPHIC_DATA]"
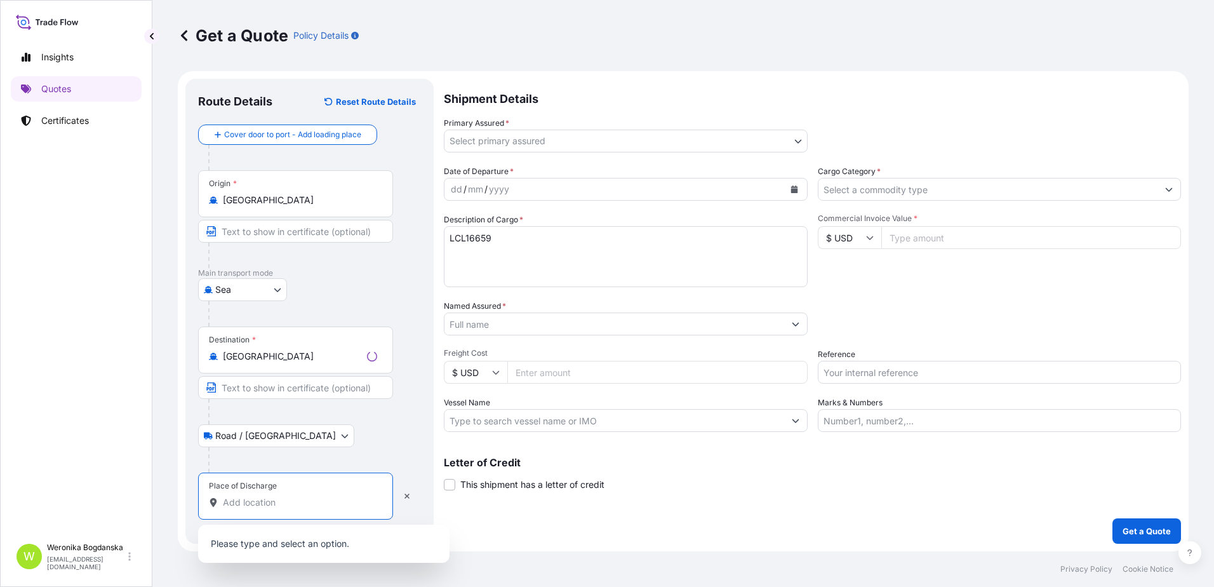
click at [309, 497] on input "Place of Discharge" at bounding box center [300, 502] width 154 height 13
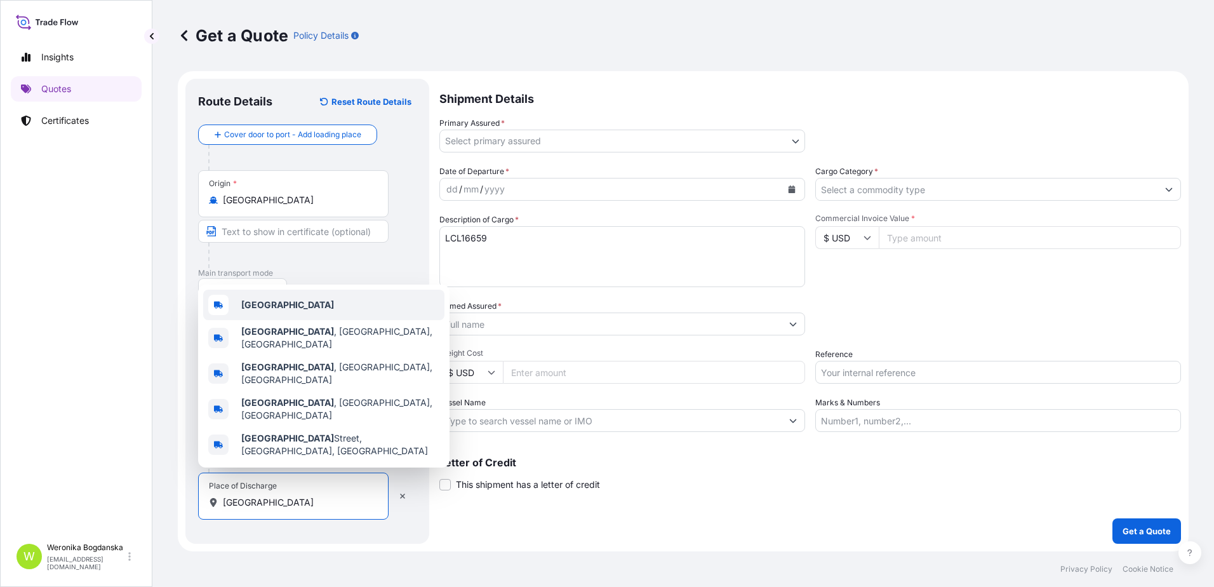
click at [288, 308] on div "[GEOGRAPHIC_DATA] [GEOGRAPHIC_DATA] , [GEOGRAPHIC_DATA], [GEOGRAPHIC_DATA] [GEO…" at bounding box center [323, 376] width 251 height 183
click at [298, 320] on div "[GEOGRAPHIC_DATA]" at bounding box center [323, 305] width 241 height 30
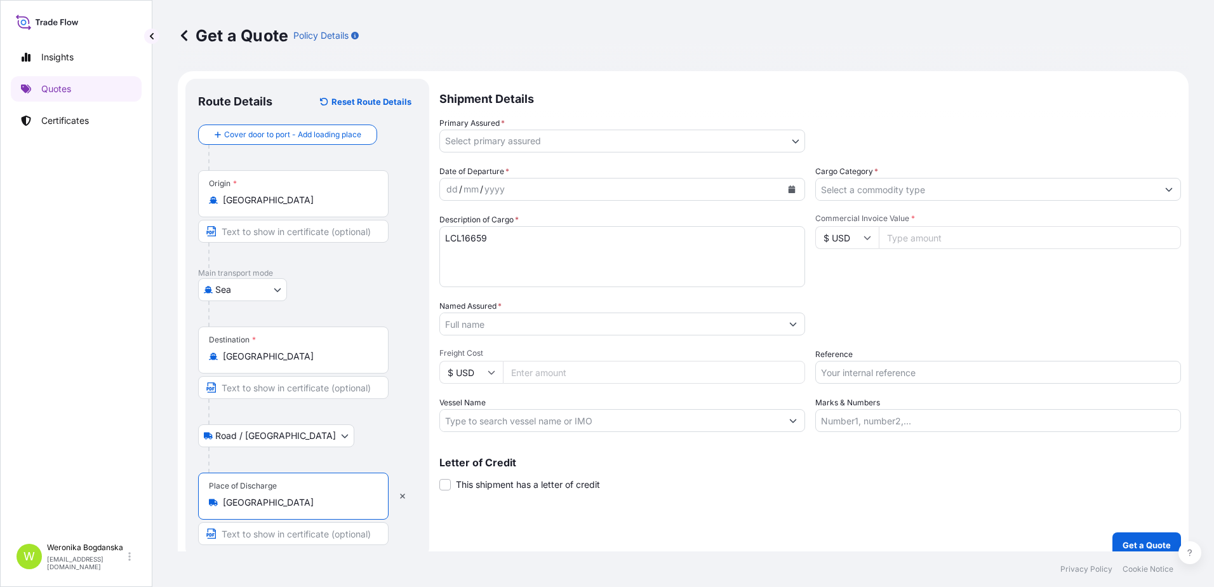
type input "[GEOGRAPHIC_DATA]"
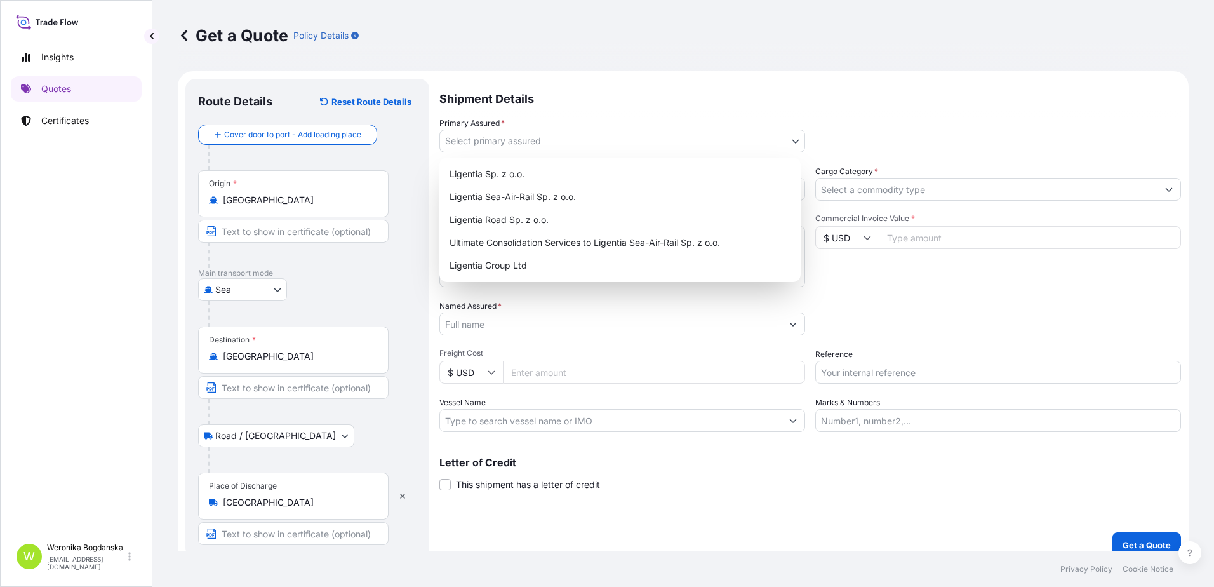
click at [671, 142] on body "3 options available. 0 options available. 5 options available. Insights Quotes …" at bounding box center [607, 293] width 1214 height 587
click at [589, 197] on div "Ligentia Sea-Air-Rail Sp. z o.o." at bounding box center [620, 196] width 351 height 23
select select "31440"
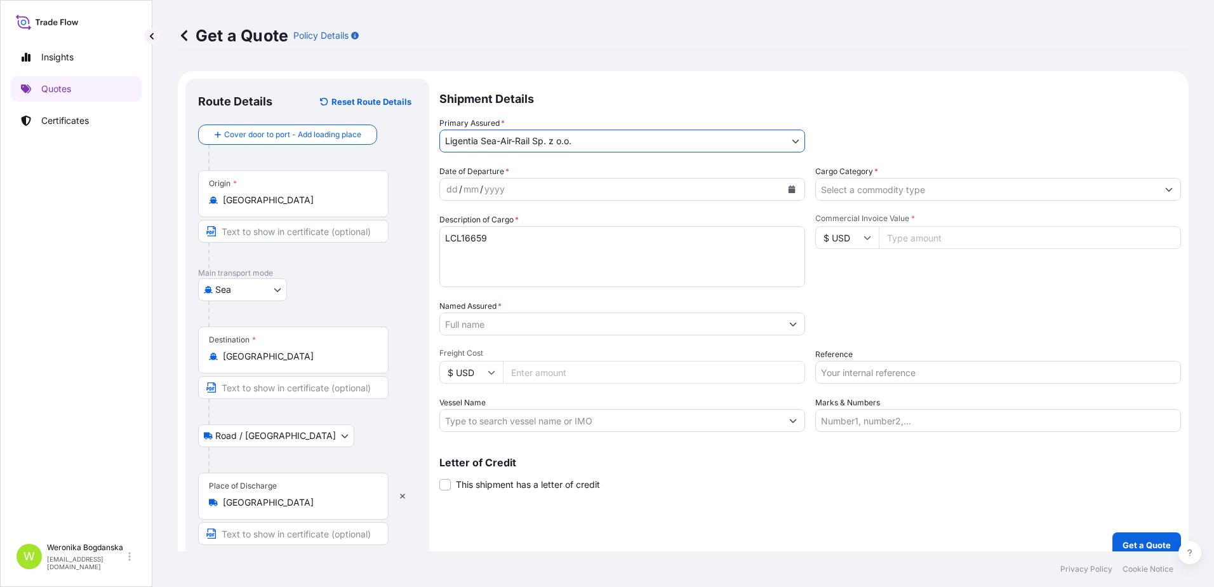
click at [789, 189] on icon "Calendar" at bounding box center [792, 189] width 7 height 8
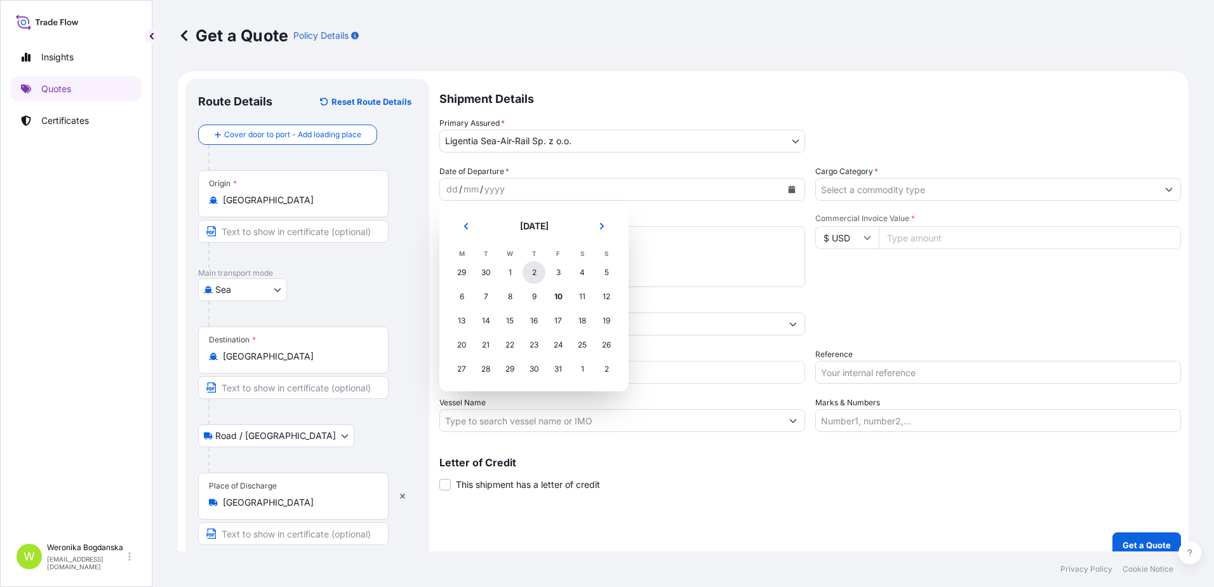
click at [539, 276] on div "2" at bounding box center [534, 272] width 23 height 23
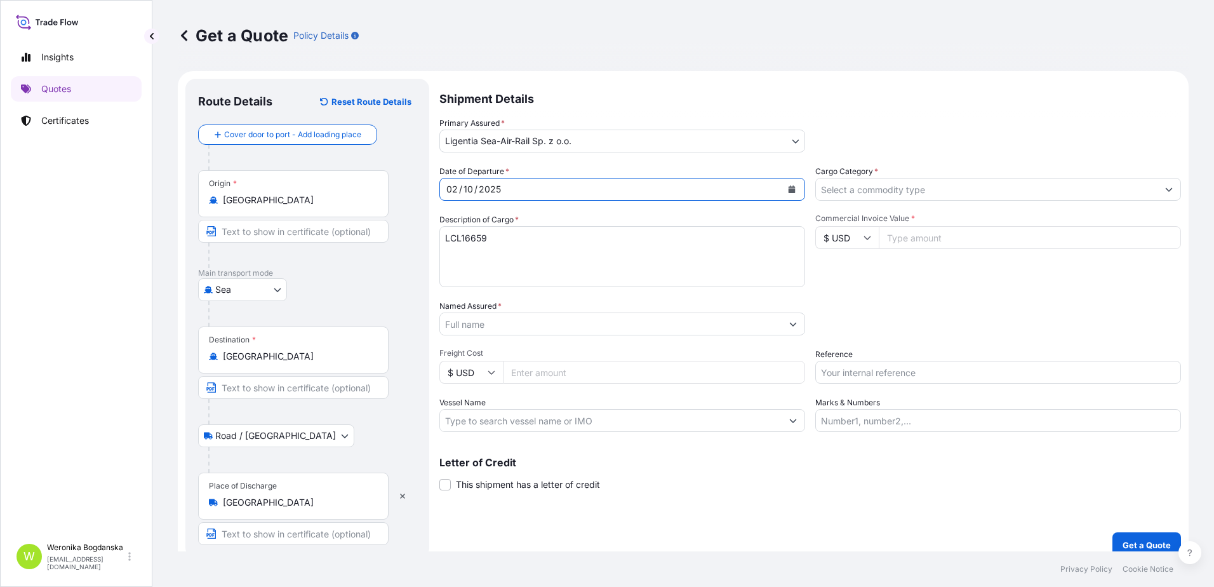
click at [875, 193] on input "Cargo Category *" at bounding box center [987, 189] width 342 height 23
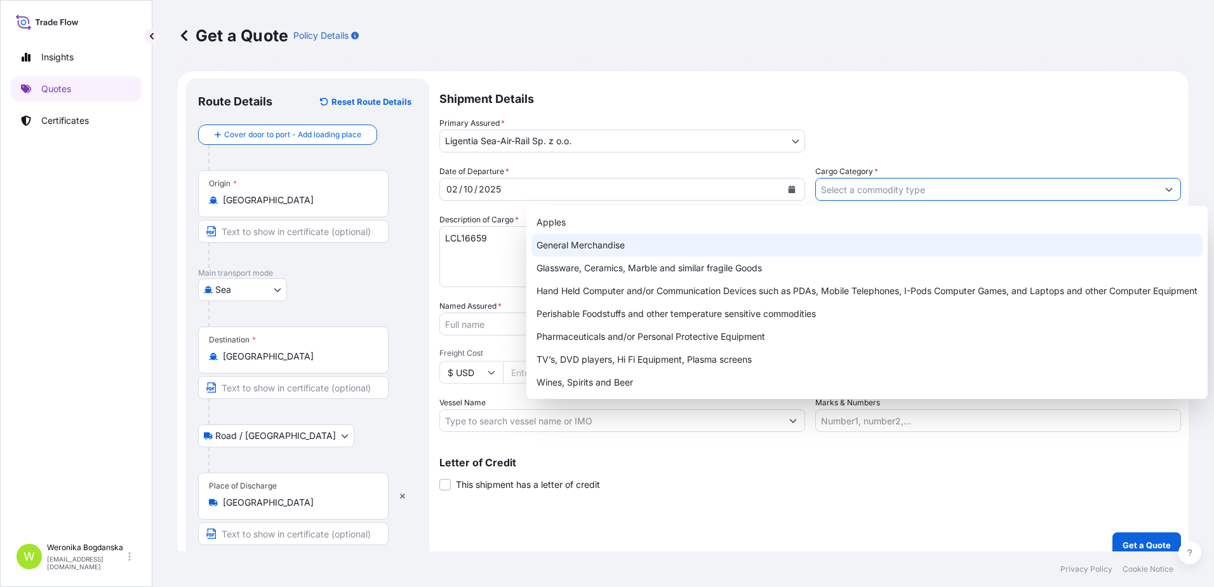
click at [704, 241] on div "General Merchandise" at bounding box center [867, 245] width 671 height 23
type input "General Merchandise"
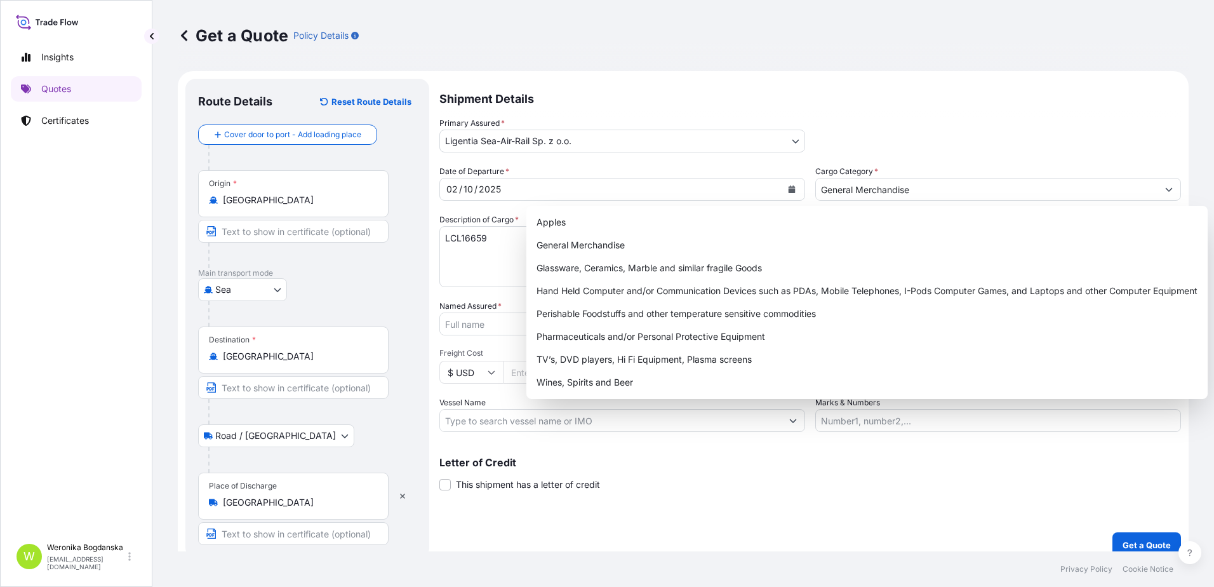
drag, startPoint x: 401, startPoint y: 272, endPoint x: 431, endPoint y: 266, distance: 30.5
click at [403, 272] on p "Main transport mode" at bounding box center [307, 273] width 218 height 10
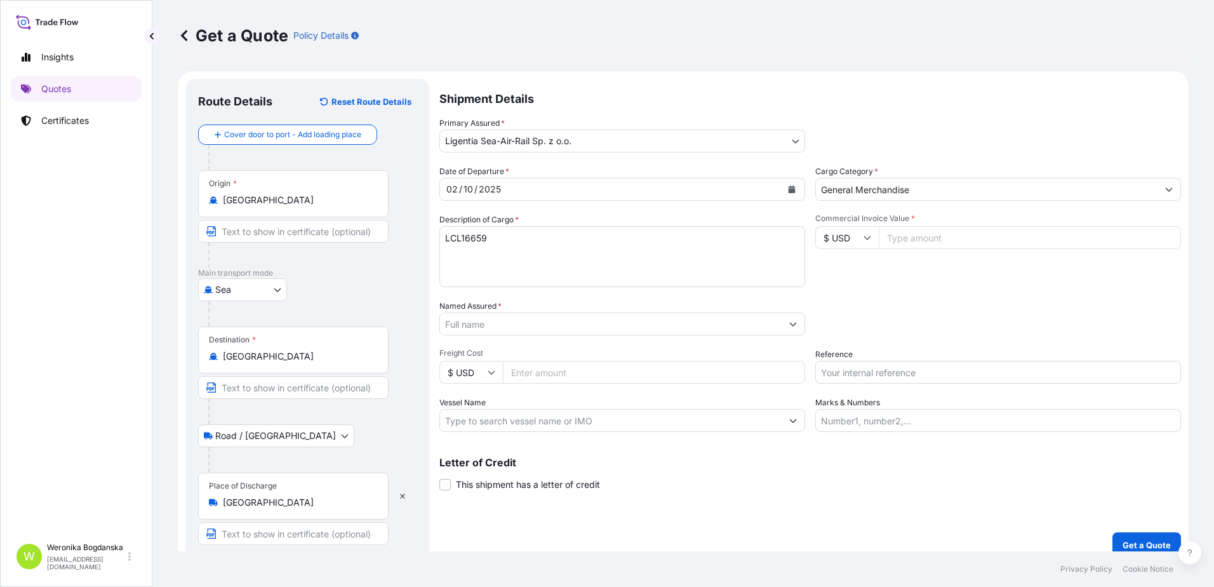
click at [459, 256] on textarea "LCL16659" at bounding box center [622, 256] width 366 height 61
click at [510, 244] on textarea "LCL16659" at bounding box center [622, 256] width 366 height 61
paste textarea "Rewinding machine"
click at [573, 256] on textarea "LCL16659 Rewinding machine" at bounding box center [622, 256] width 366 height 61
paste textarea "OOCU7360993"
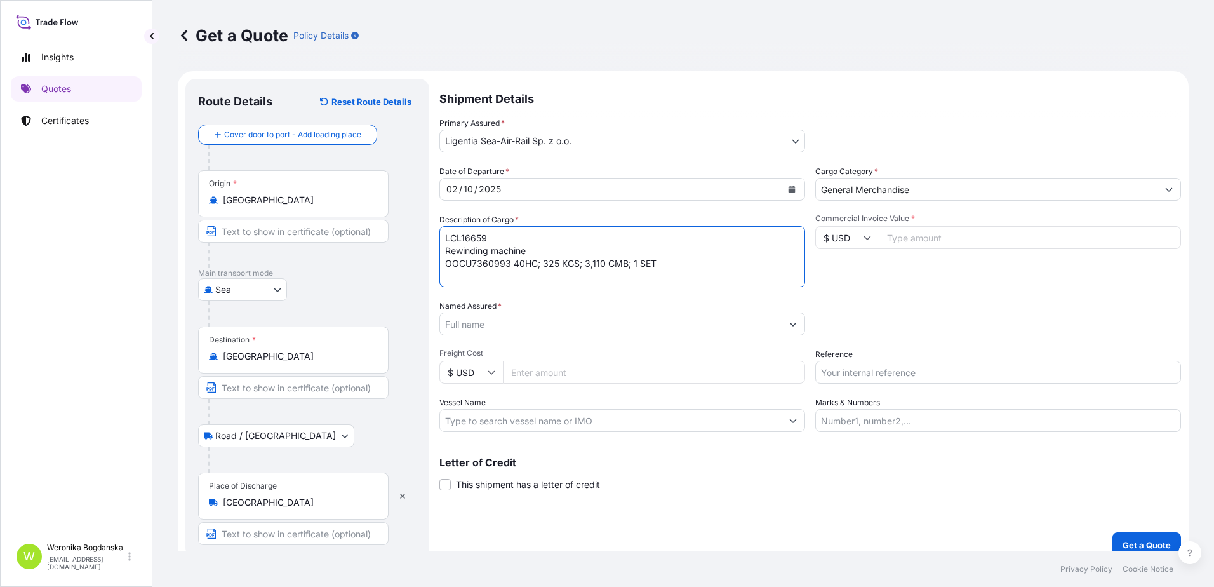
type textarea "LCL16659 Rewinding machine OOCU7360993 40HC; 325 KGS; 3,110 CMB; 1 SET"
click at [700, 325] on input "Named Assured *" at bounding box center [611, 323] width 342 height 23
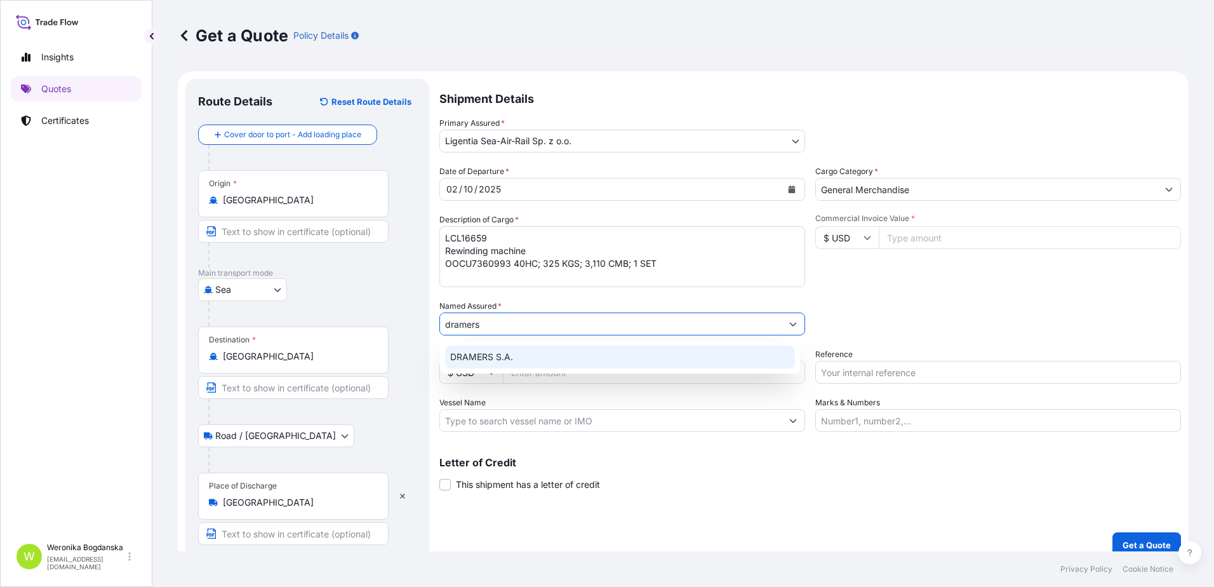
click at [513, 353] on div "DRAMERS S.A." at bounding box center [620, 356] width 350 height 23
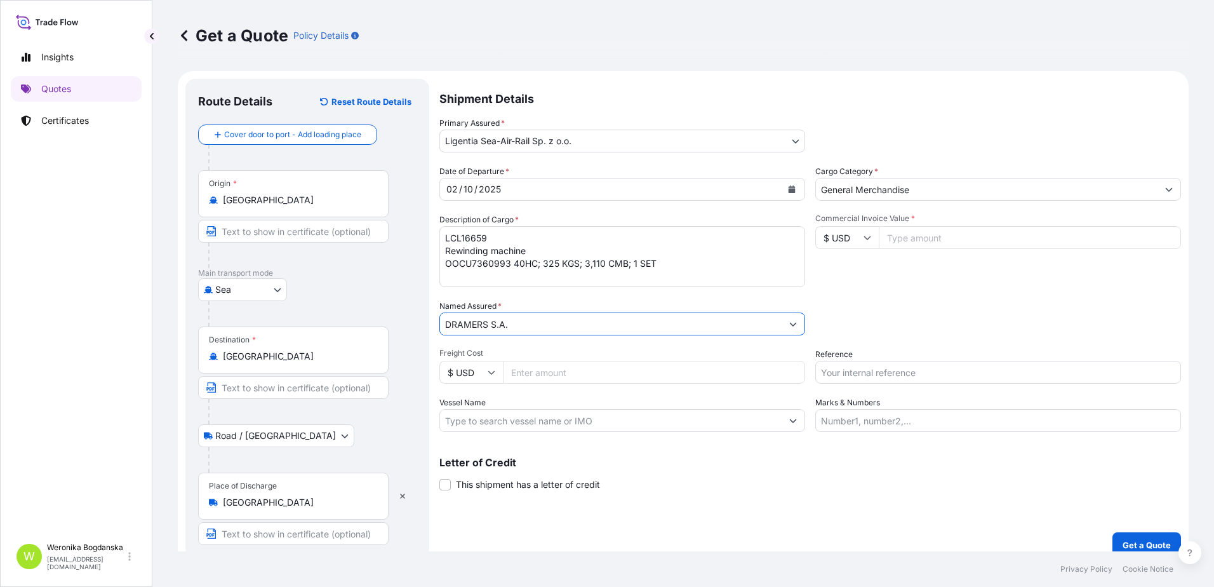
type input "DRAMERS S.A."
click at [880, 372] on input "Reference" at bounding box center [998, 372] width 366 height 23
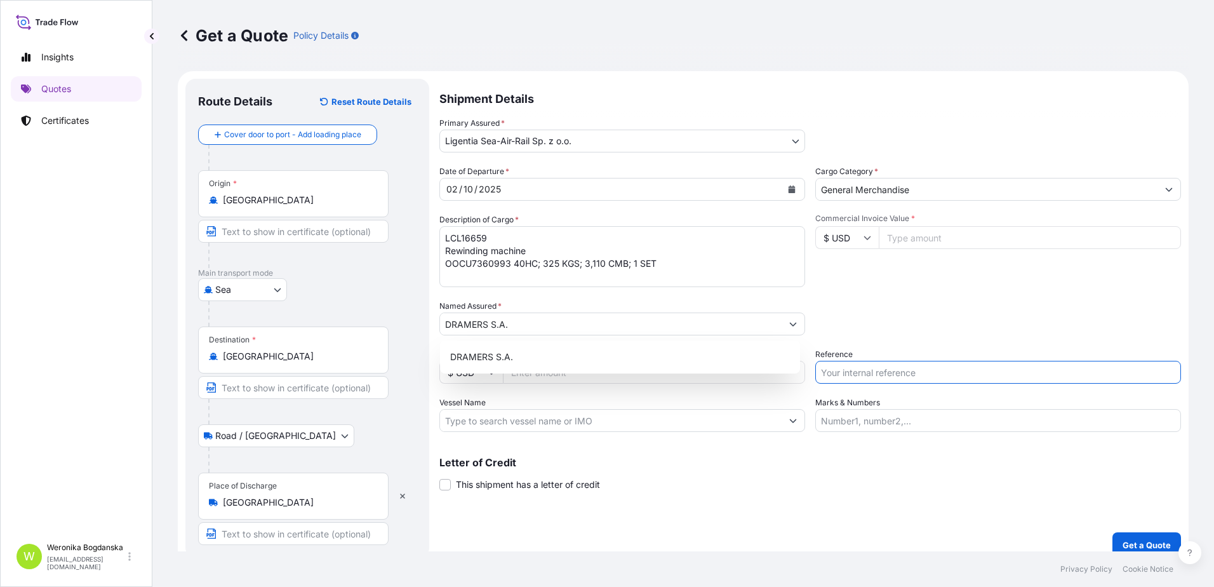
paste input "S02056328"
type input "S02056328 LCL"
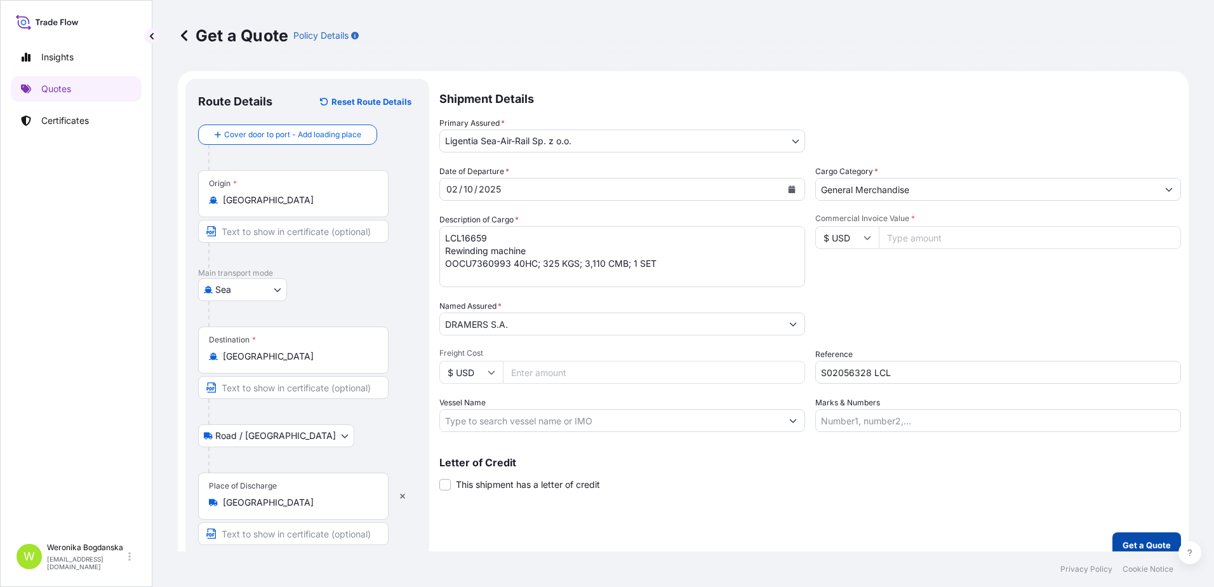
click at [1128, 537] on button "Get a Quote" at bounding box center [1147, 544] width 69 height 25
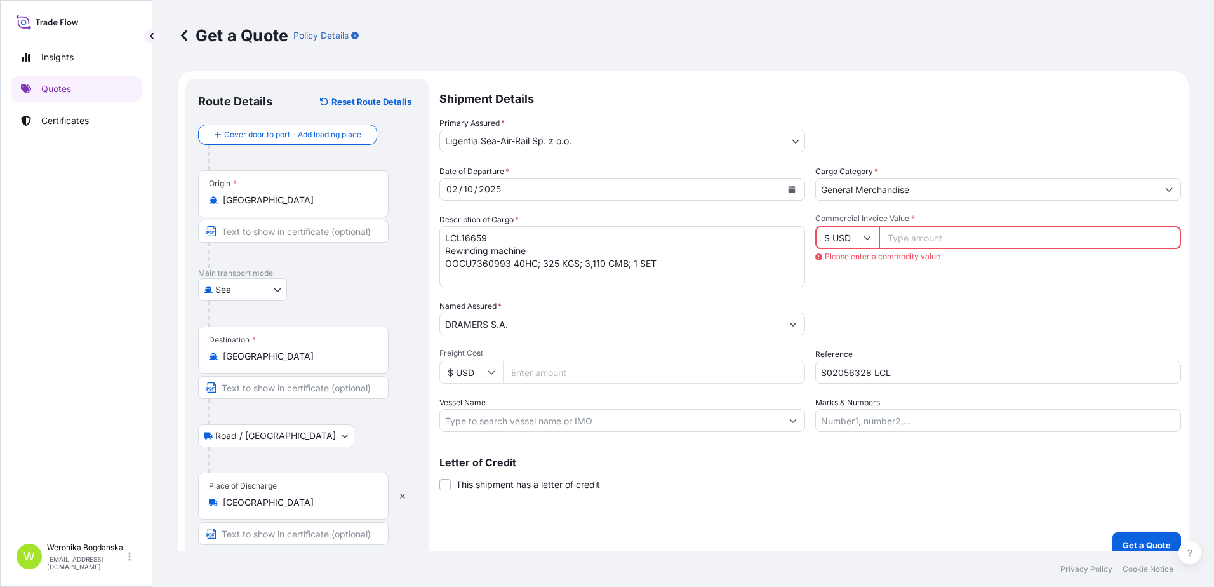
click at [909, 234] on input "Commercial Invoice Value *" at bounding box center [1030, 237] width 302 height 23
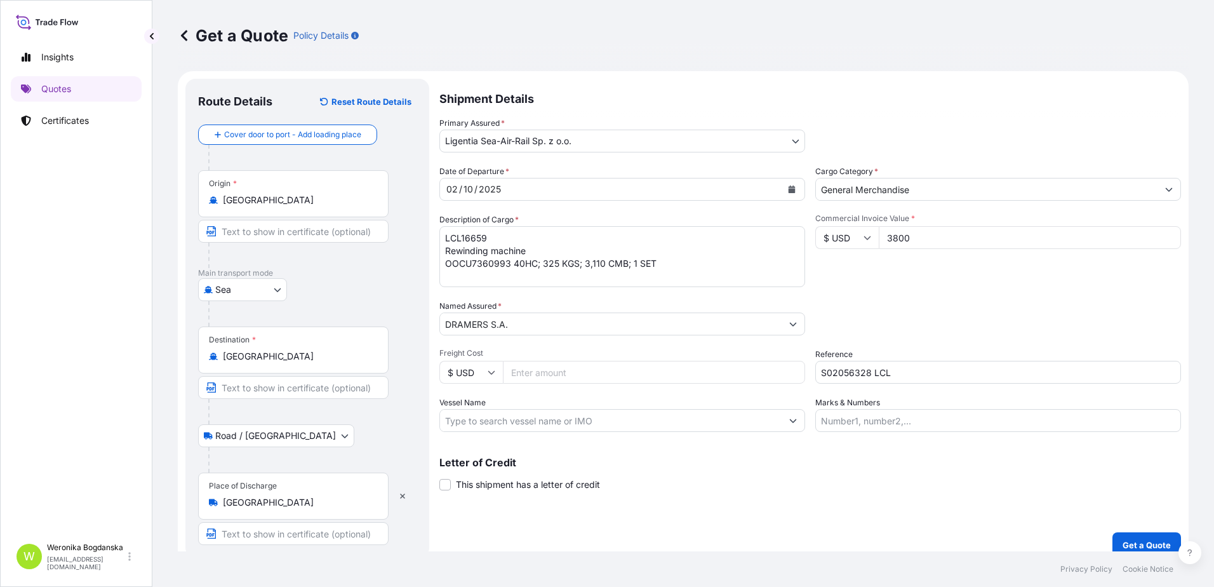
type input "3800"
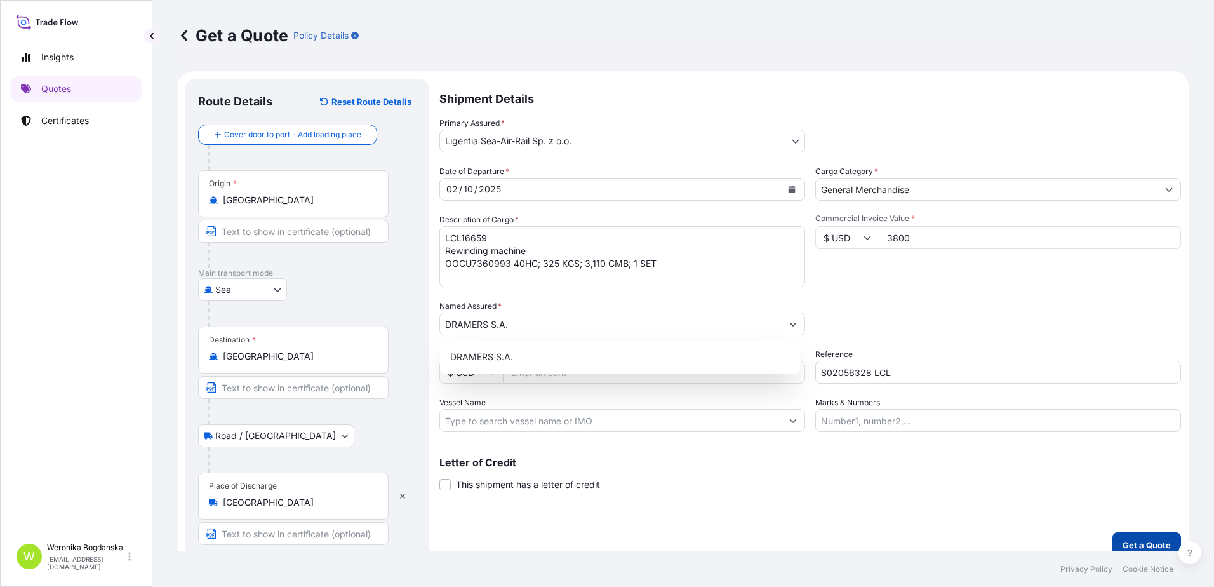
click at [1141, 547] on p "Get a Quote" at bounding box center [1147, 545] width 48 height 13
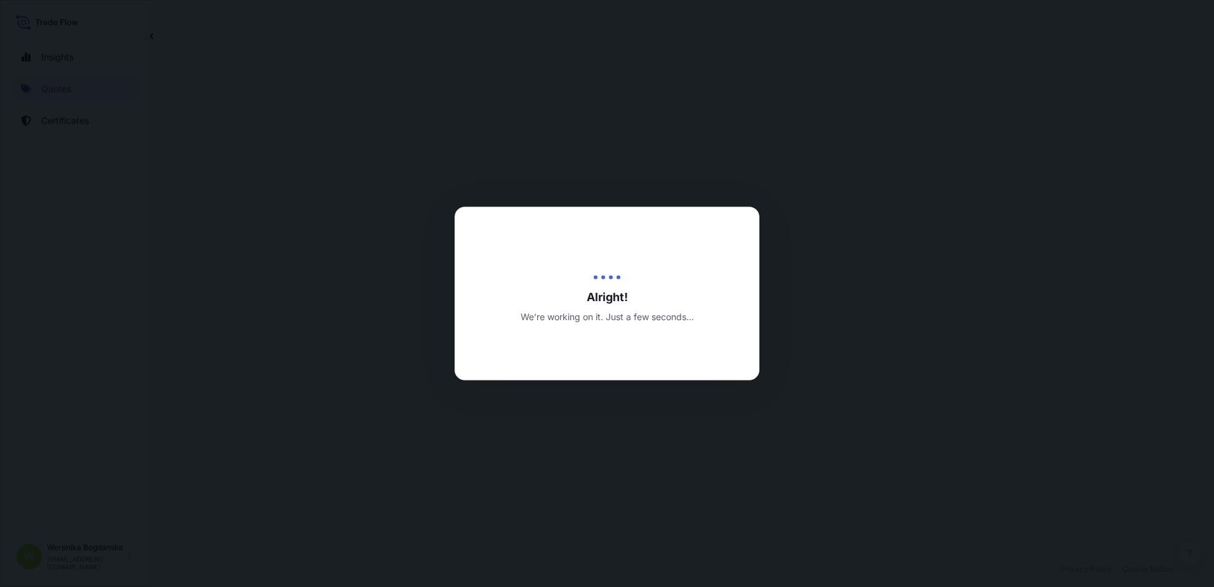
select select "Sea"
select select "Road / [GEOGRAPHIC_DATA]"
select select "31440"
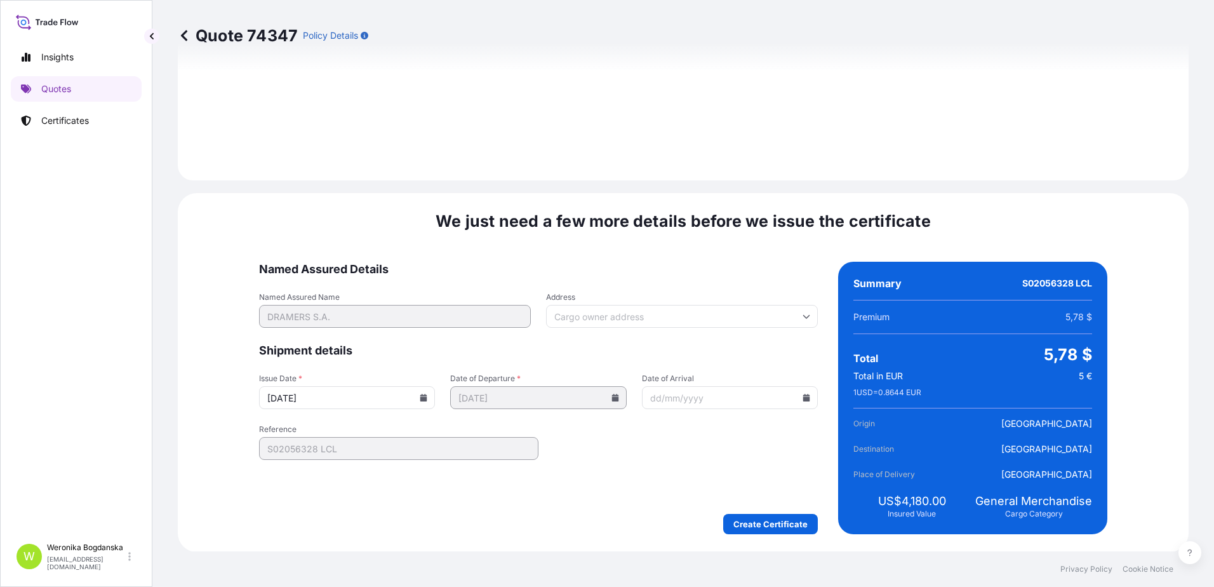
scroll to position [1551, 0]
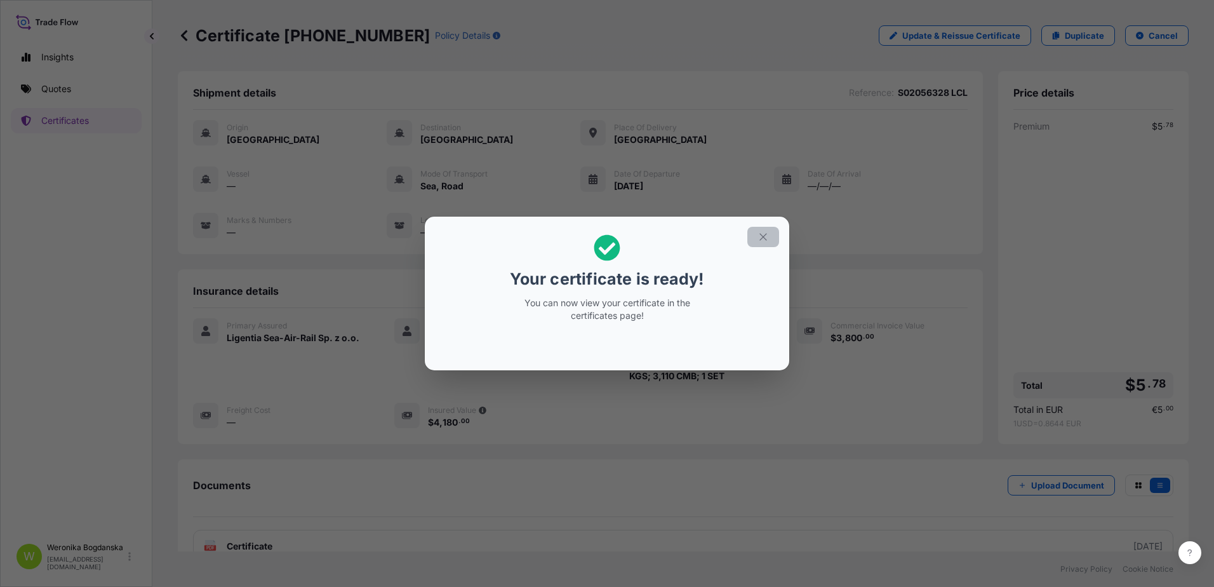
click at [766, 236] on icon "button" at bounding box center [763, 236] width 11 height 11
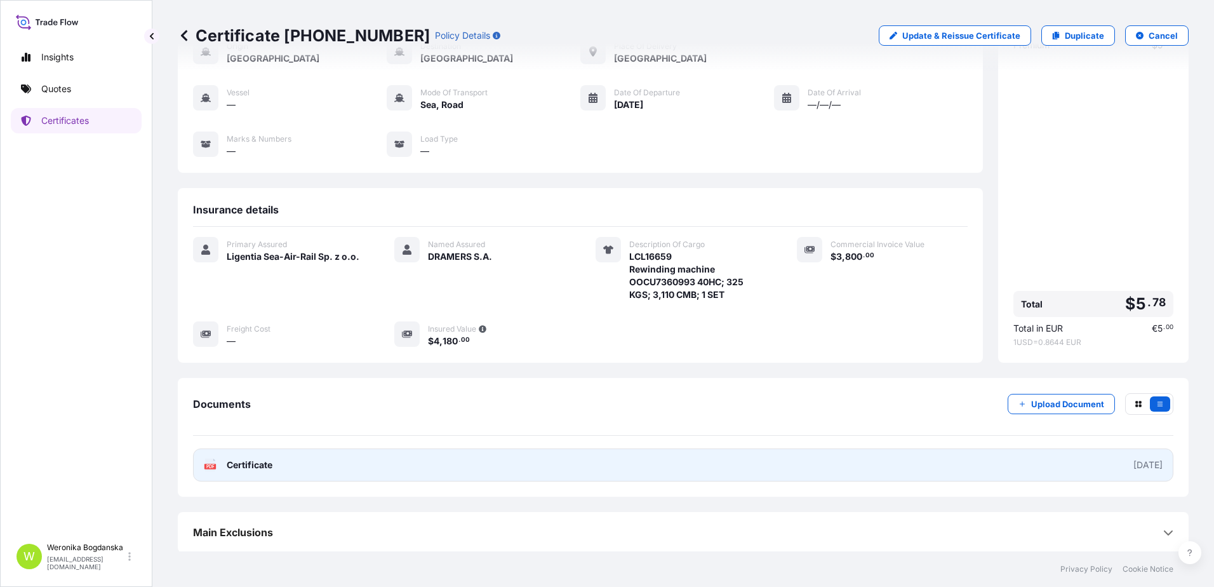
scroll to position [83, 0]
click at [767, 462] on link "PDF Certificate [DATE]" at bounding box center [683, 463] width 981 height 33
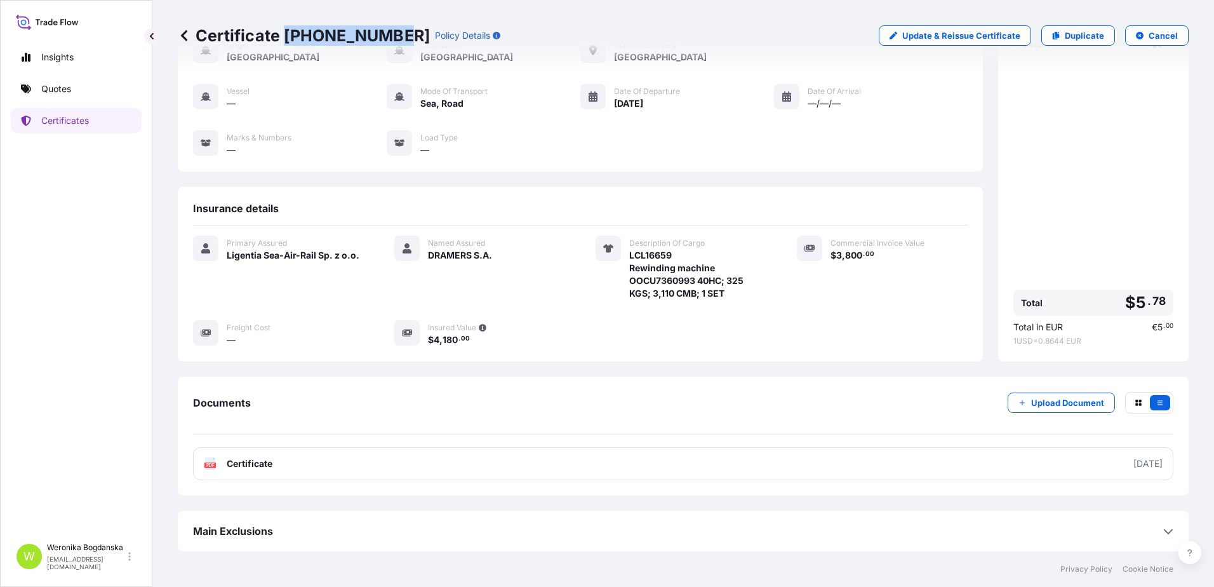
drag, startPoint x: 344, startPoint y: 44, endPoint x: 392, endPoint y: 41, distance: 47.7
click at [392, 41] on p "Certificate [PHONE_NUMBER]" at bounding box center [304, 35] width 252 height 20
copy p "[PHONE_NUMBER]"
